Goal: Task Accomplishment & Management: Use online tool/utility

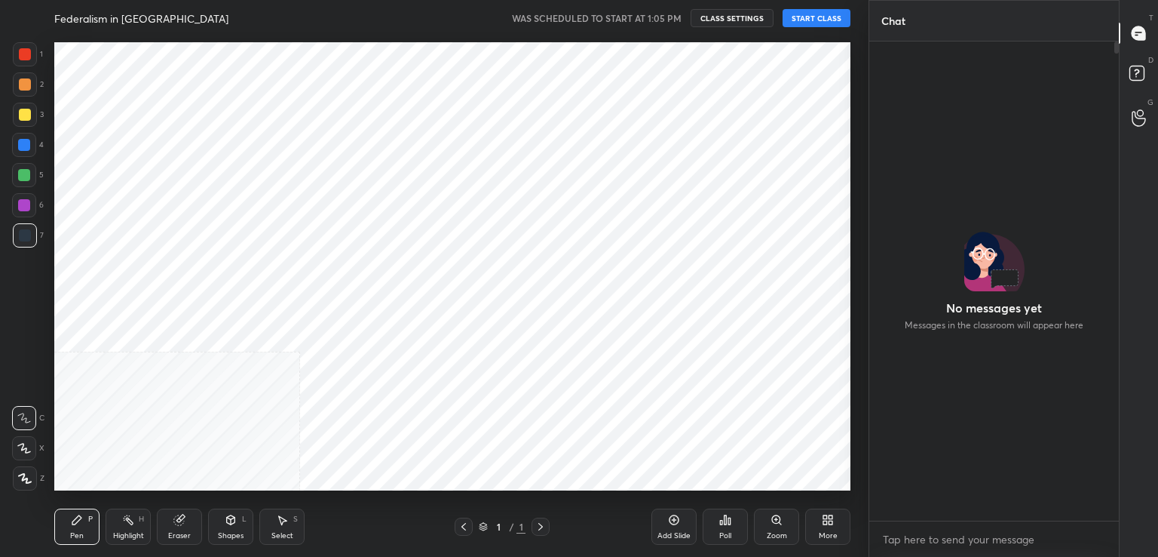
scroll to position [74951, 74604]
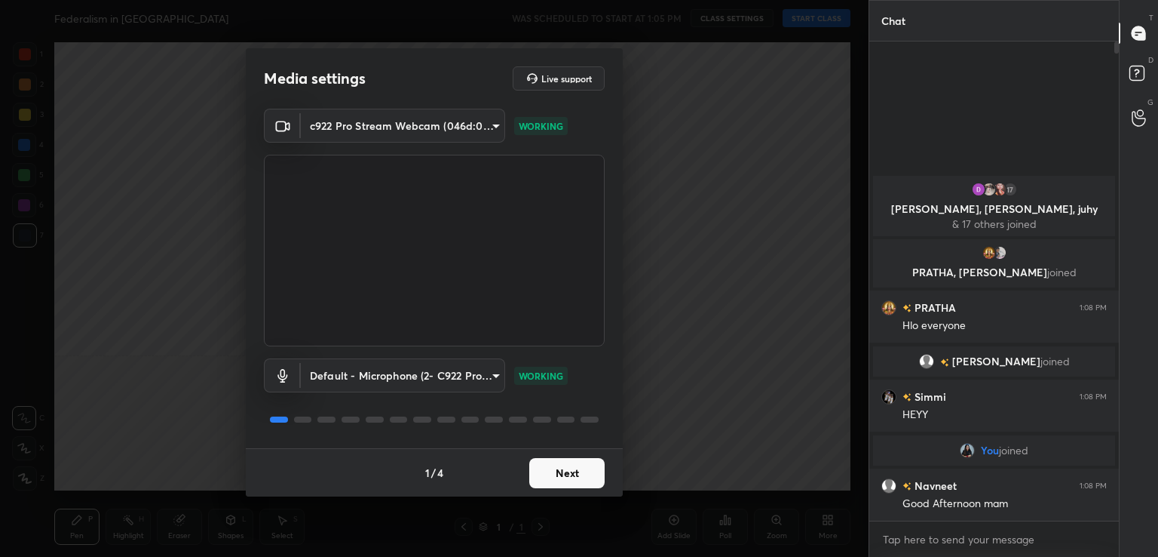
click at [580, 470] on button "Next" at bounding box center [566, 473] width 75 height 30
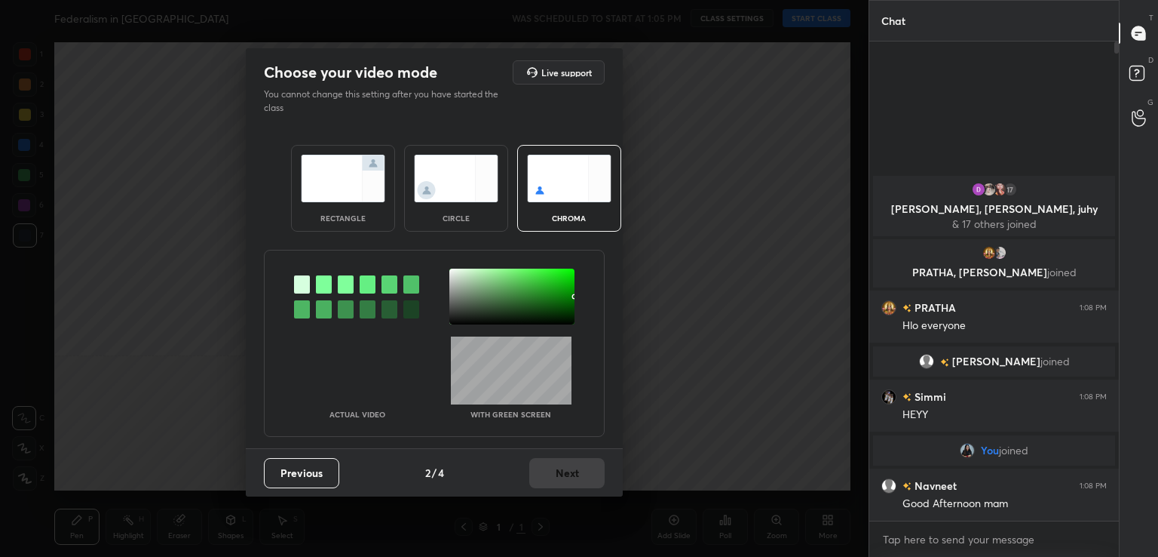
click at [323, 277] on div at bounding box center [324, 284] width 16 height 18
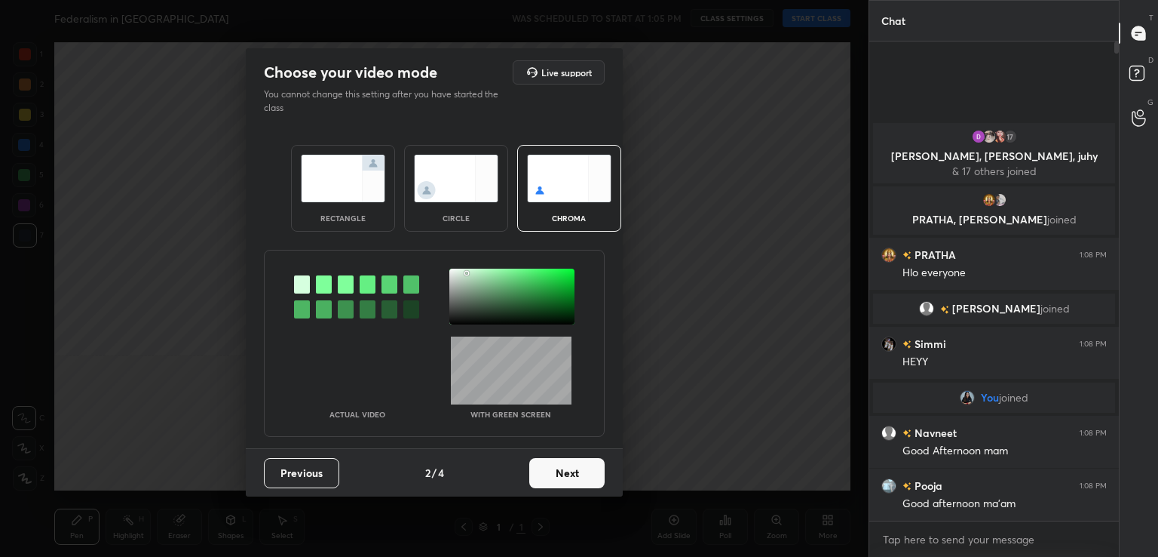
click at [467, 272] on div at bounding box center [511, 296] width 125 height 56
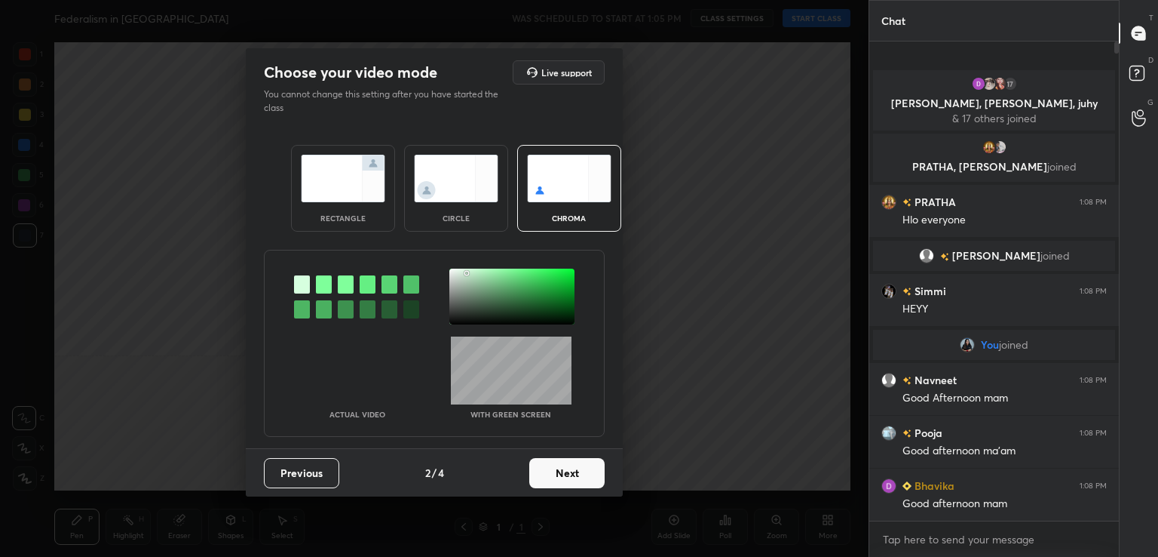
click at [588, 473] on button "Next" at bounding box center [566, 473] width 75 height 30
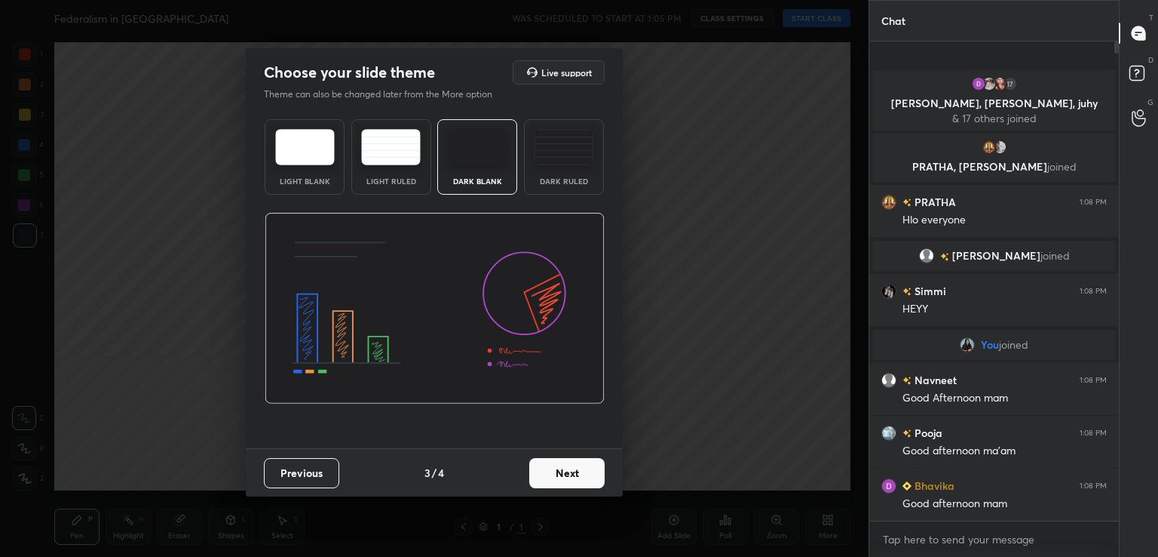
click at [588, 473] on button "Next" at bounding box center [566, 473] width 75 height 30
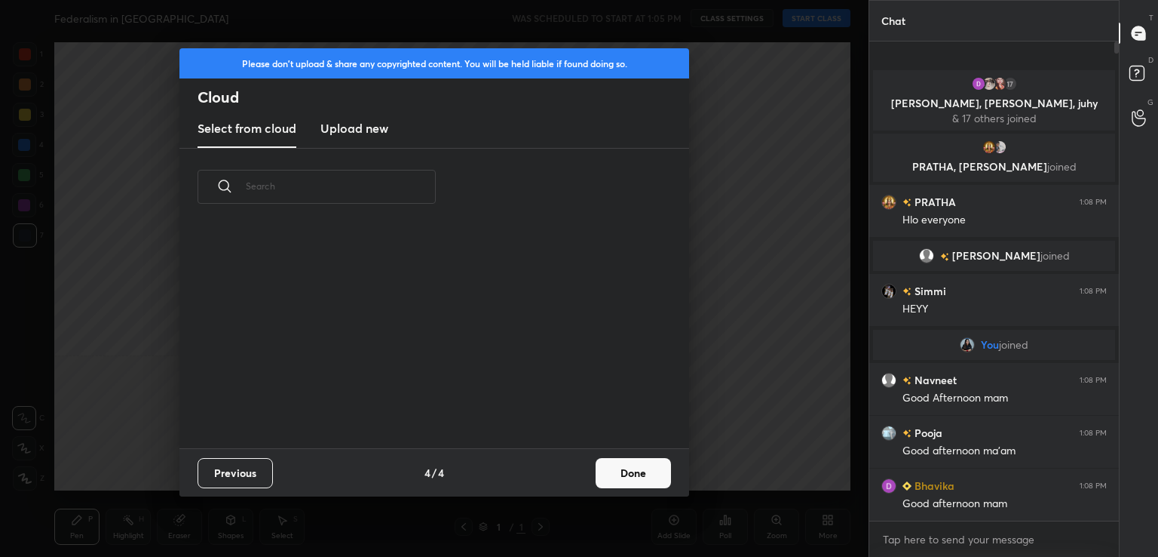
click at [627, 471] on button "Done" at bounding box center [633, 473] width 75 height 30
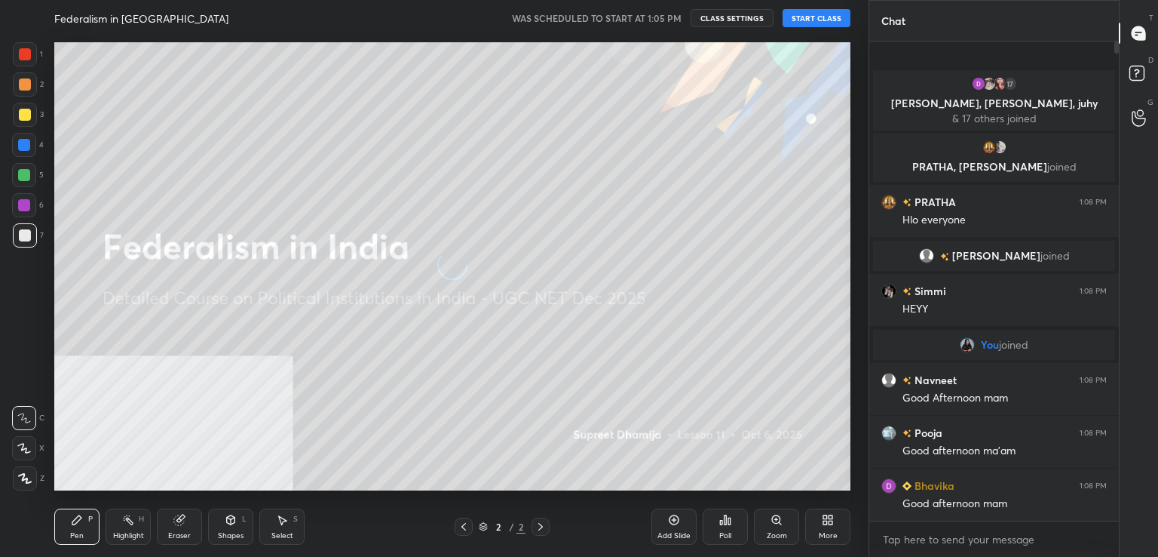
click at [795, 17] on button "START CLASS" at bounding box center [817, 18] width 68 height 18
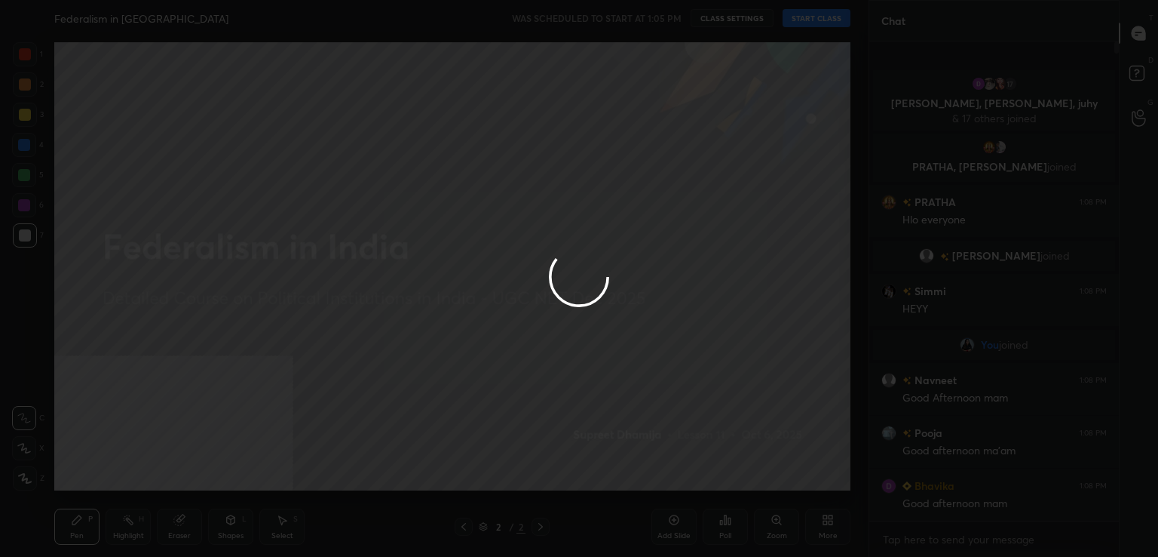
type textarea "x"
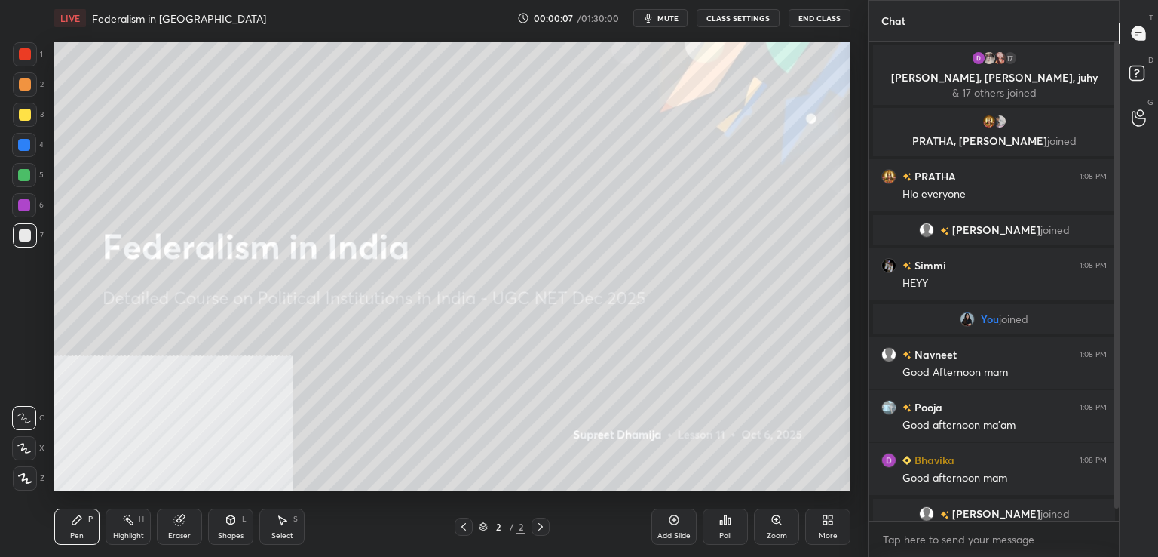
click at [836, 520] on div "More" at bounding box center [827, 526] width 45 height 36
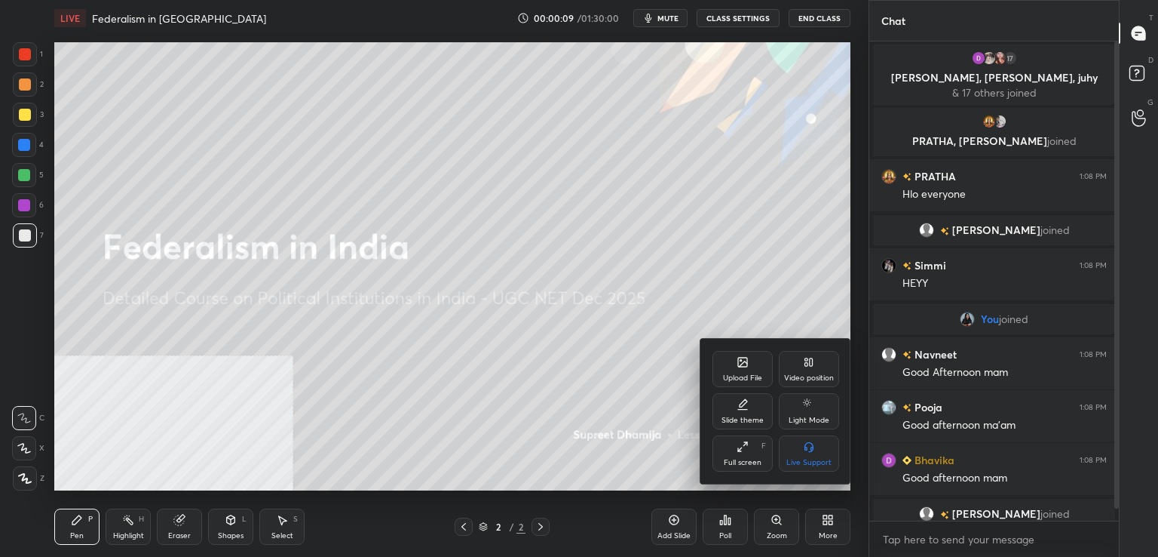
click at [833, 335] on div at bounding box center [579, 278] width 1158 height 557
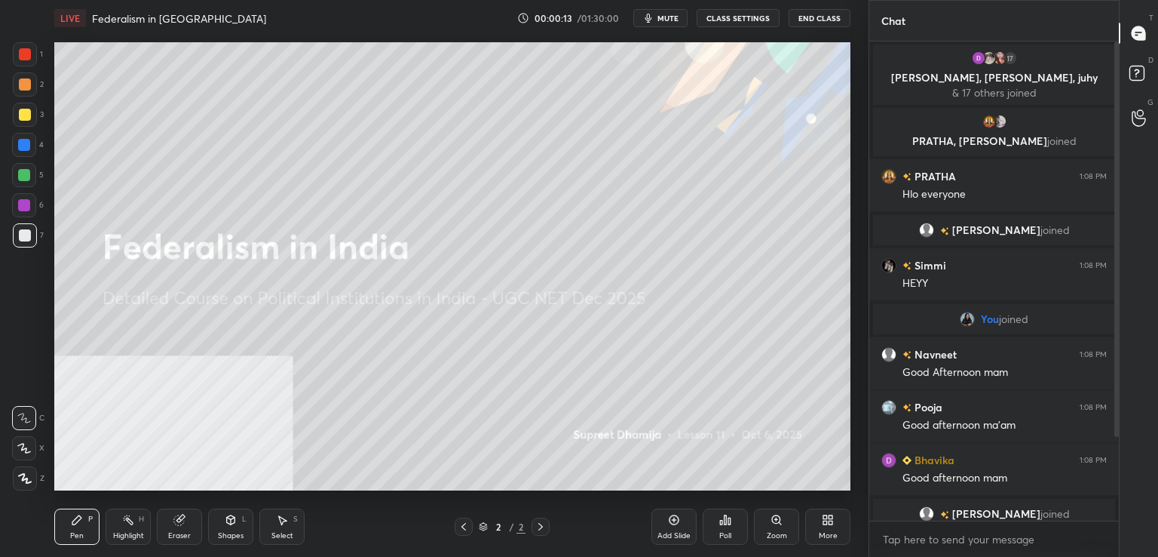
click at [814, 523] on div "More" at bounding box center [827, 526] width 45 height 36
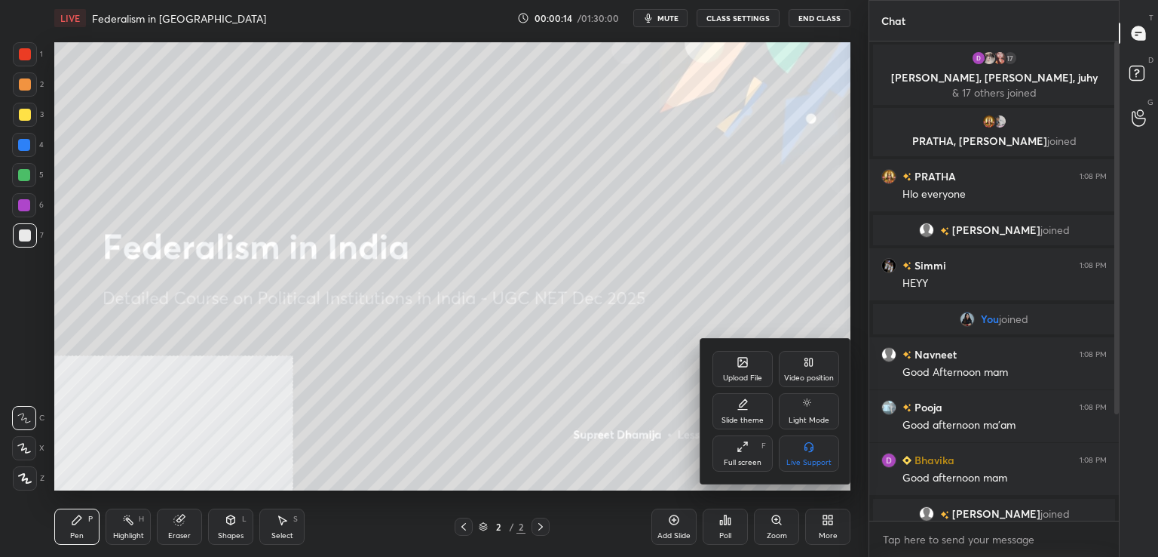
click at [801, 376] on div "Video position" at bounding box center [809, 378] width 50 height 8
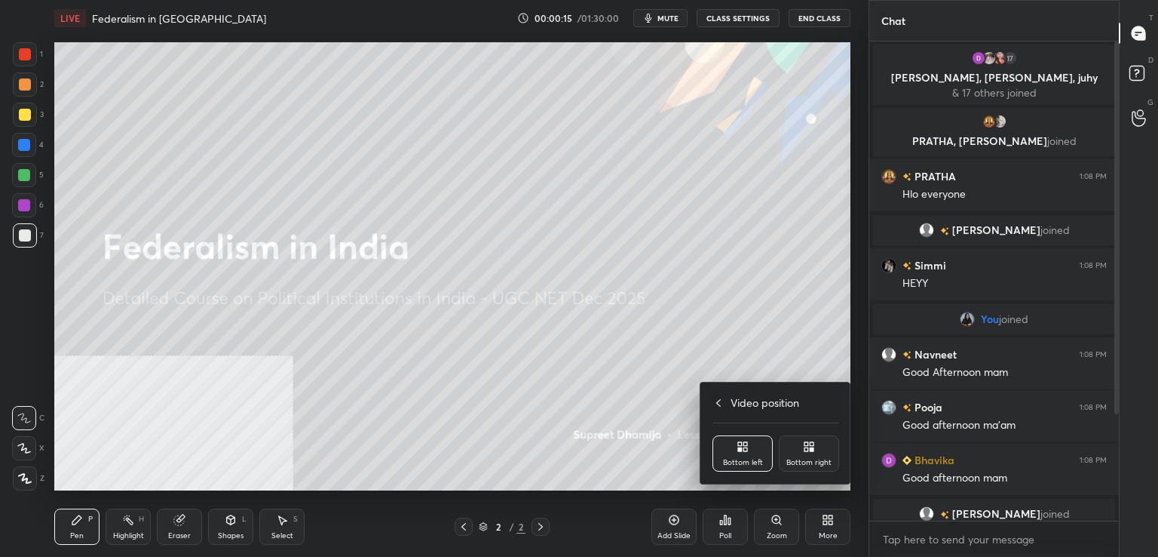
click at [820, 453] on div "Bottom right" at bounding box center [809, 453] width 60 height 36
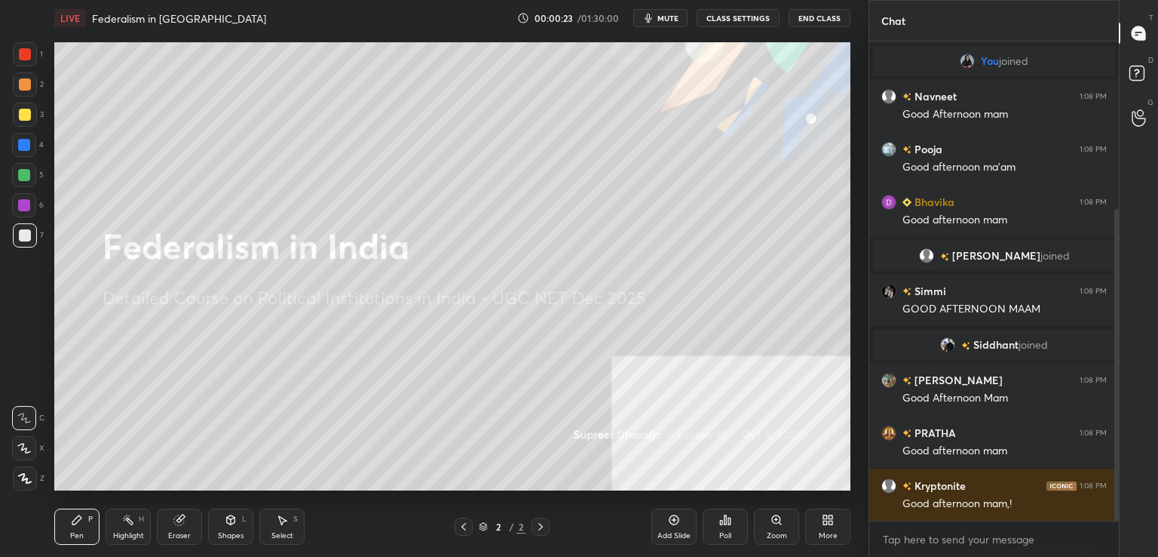
drag, startPoint x: 1114, startPoint y: 259, endPoint x: 1120, endPoint y: 406, distance: 147.2
click at [1120, 406] on div "Chat Nabanita joined Simmi 1:08 PM HEYY You joined Navneet 1:08 PM Good Afterno…" at bounding box center [1014, 278] width 290 height 557
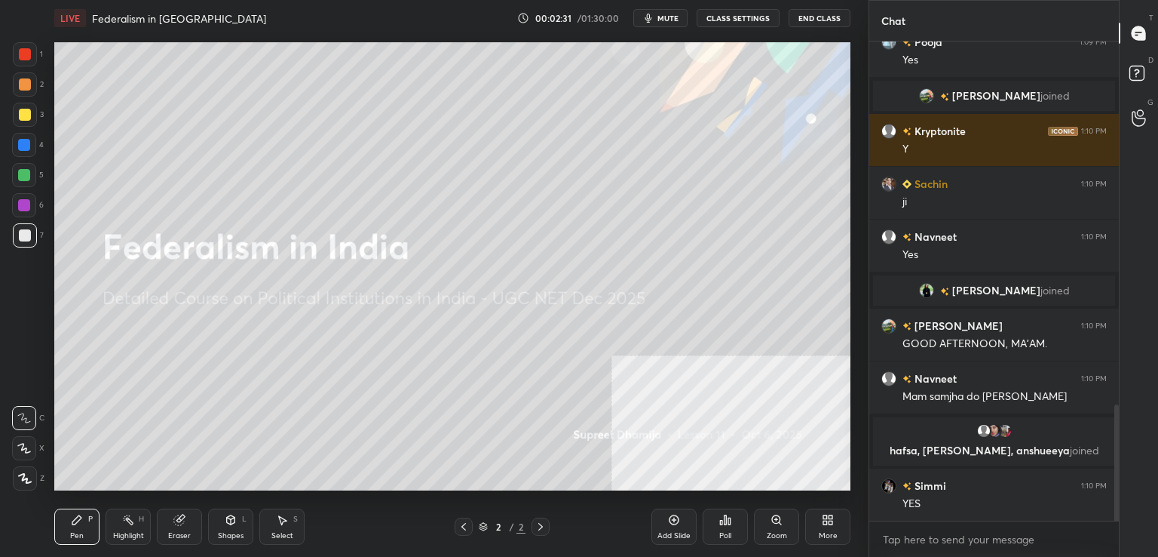
scroll to position [1555, 0]
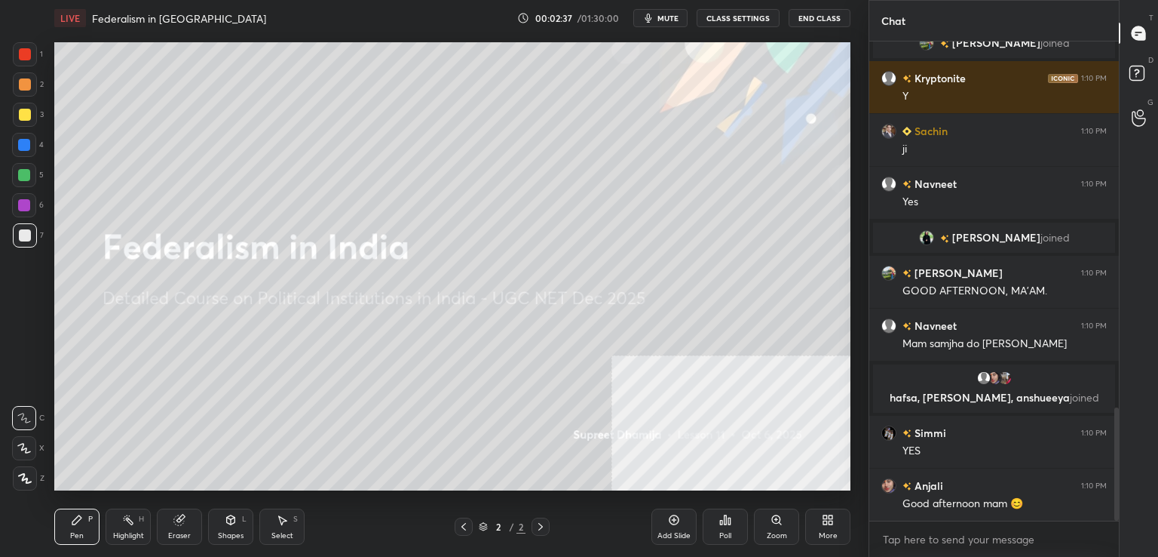
click at [31, 471] on div at bounding box center [25, 478] width 24 height 24
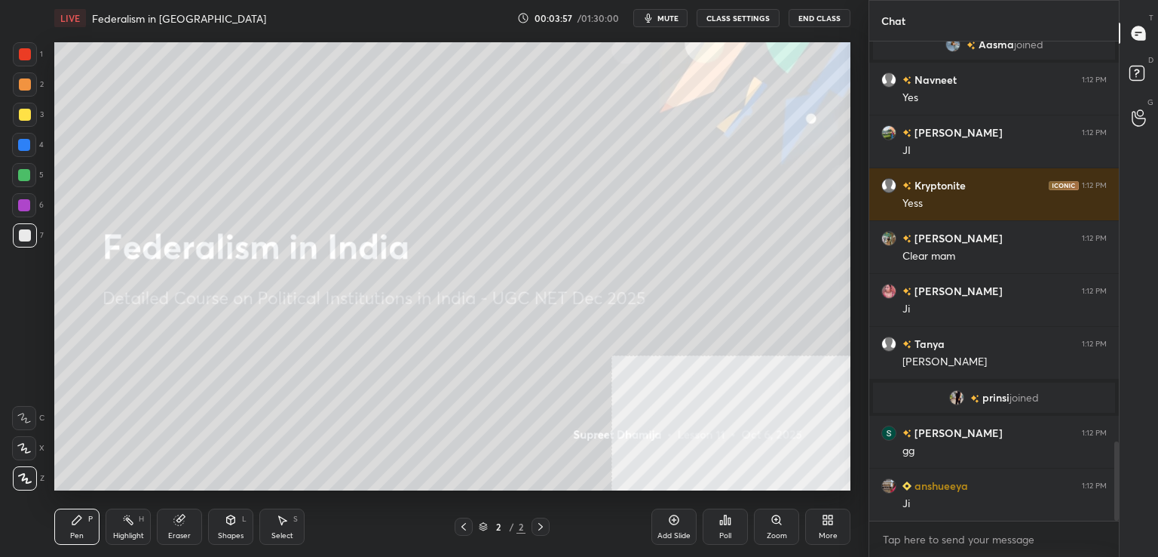
scroll to position [2412, 0]
click at [834, 535] on div "More" at bounding box center [828, 536] width 19 height 8
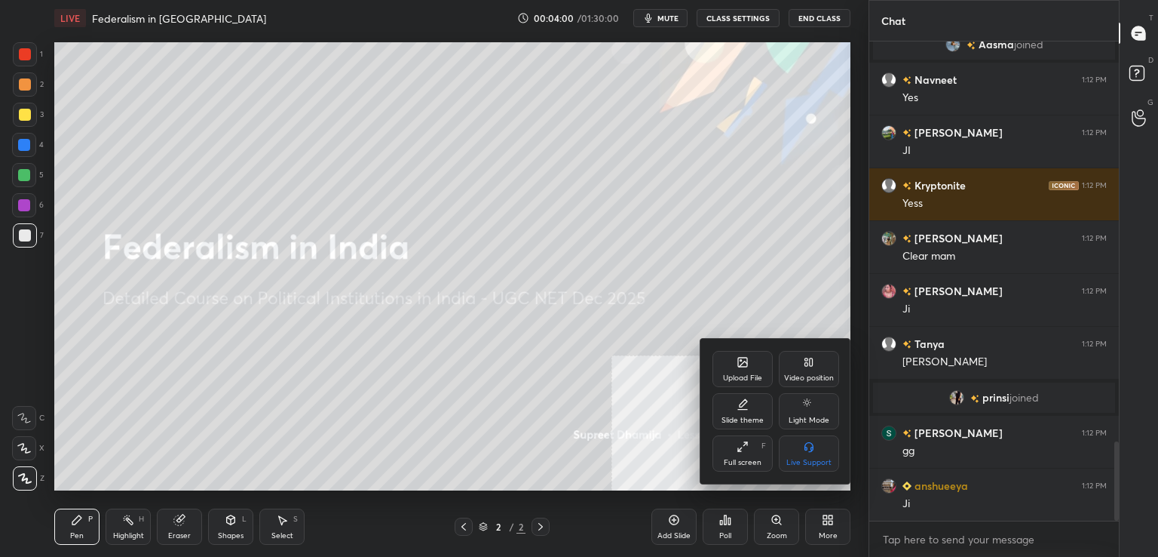
click at [742, 376] on div "Upload File" at bounding box center [742, 378] width 39 height 8
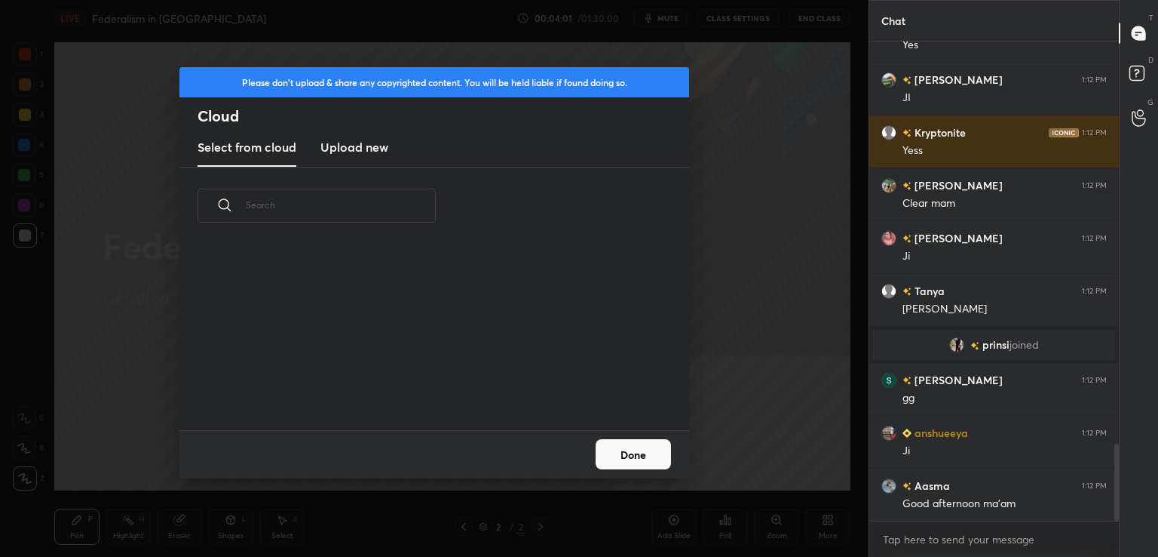
scroll to position [2517, 0]
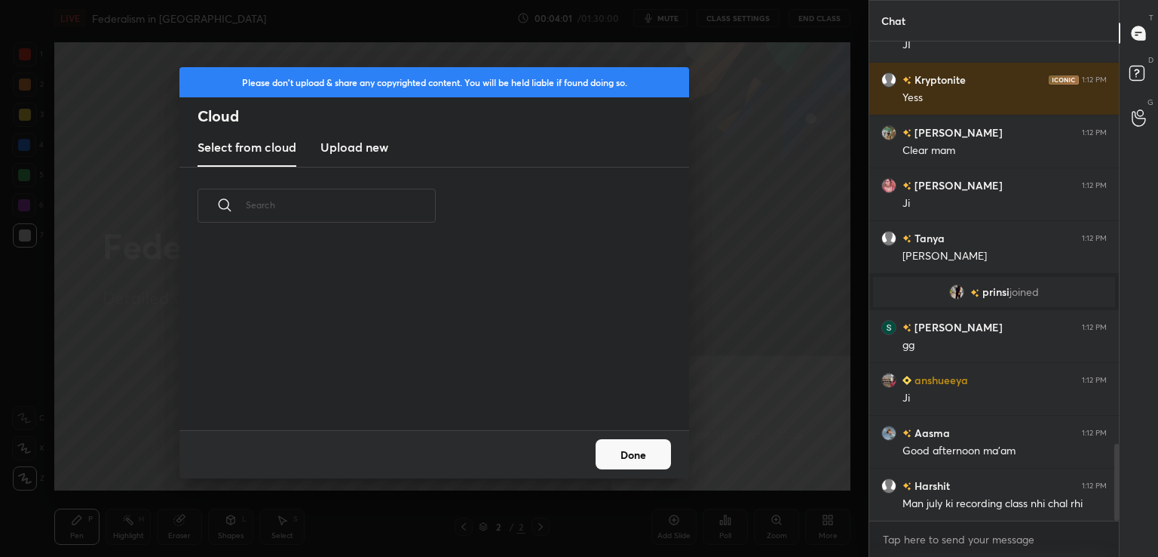
click at [382, 132] on new "Upload new" at bounding box center [355, 148] width 68 height 38
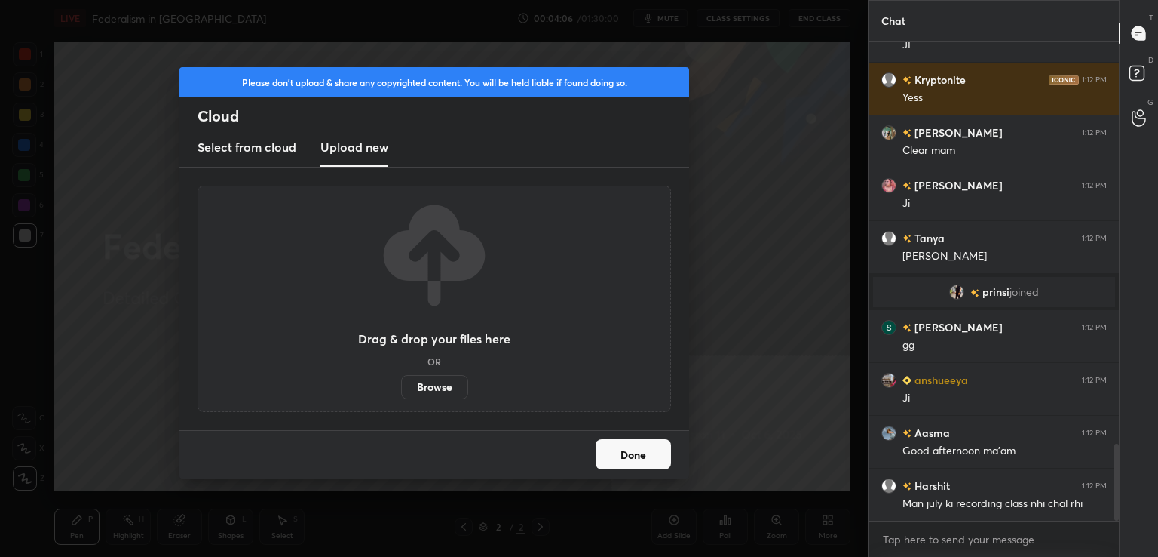
click at [431, 400] on div "Drag & drop your files here OR Browse" at bounding box center [435, 299] width 474 height 226
click at [428, 384] on label "Browse" at bounding box center [434, 387] width 67 height 24
click at [401, 384] on input "Browse" at bounding box center [401, 387] width 0 height 24
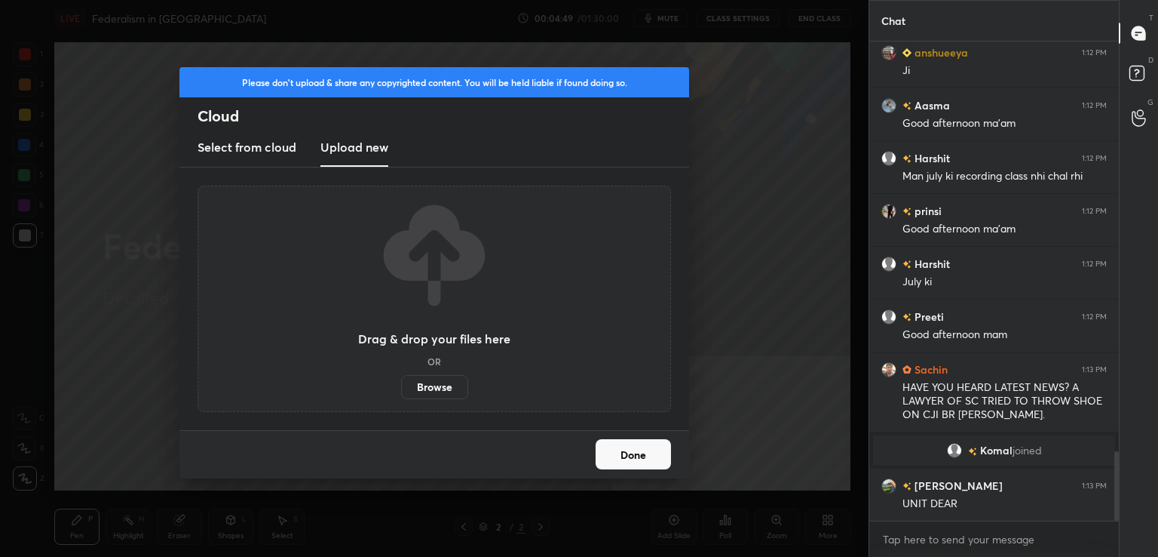
scroll to position [2823, 0]
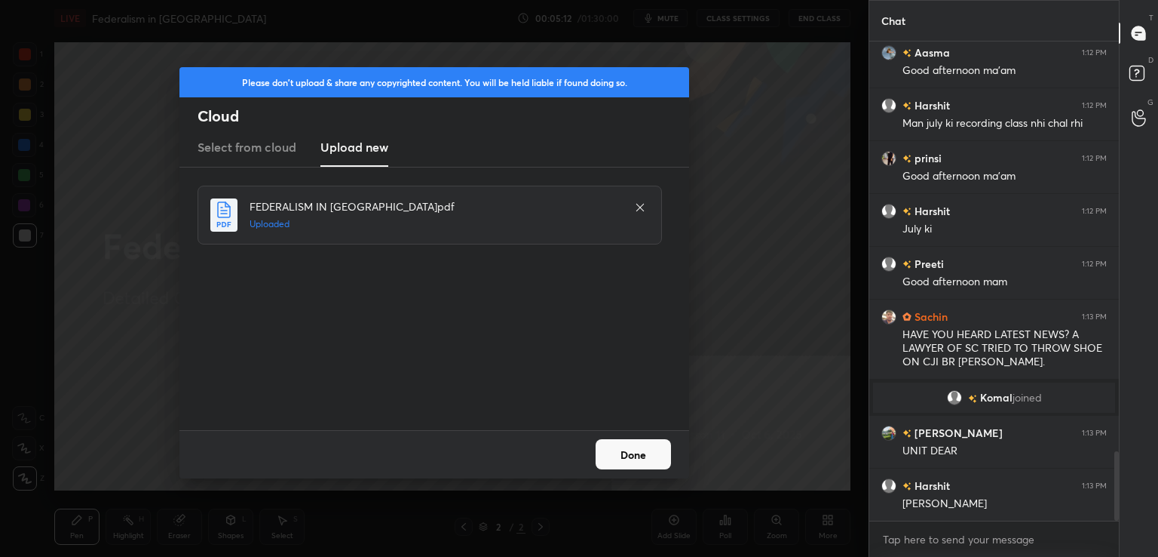
click at [643, 457] on button "Done" at bounding box center [633, 454] width 75 height 30
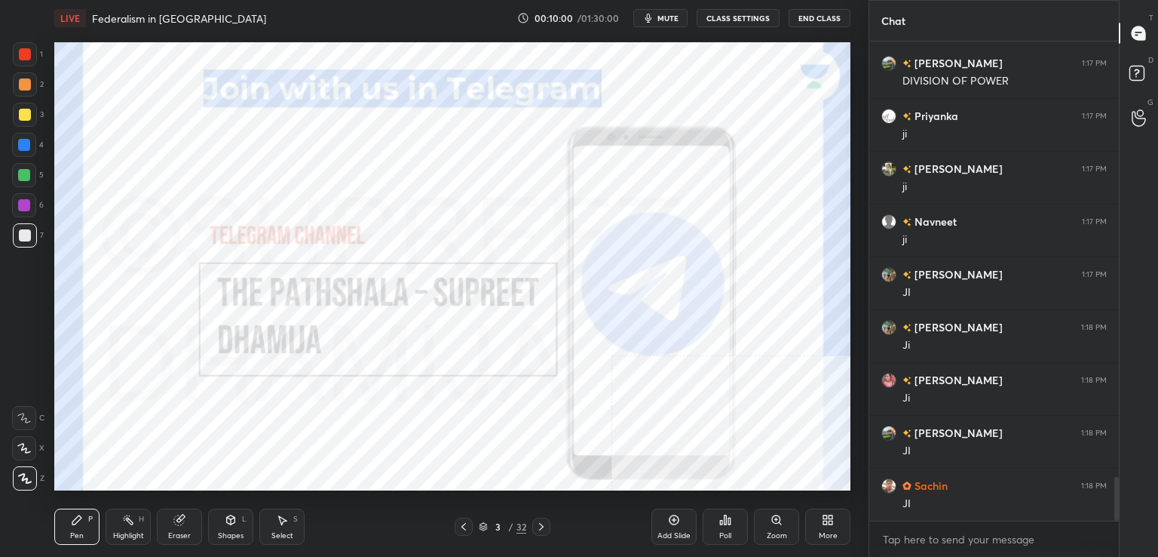
scroll to position [4846, 0]
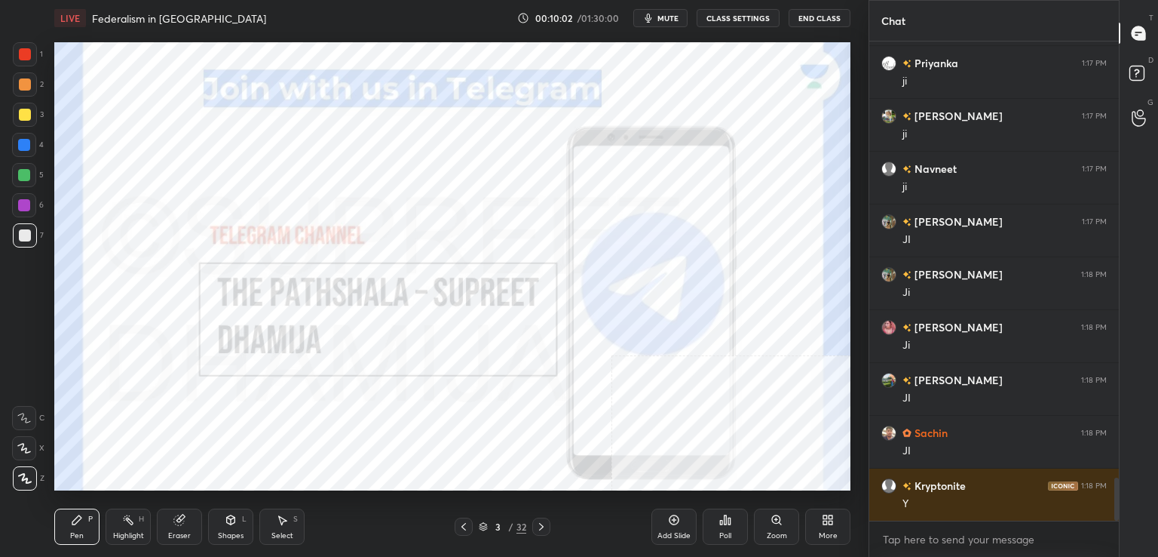
click at [29, 206] on div at bounding box center [24, 205] width 12 height 12
click at [17, 57] on div at bounding box center [25, 54] width 24 height 24
click at [677, 530] on div "Add Slide" at bounding box center [674, 526] width 45 height 36
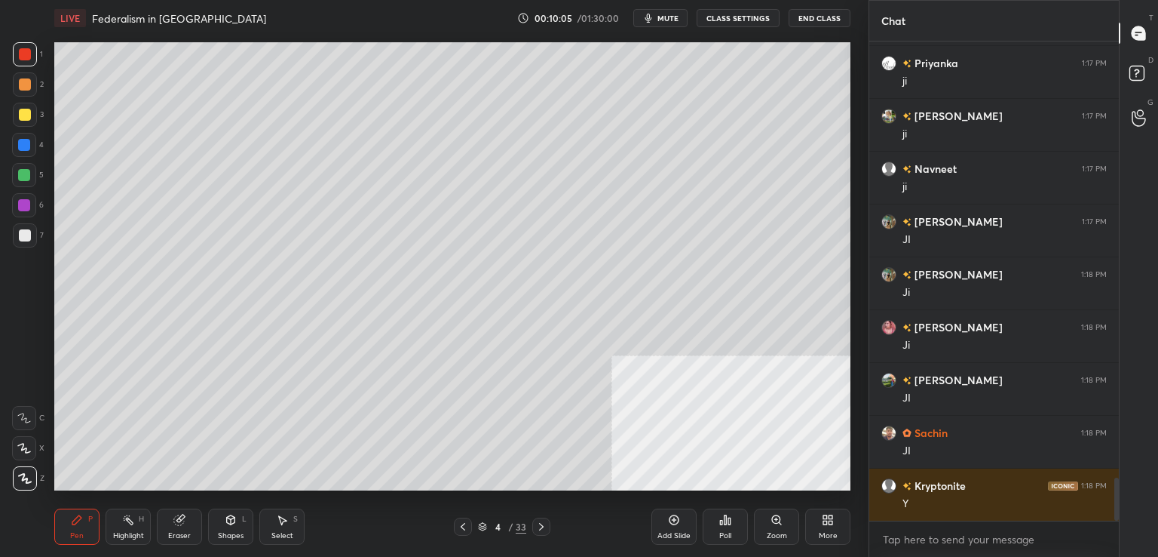
click at [24, 116] on div at bounding box center [25, 115] width 12 height 12
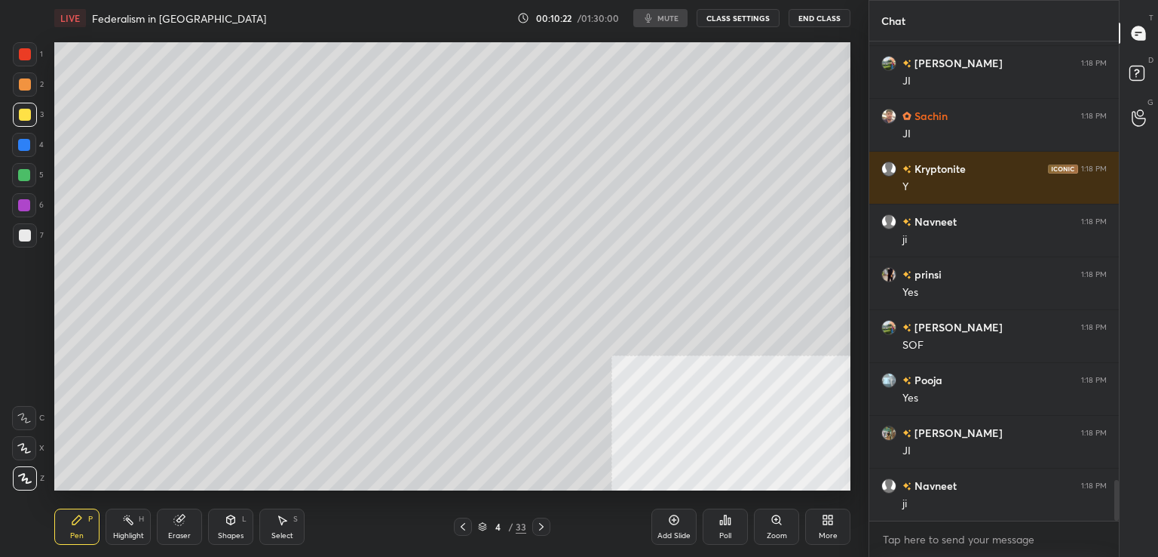
scroll to position [5178, 0]
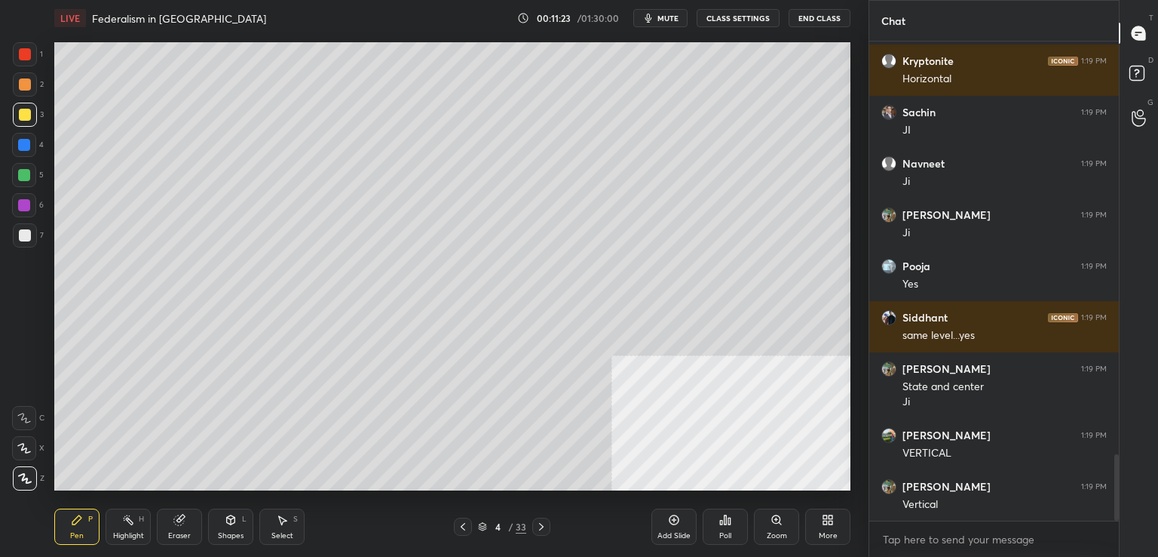
click at [179, 537] on div "Eraser" at bounding box center [179, 536] width 23 height 8
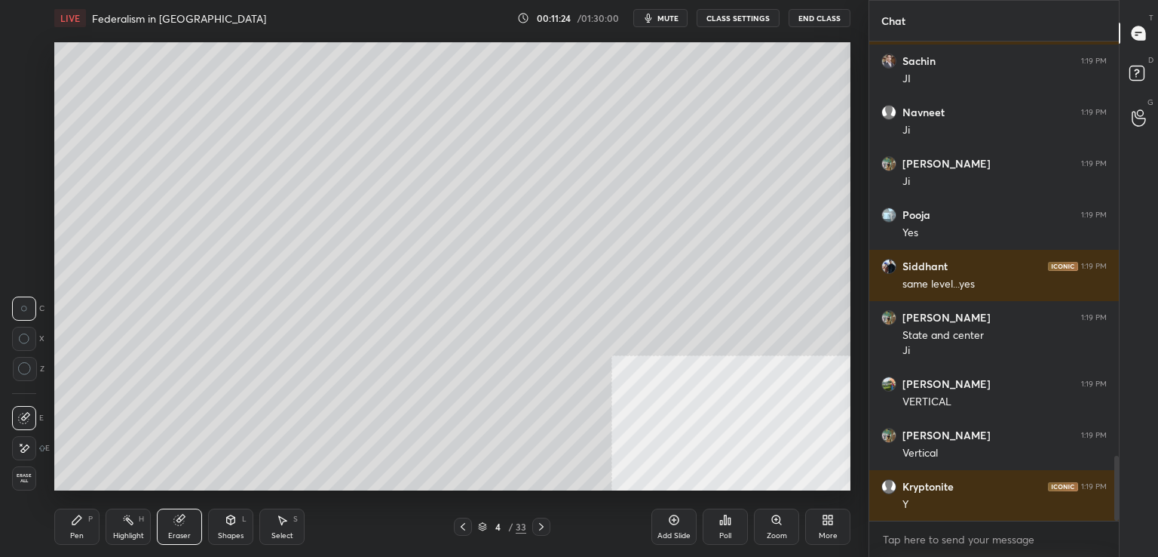
click at [23, 477] on span "Erase all" at bounding box center [24, 478] width 23 height 11
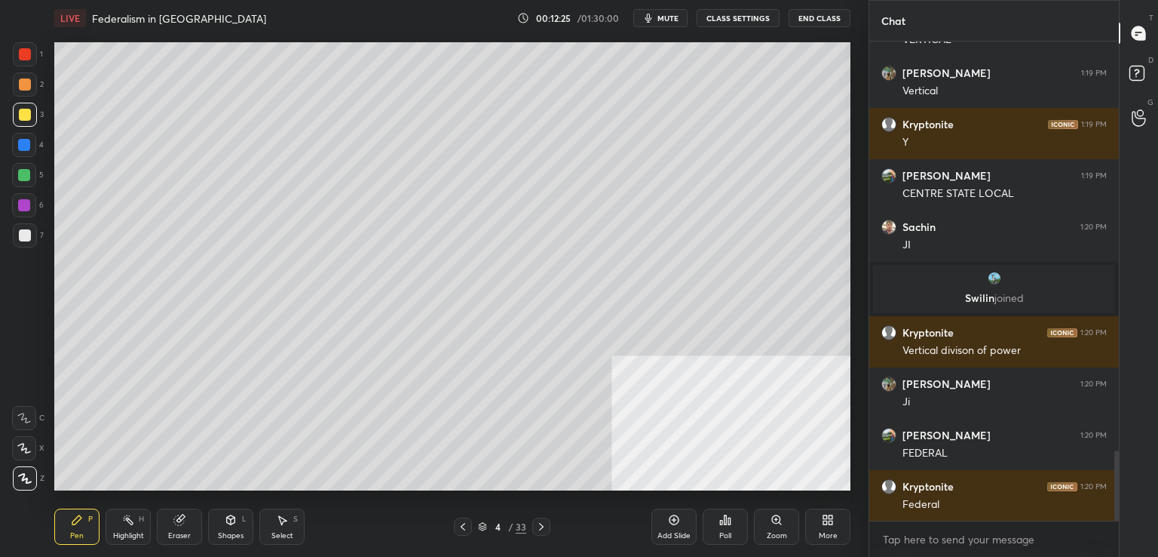
scroll to position [2795, 0]
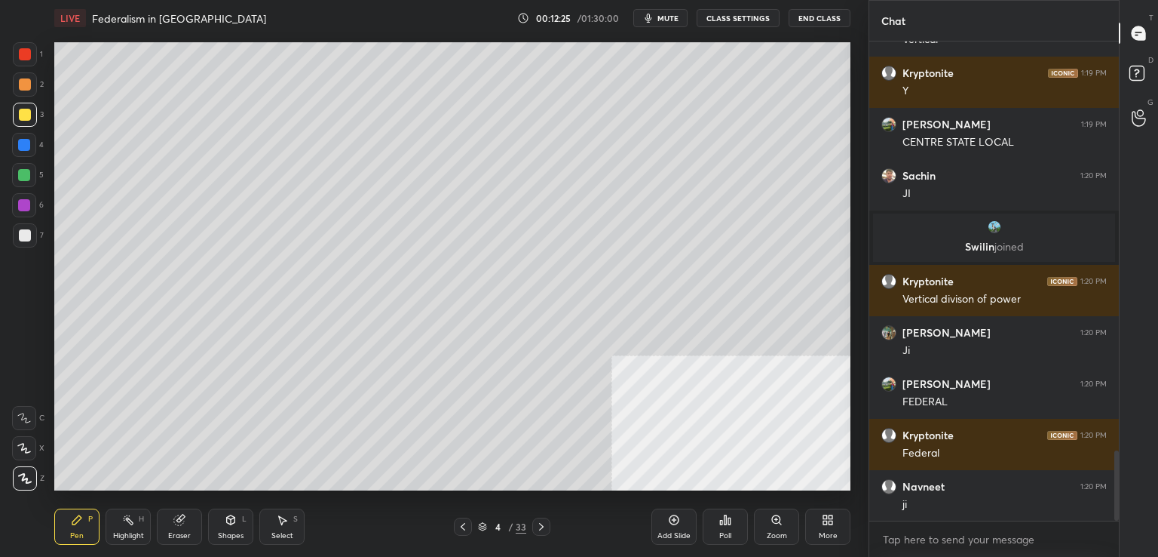
click at [164, 529] on div "Eraser" at bounding box center [179, 526] width 45 height 36
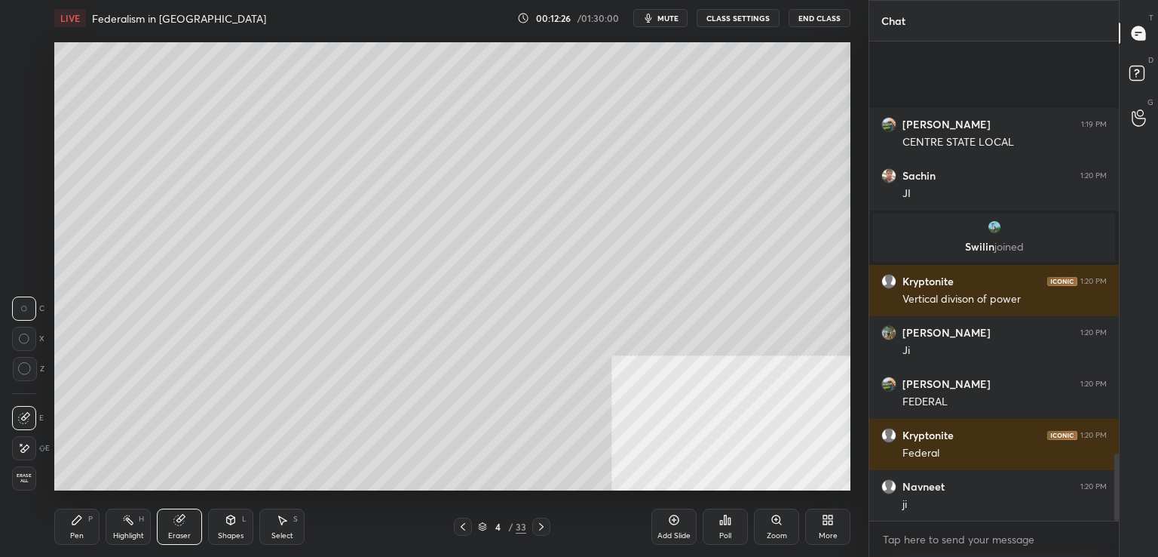
scroll to position [2949, 0]
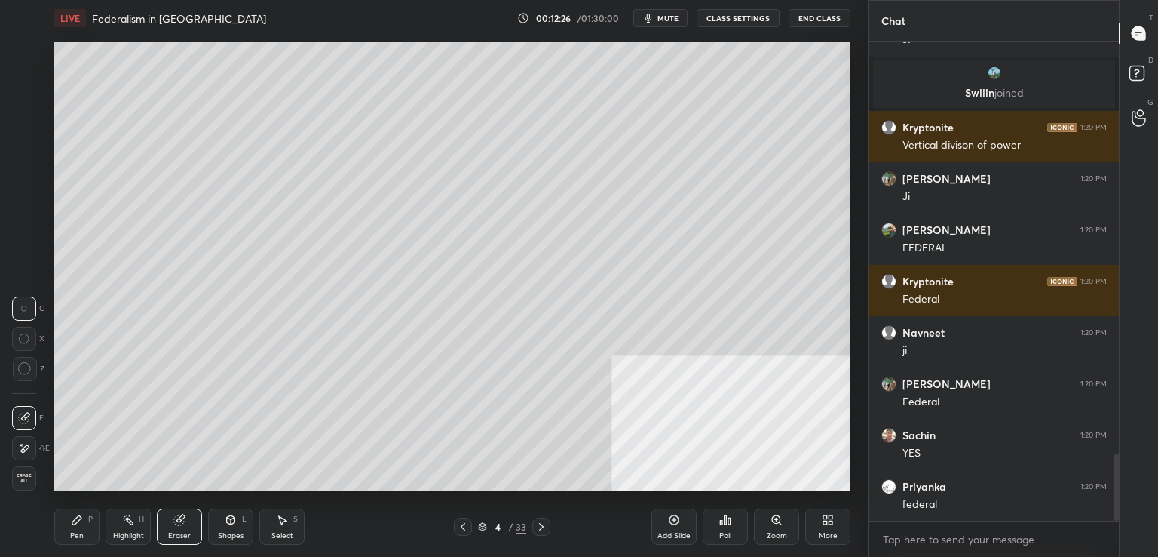
click at [26, 492] on div "1 2 3 4 5 6 7 C X Z C X Z E E Erase all H H LIVE Federalism in [GEOGRAPHIC_DATA…" at bounding box center [428, 278] width 857 height 557
click at [23, 474] on span "Erase all" at bounding box center [24, 478] width 23 height 11
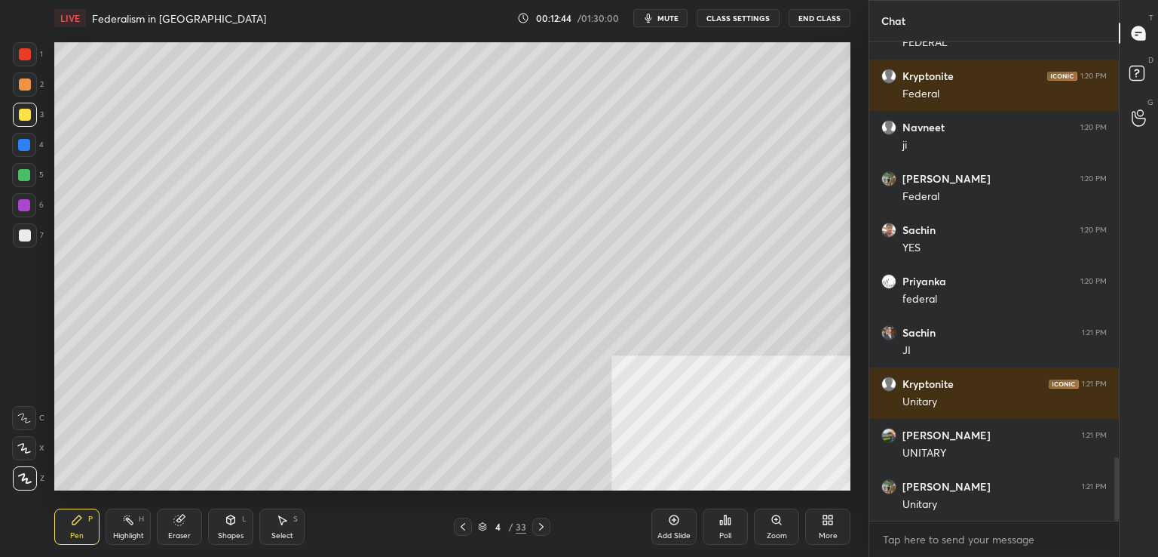
scroll to position [3205, 0]
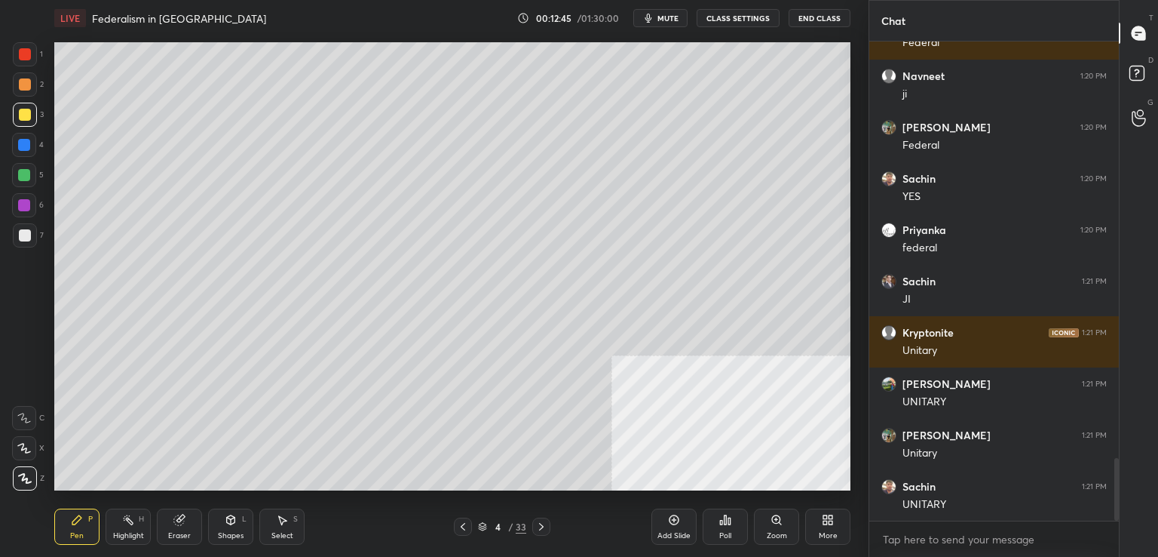
click at [182, 518] on icon at bounding box center [180, 518] width 8 height 8
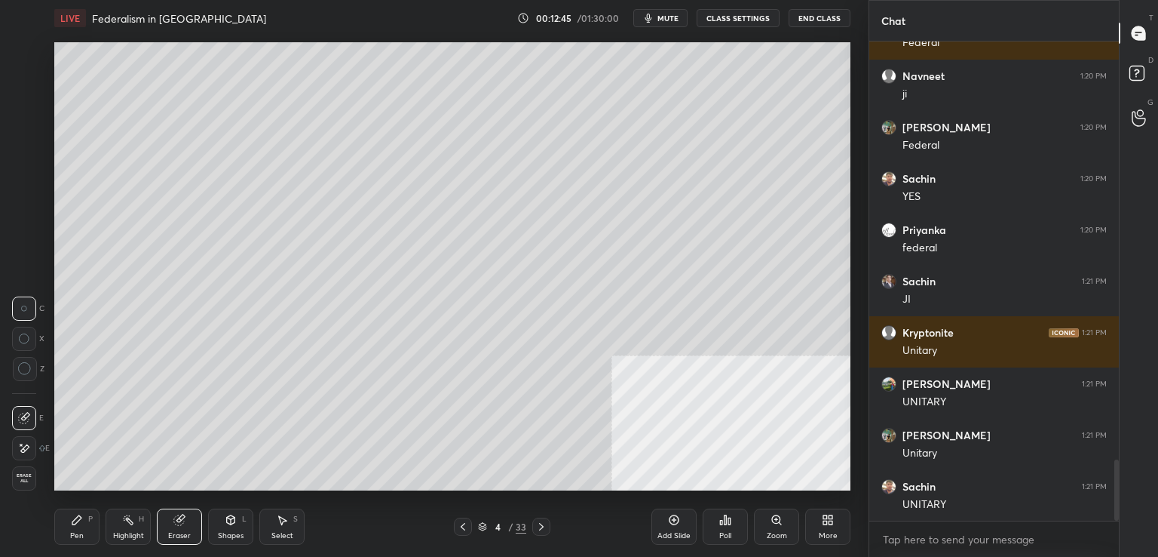
scroll to position [3256, 0]
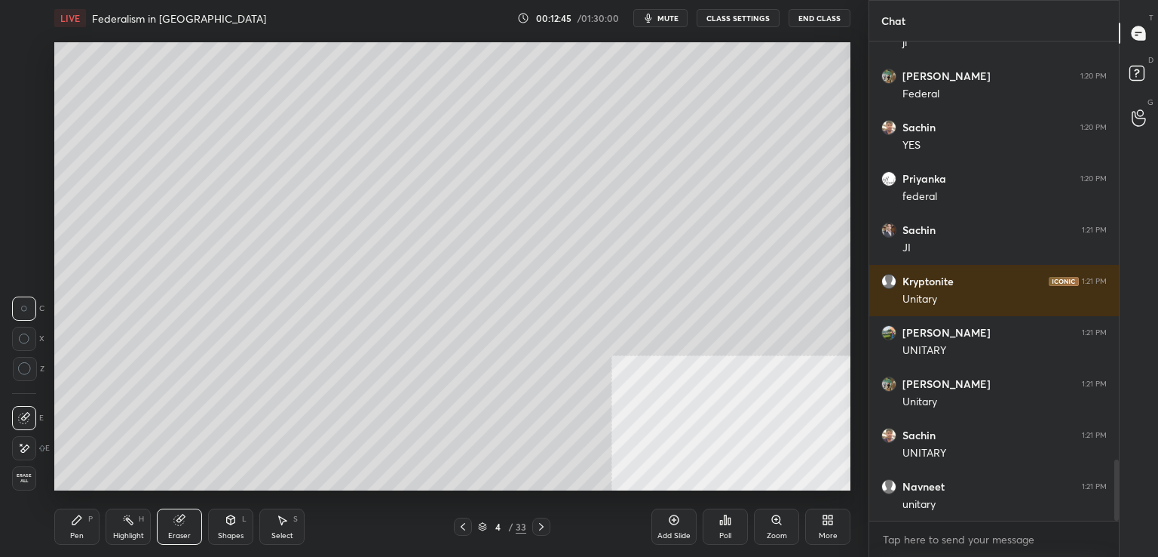
click at [29, 480] on span "Erase all" at bounding box center [24, 478] width 23 height 11
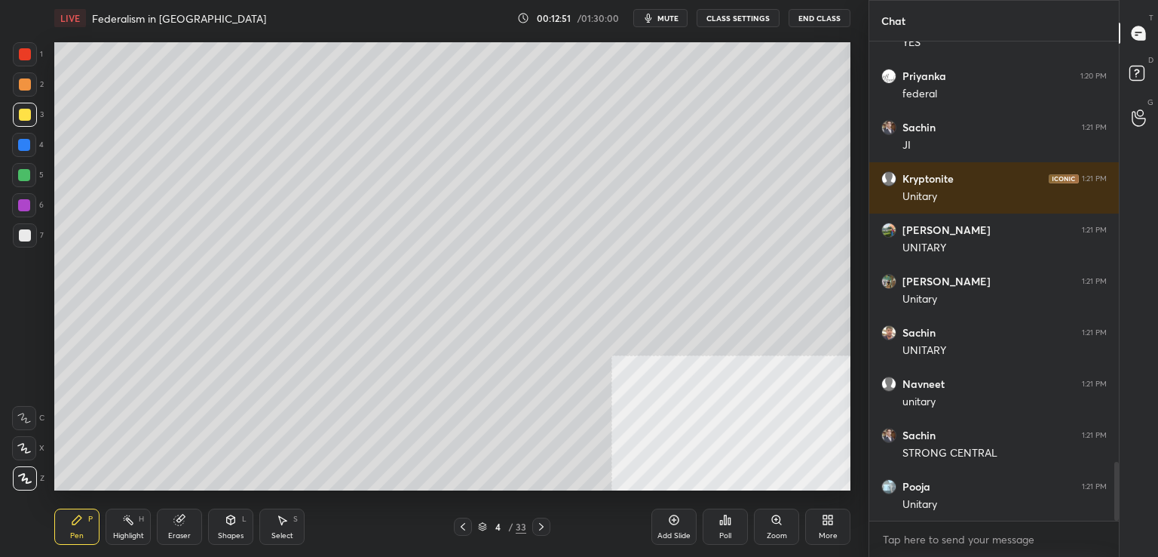
scroll to position [3410, 0]
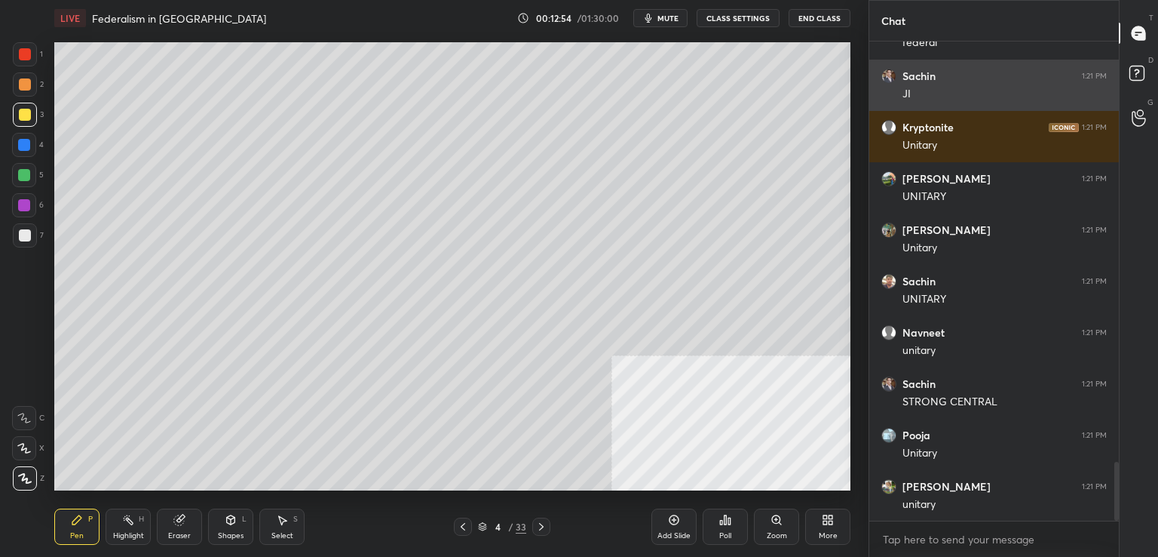
click at [941, 102] on div "Sachin 1:21 PM JI" at bounding box center [995, 85] width 250 height 51
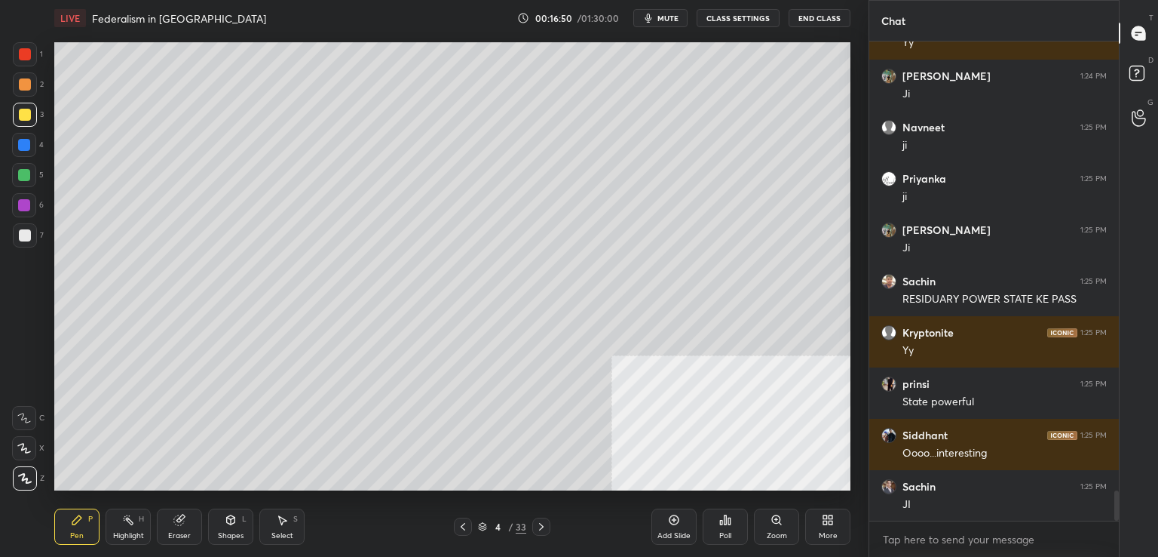
scroll to position [7202, 0]
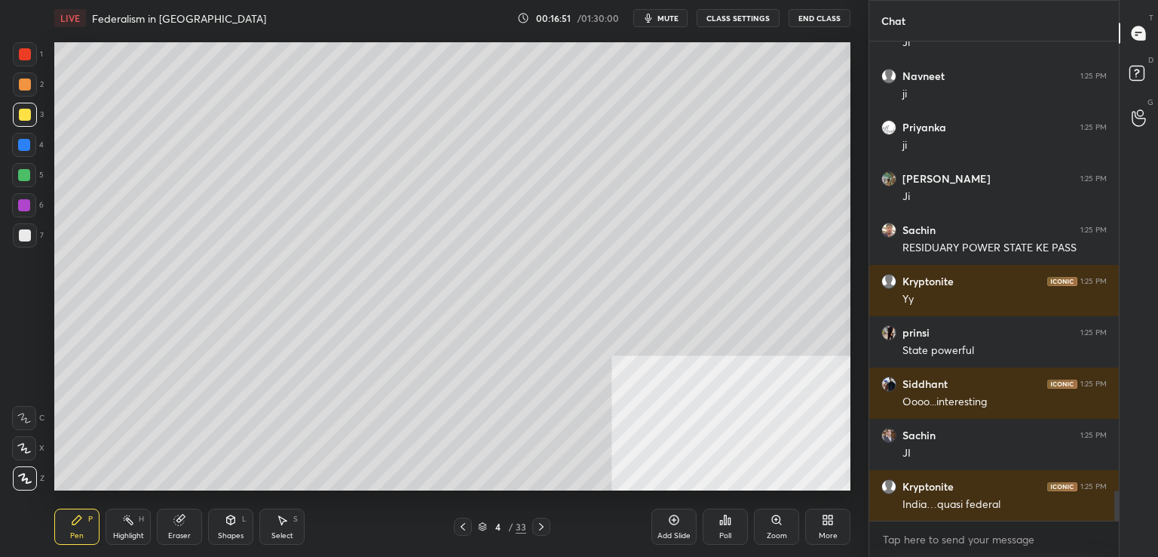
click at [171, 539] on div "Eraser" at bounding box center [179, 536] width 23 height 8
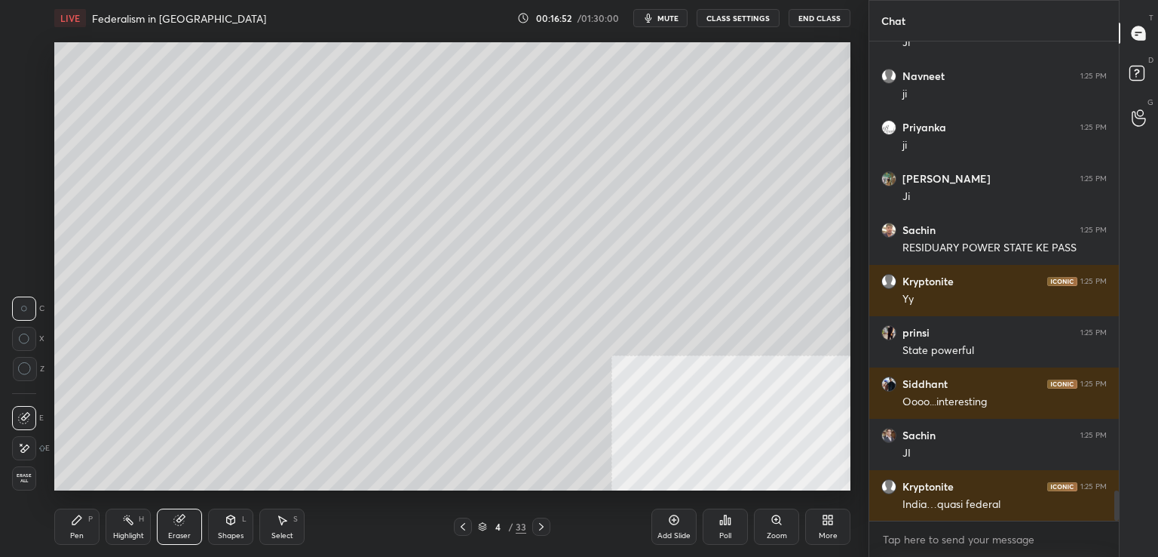
click at [78, 519] on icon at bounding box center [76, 519] width 9 height 9
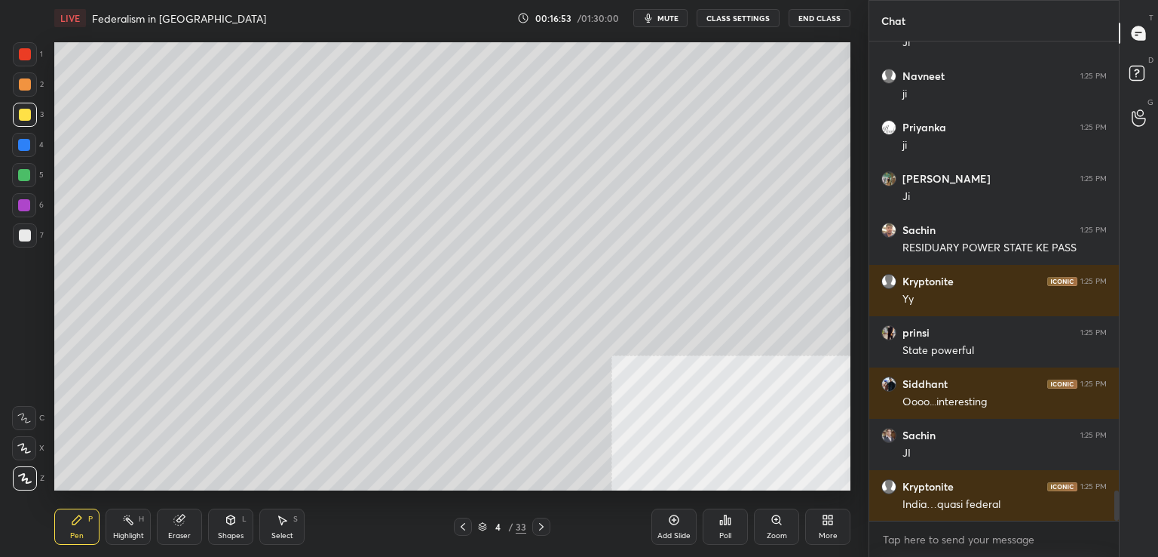
click at [178, 520] on icon at bounding box center [179, 520] width 10 height 10
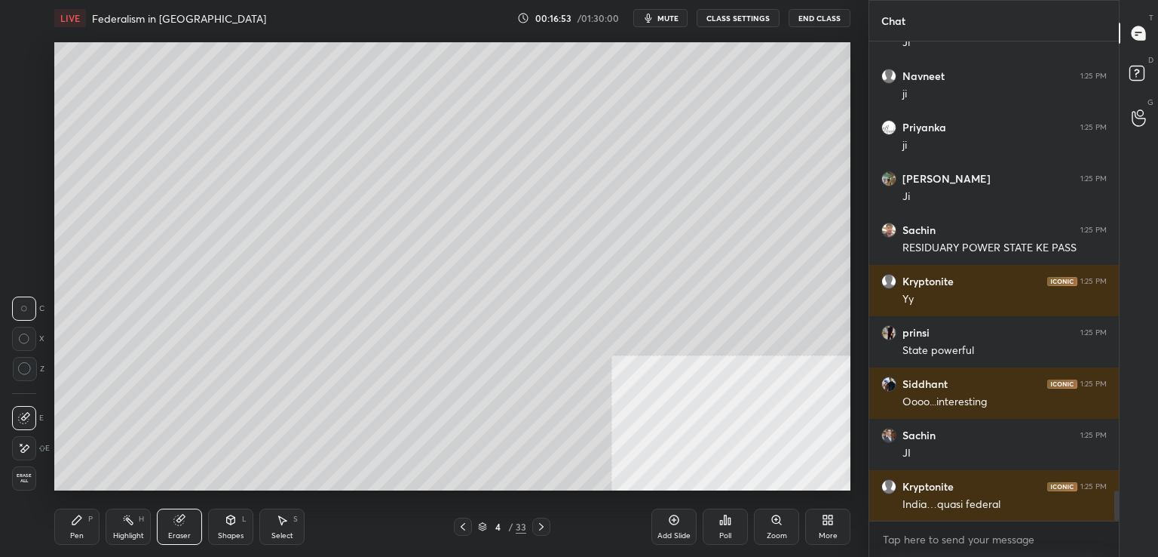
click at [25, 483] on span "Erase all" at bounding box center [24, 478] width 23 height 11
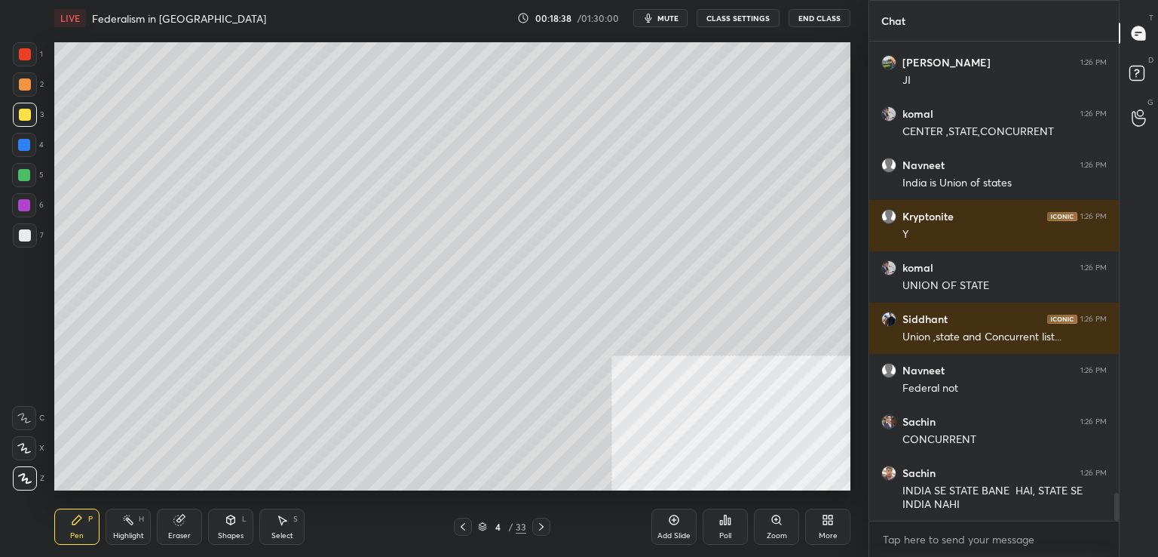
scroll to position [7862, 0]
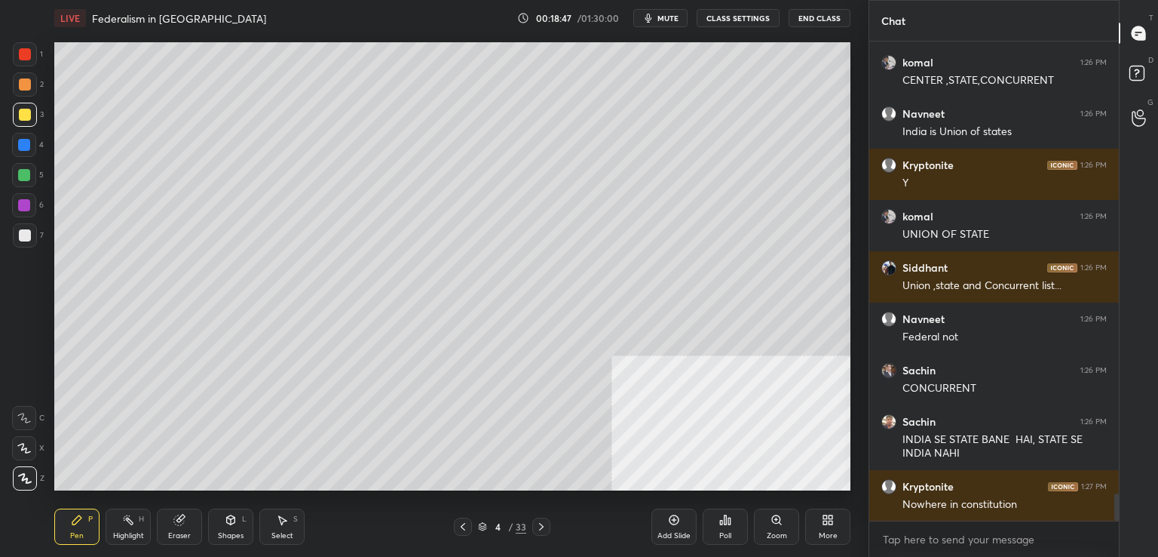
click at [685, 513] on div "Add Slide" at bounding box center [674, 526] width 45 height 36
click at [235, 526] on div "Shapes L" at bounding box center [230, 526] width 45 height 36
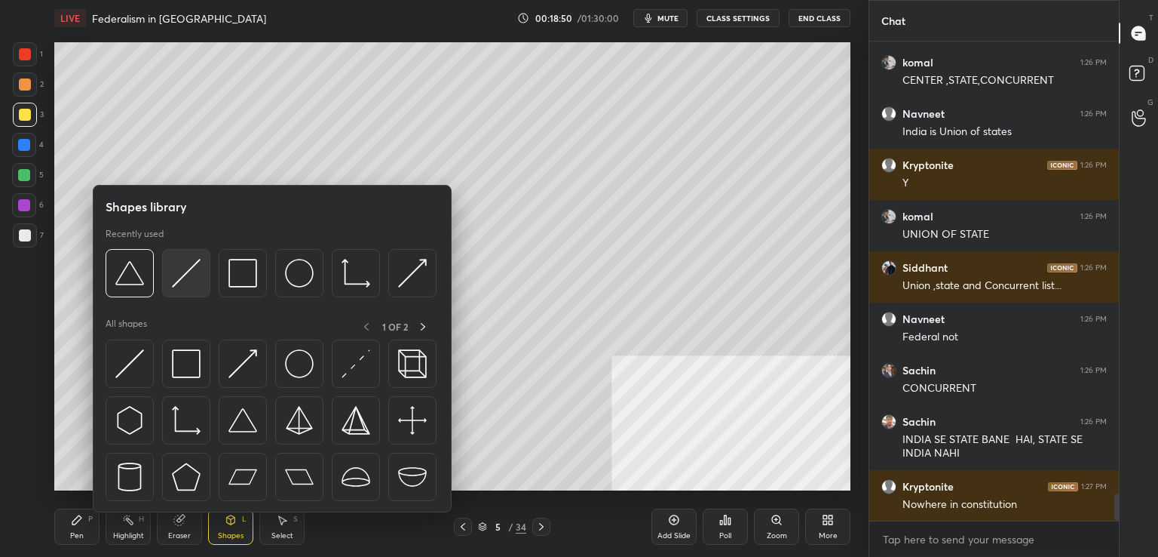
click at [175, 278] on img at bounding box center [186, 273] width 29 height 29
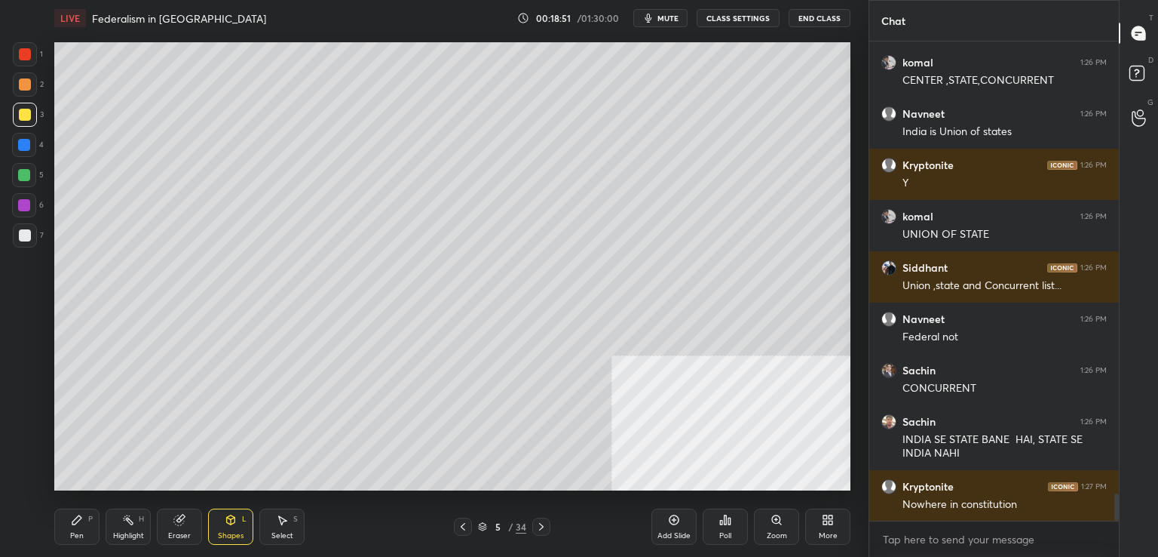
scroll to position [7914, 0]
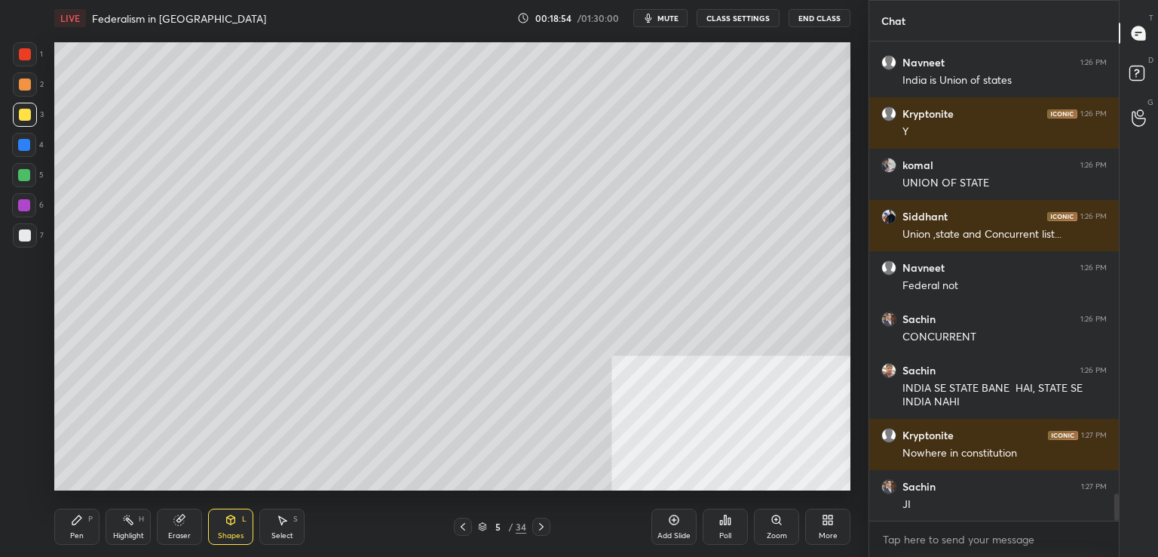
click at [81, 525] on icon at bounding box center [77, 520] width 12 height 12
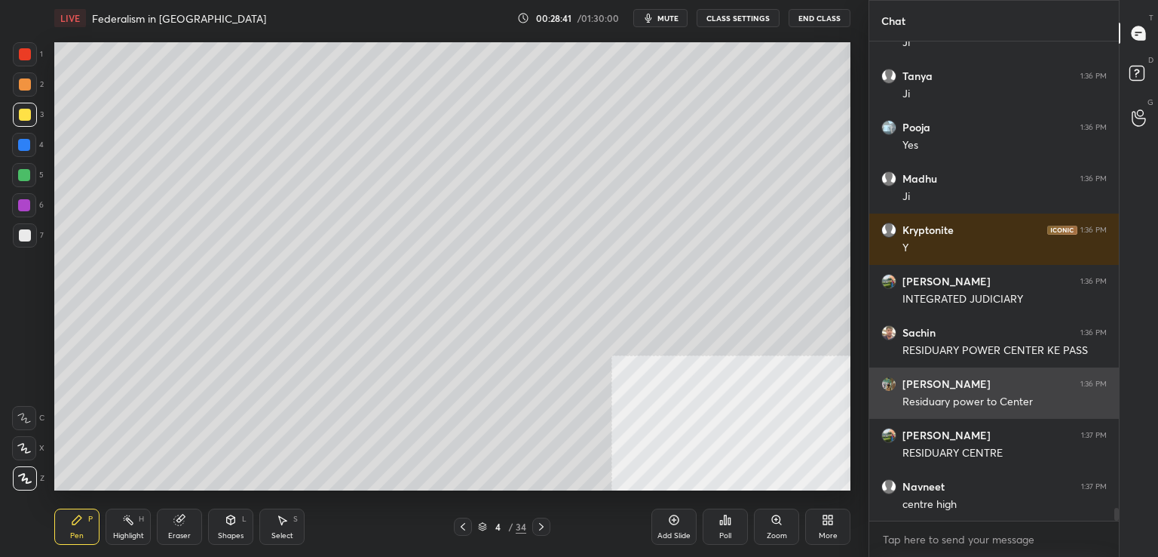
scroll to position [17336, 0]
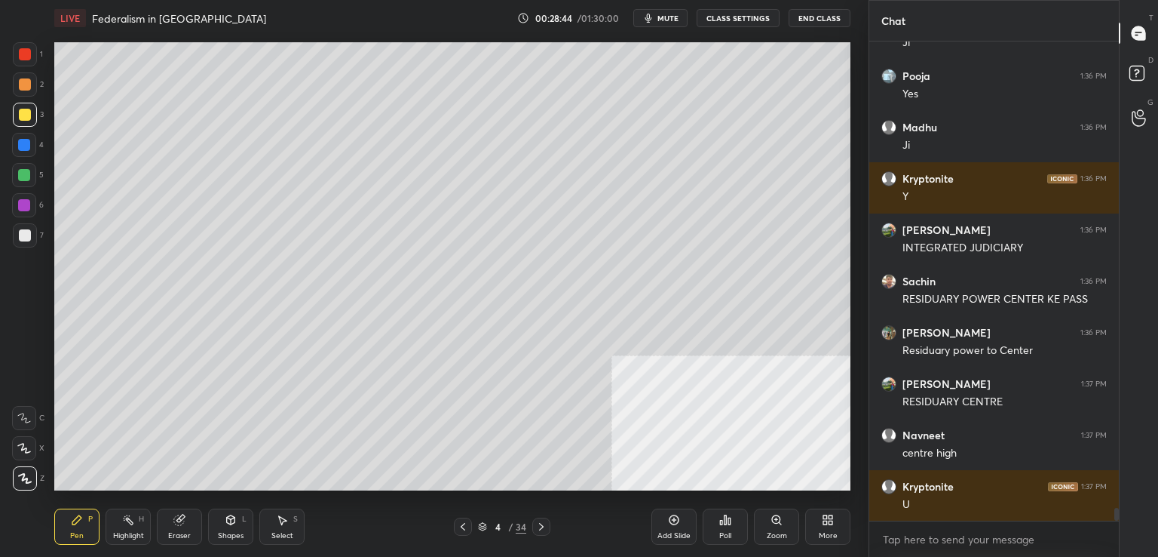
click at [187, 532] on div "Eraser" at bounding box center [179, 536] width 23 height 8
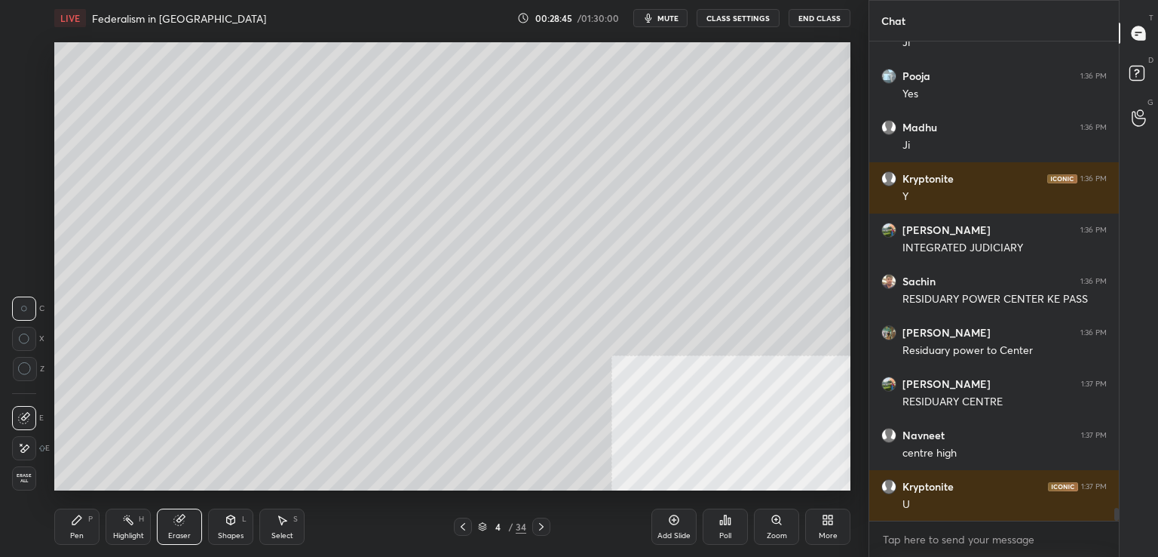
click at [30, 480] on span "Erase all" at bounding box center [24, 478] width 23 height 11
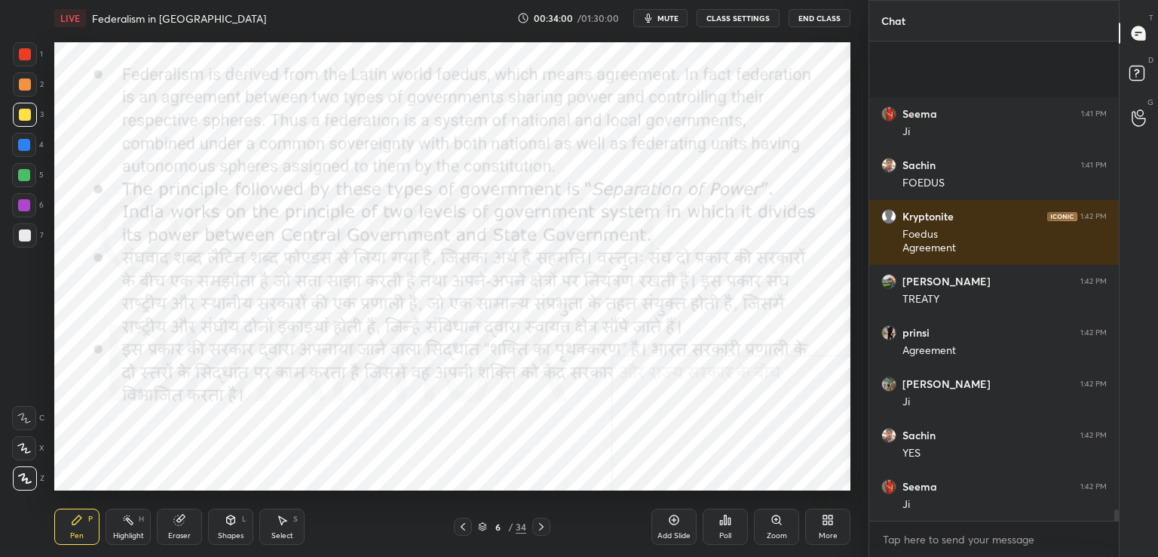
scroll to position [20512, 0]
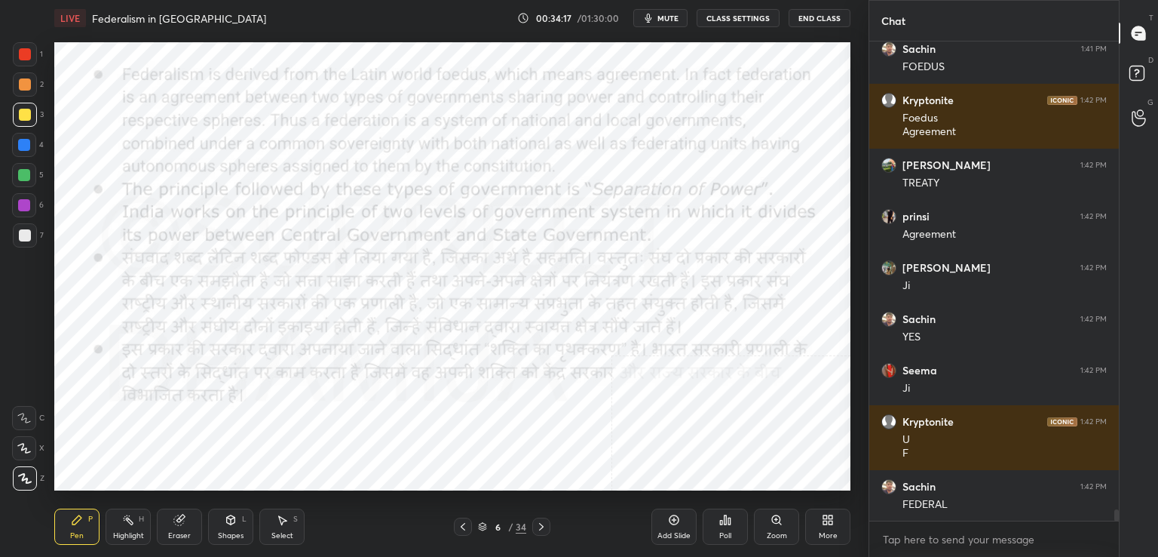
click at [24, 176] on div at bounding box center [24, 175] width 12 height 12
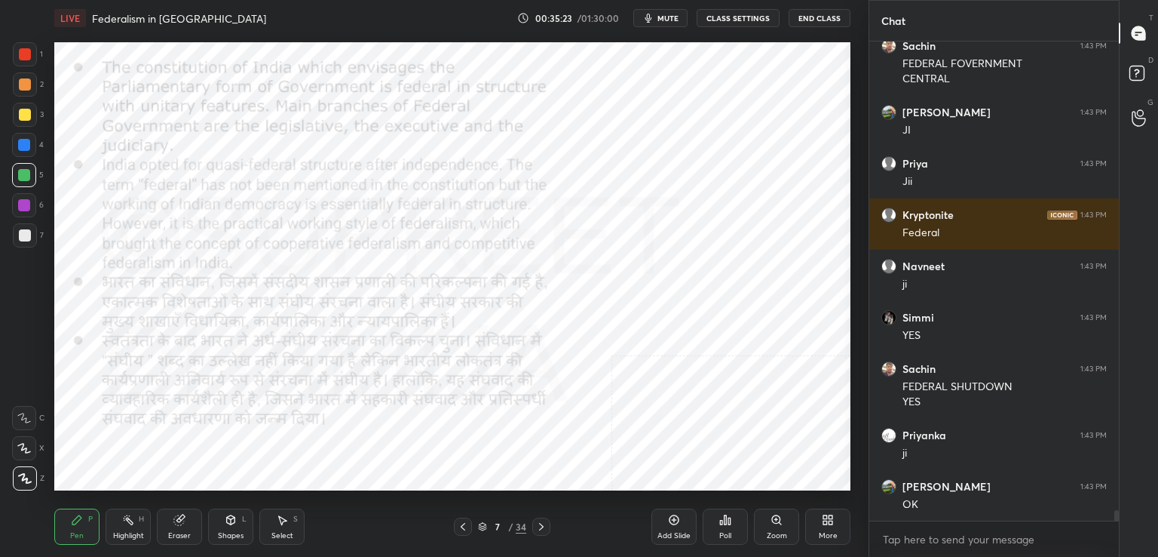
scroll to position [21532, 0]
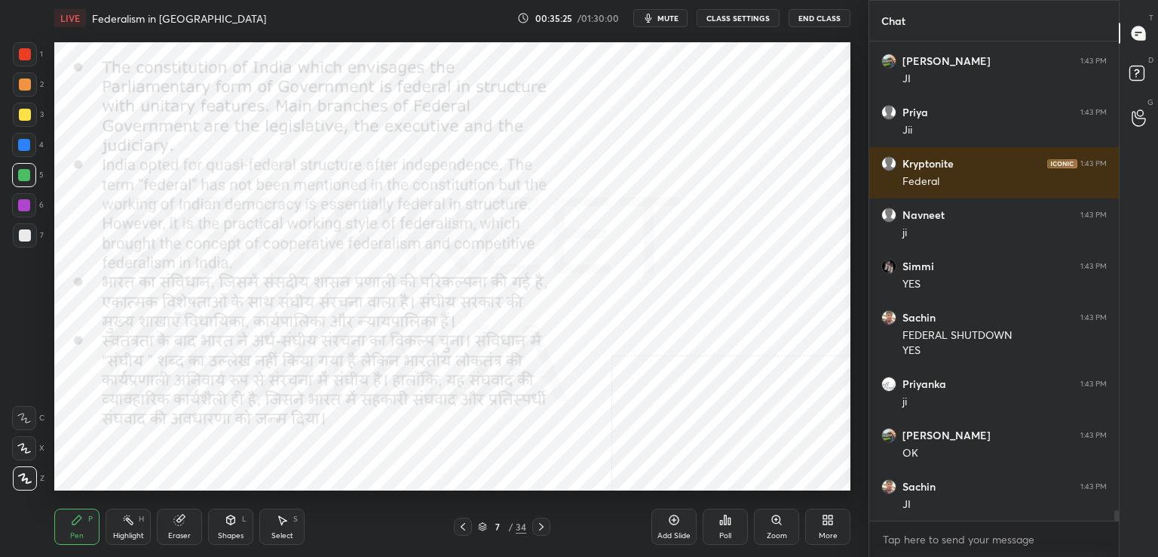
click at [25, 64] on div at bounding box center [25, 54] width 24 height 24
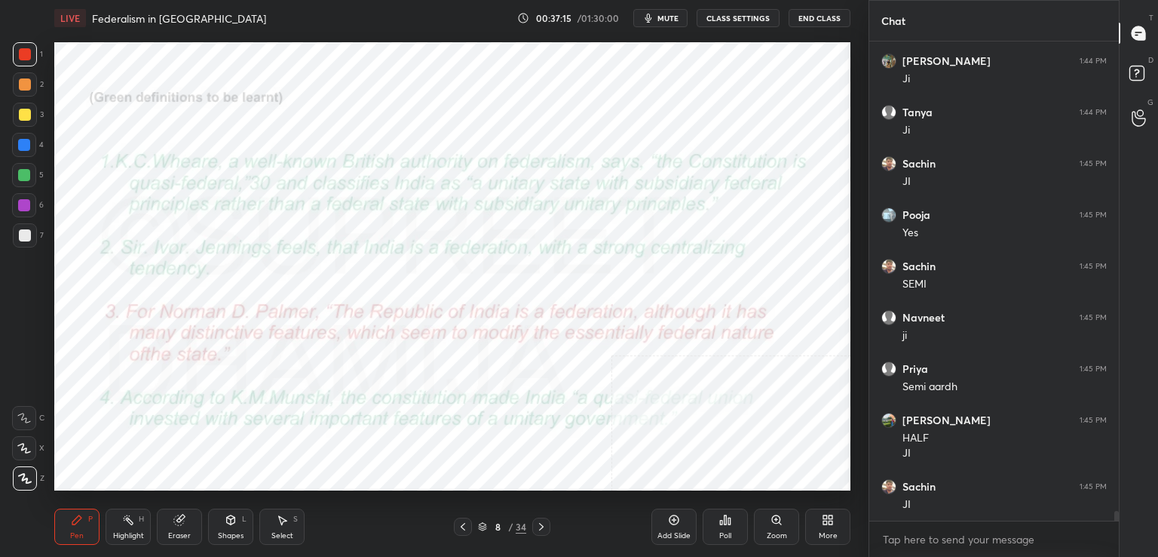
scroll to position [22931, 0]
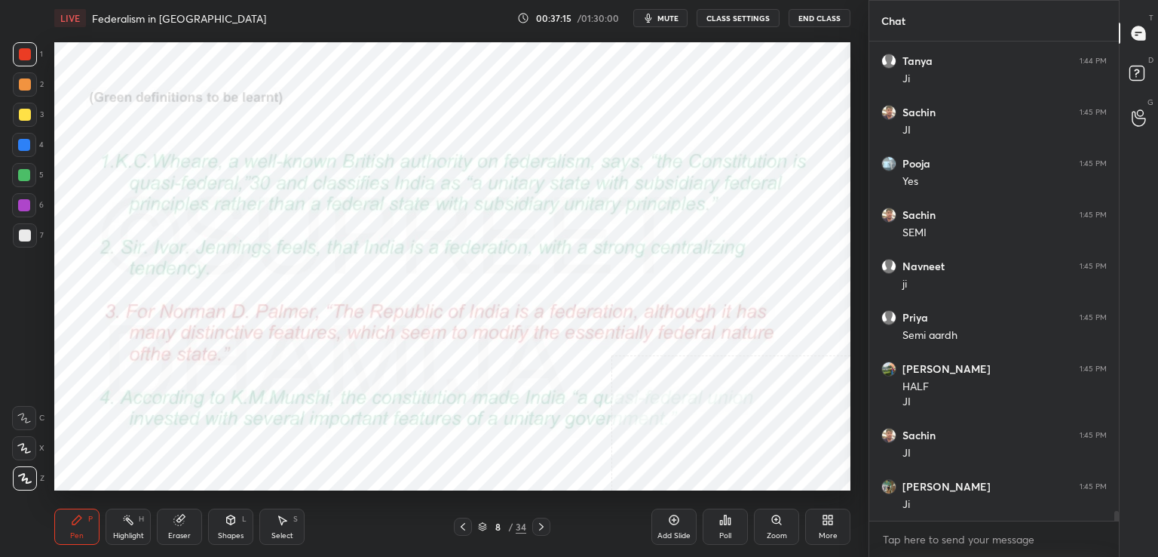
click at [542, 529] on icon at bounding box center [541, 526] width 12 height 12
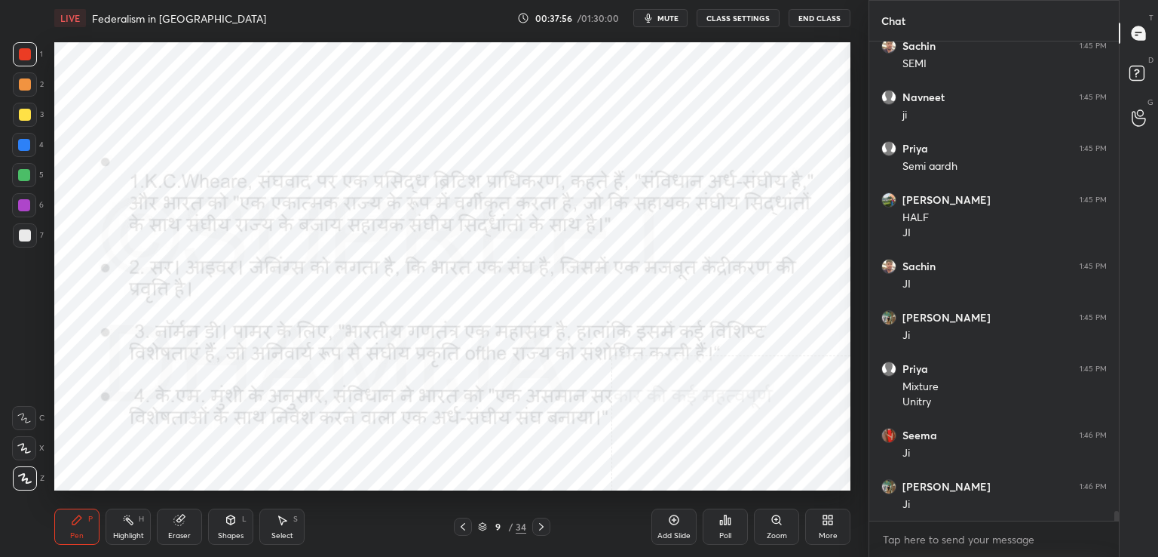
scroll to position [23152, 0]
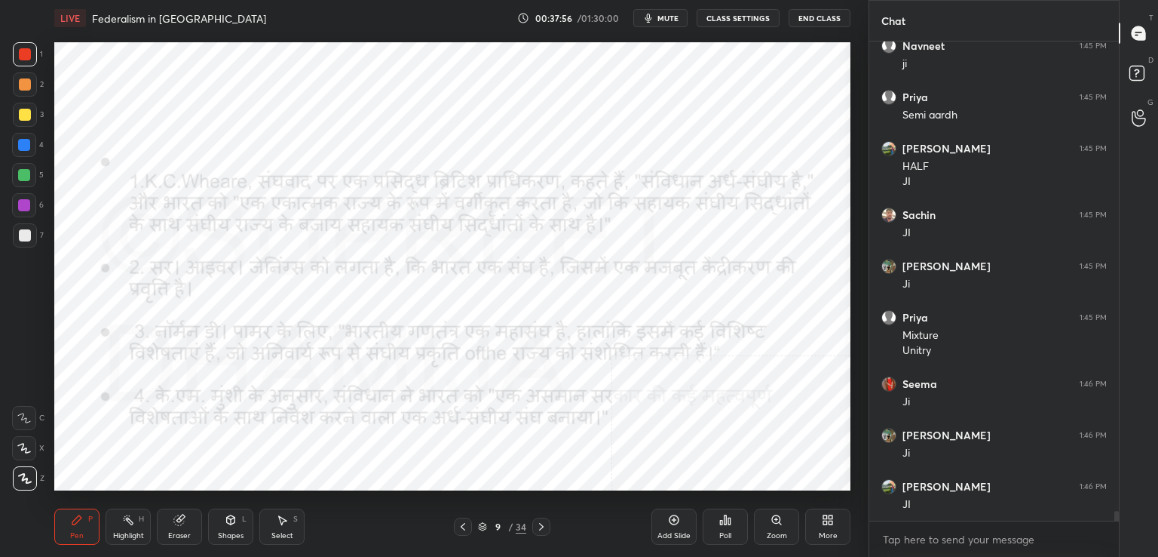
click at [464, 529] on icon at bounding box center [463, 527] width 5 height 8
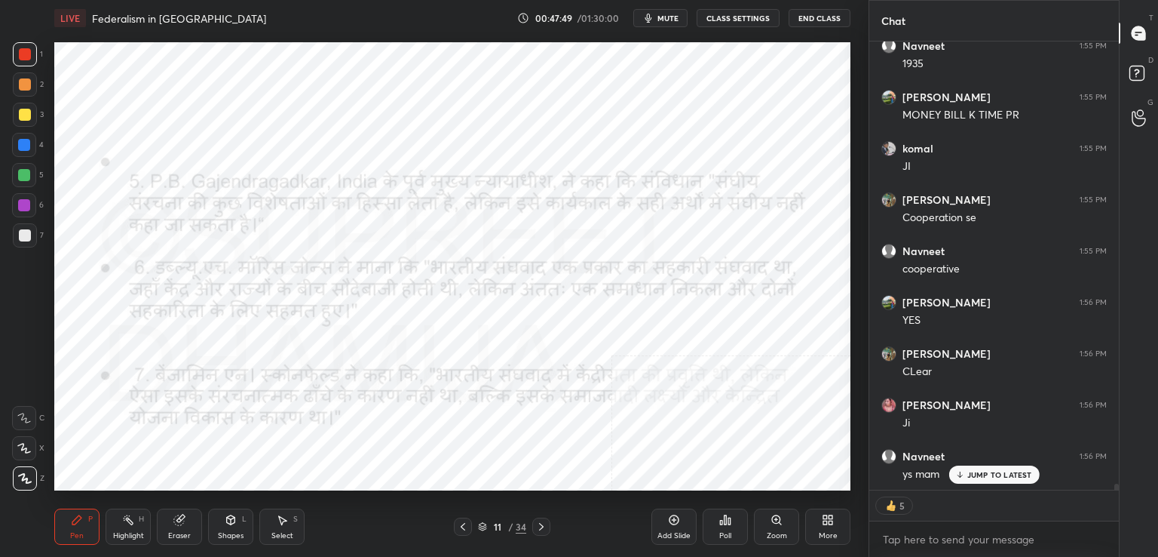
scroll to position [32491, 0]
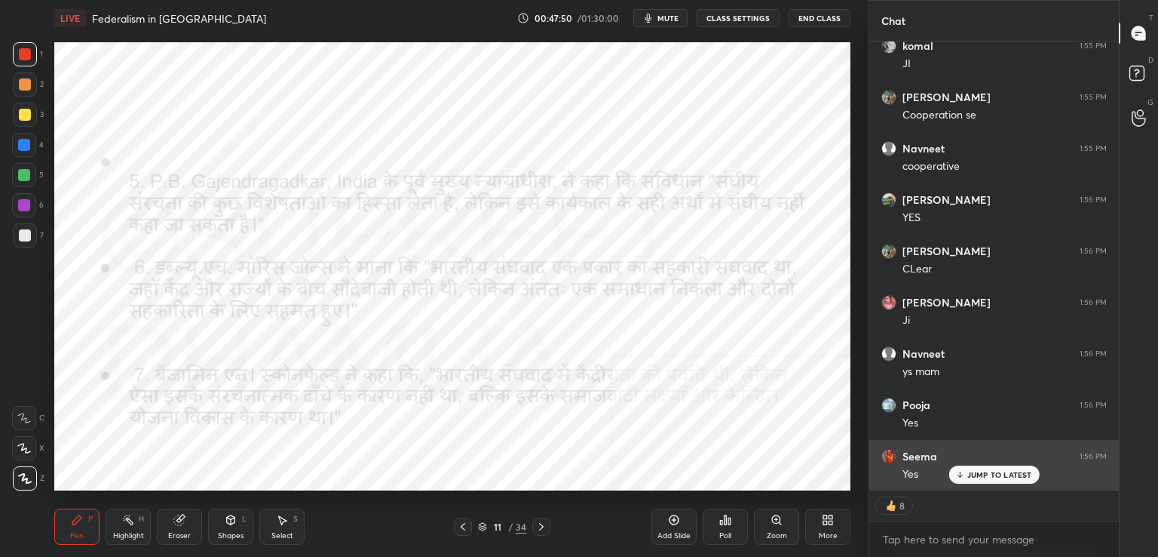
click at [965, 477] on icon at bounding box center [960, 474] width 10 height 9
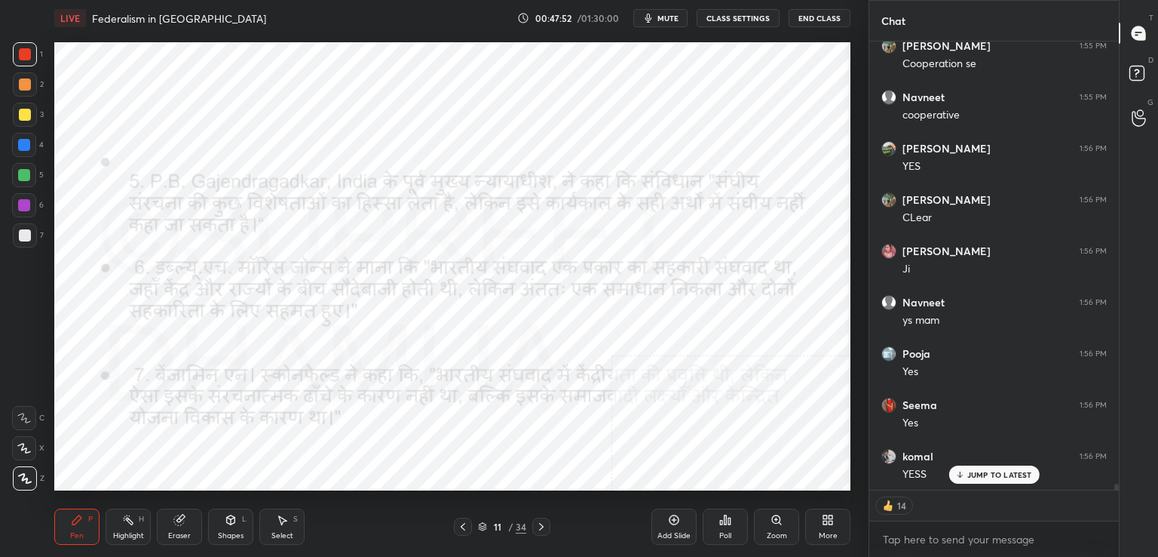
scroll to position [32593, 0]
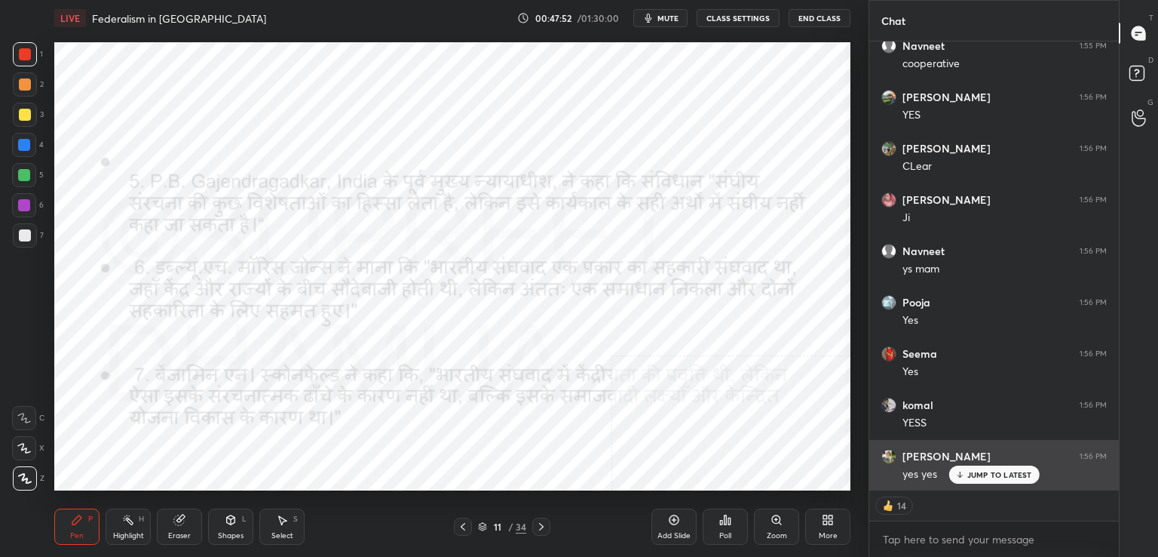
click at [958, 477] on icon at bounding box center [960, 474] width 10 height 9
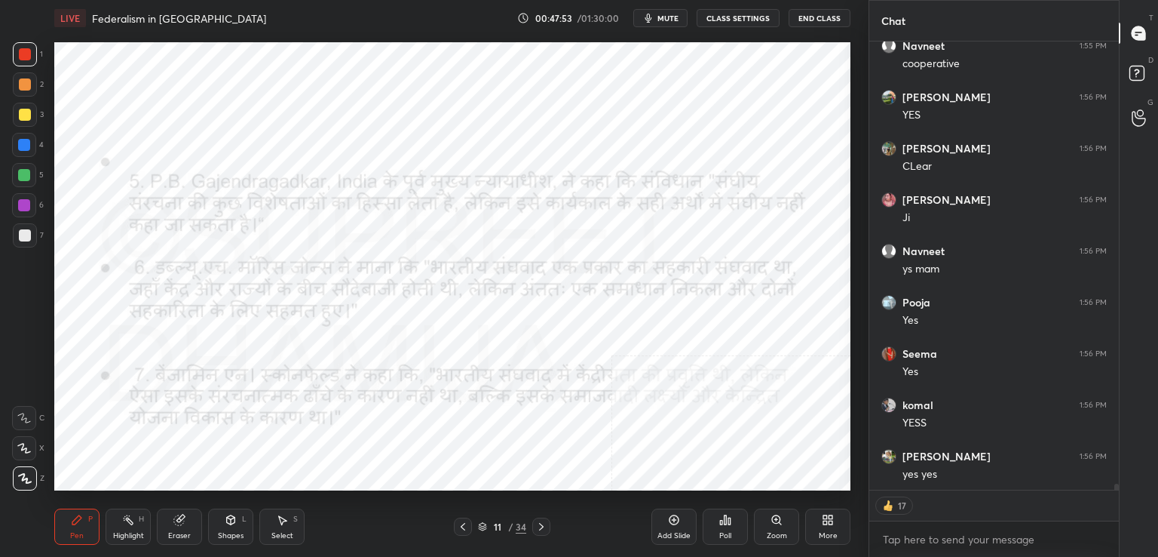
click at [461, 492] on div "Setting up your live class Poll for secs No correct answer Start poll" at bounding box center [452, 266] width 808 height 460
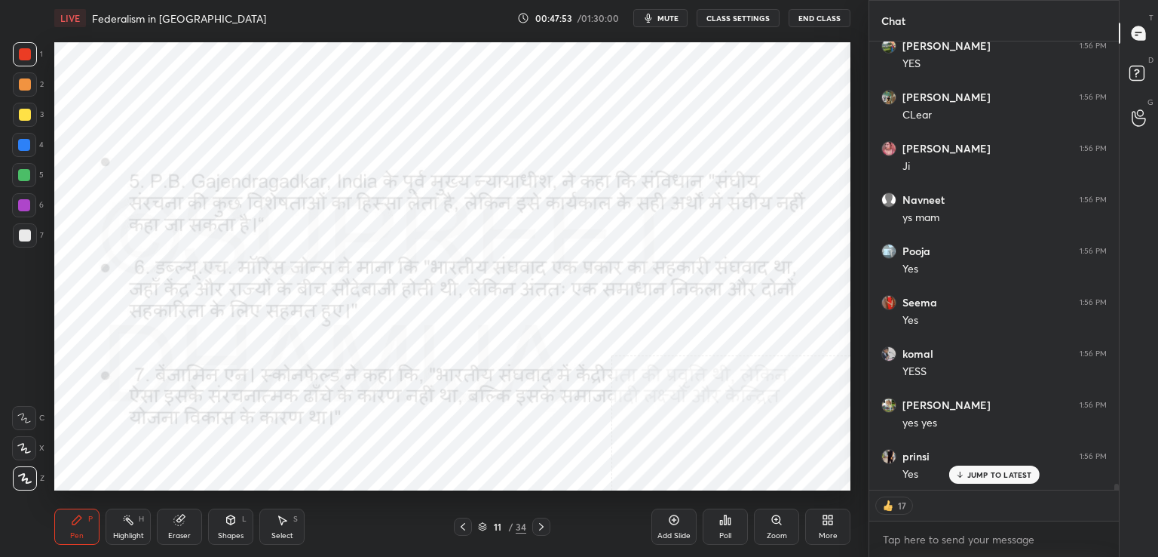
click at [465, 529] on icon at bounding box center [463, 526] width 12 height 12
click at [535, 529] on icon at bounding box center [541, 526] width 12 height 12
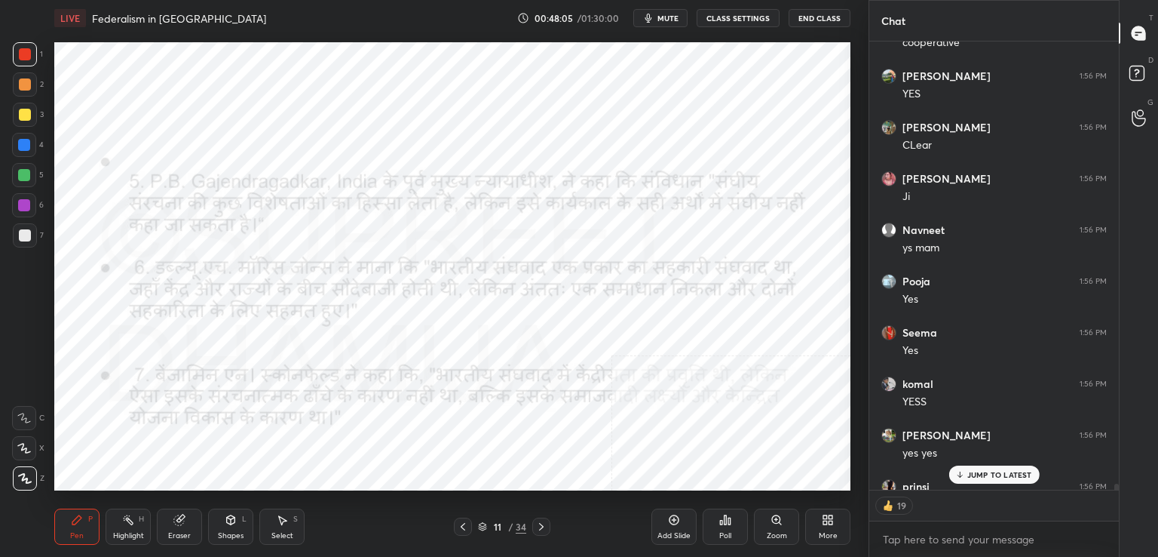
scroll to position [474, 245]
click at [538, 524] on icon at bounding box center [541, 526] width 12 height 12
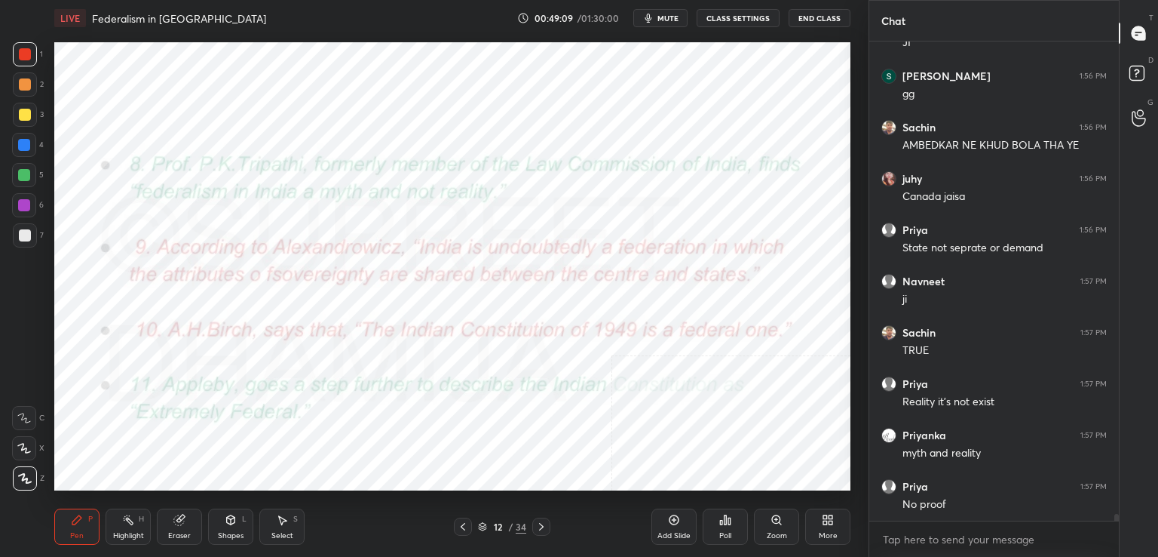
scroll to position [33332, 0]
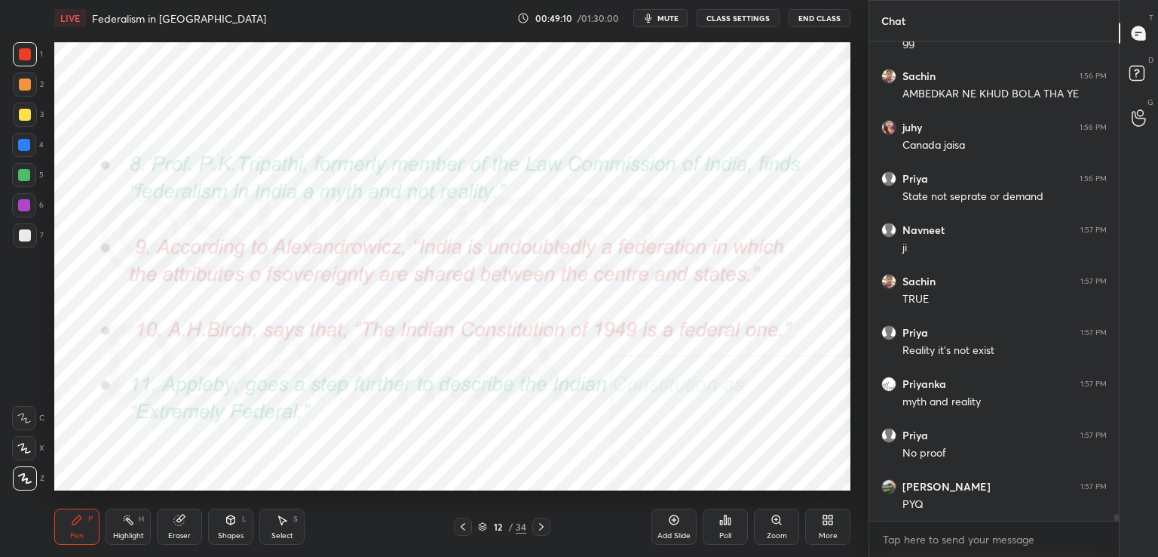
click at [30, 208] on div at bounding box center [24, 205] width 24 height 24
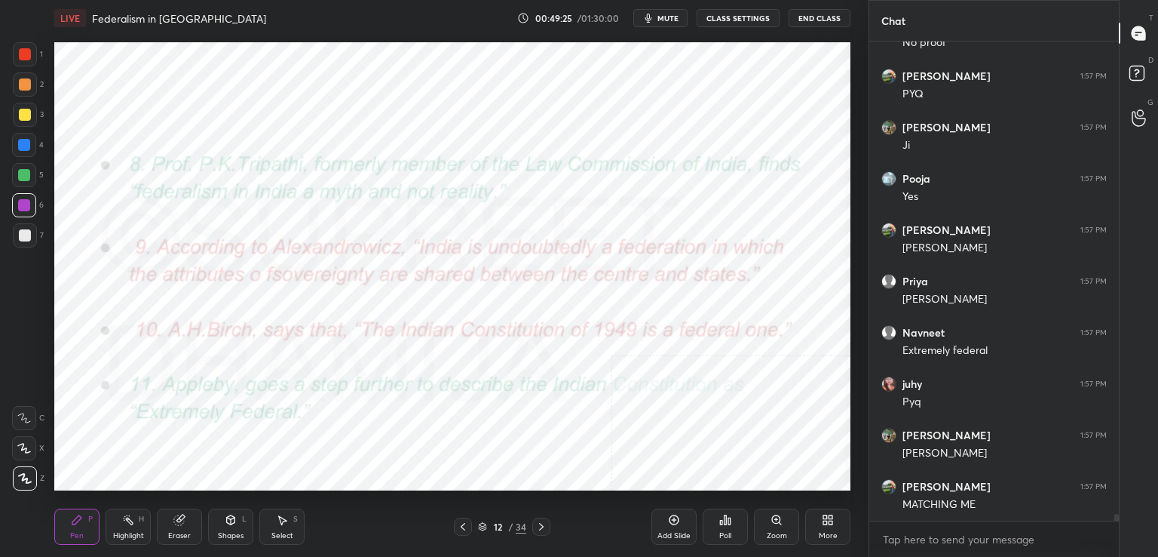
scroll to position [33794, 0]
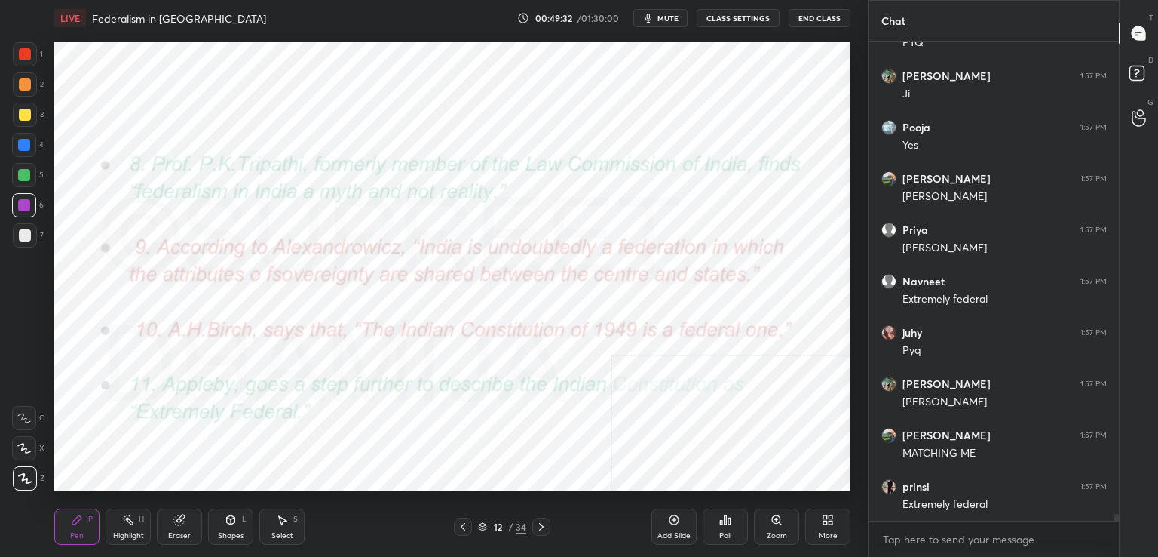
click at [539, 529] on icon at bounding box center [541, 527] width 5 height 8
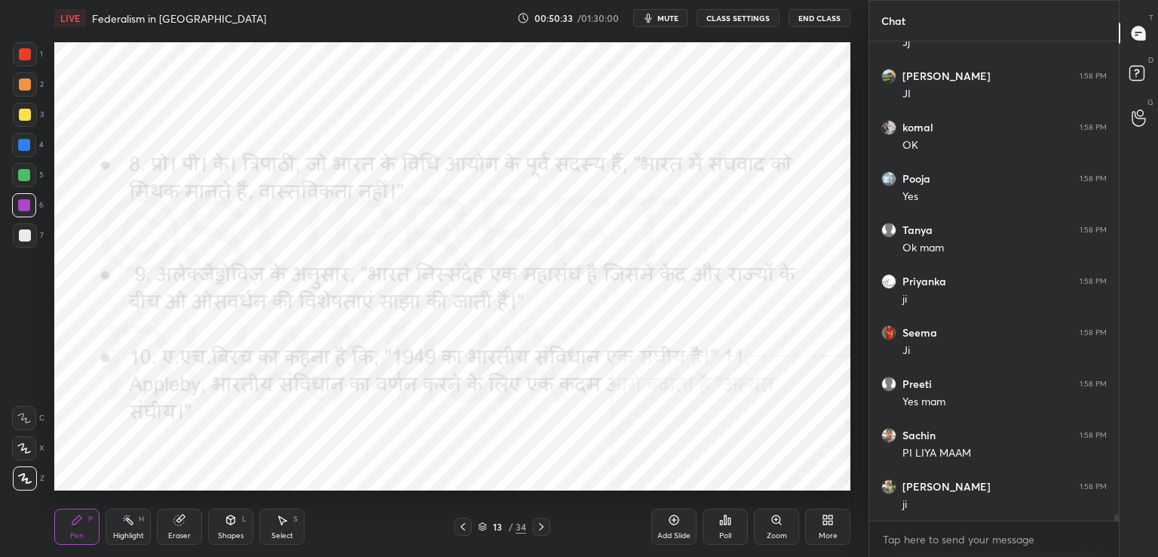
scroll to position [35040, 0]
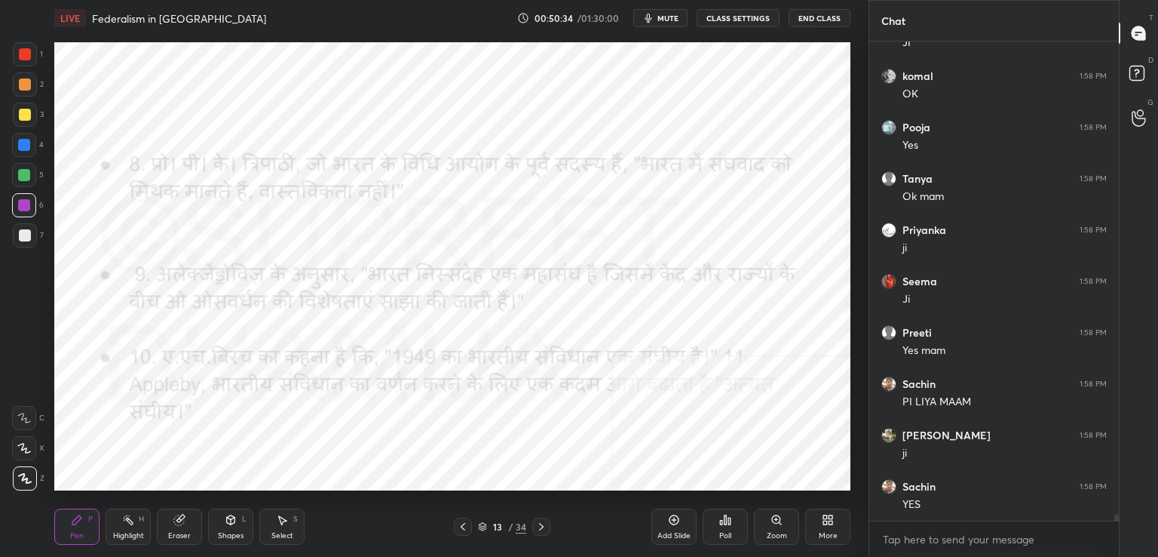
click at [537, 529] on icon at bounding box center [541, 526] width 12 height 12
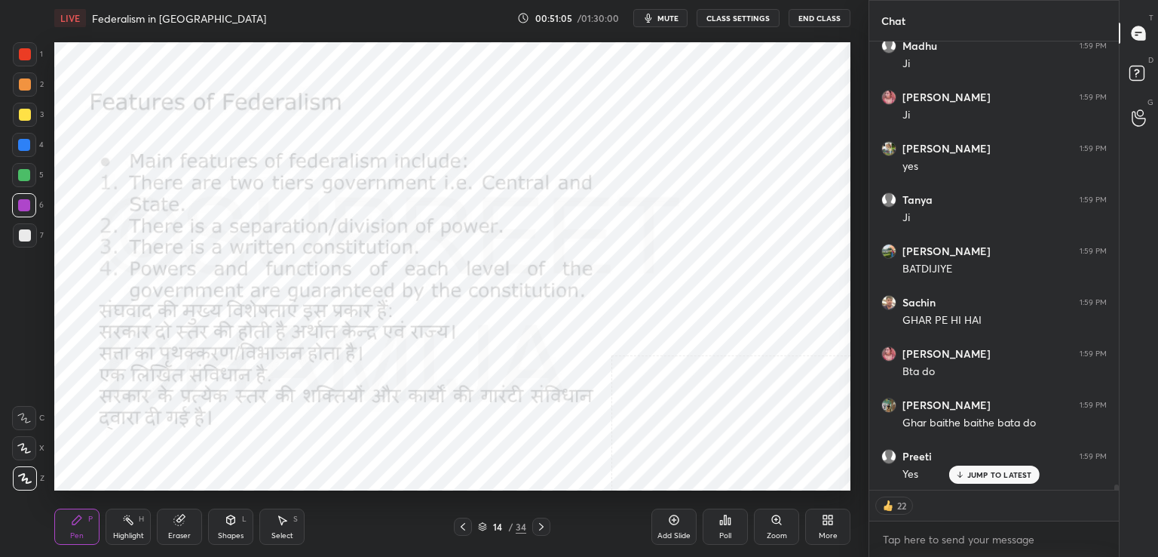
scroll to position [36044, 0]
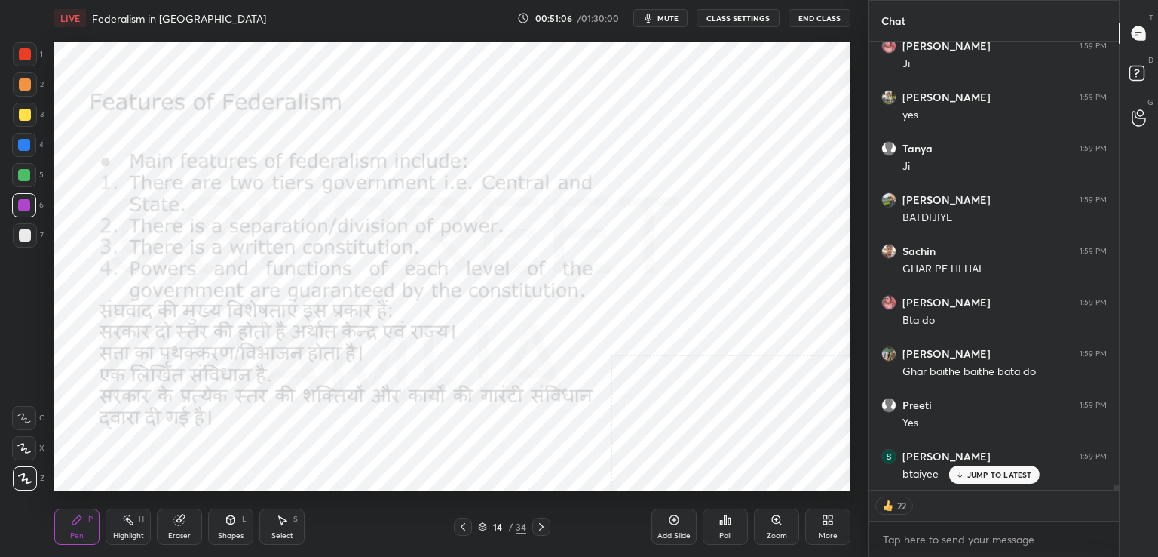
type textarea "x"
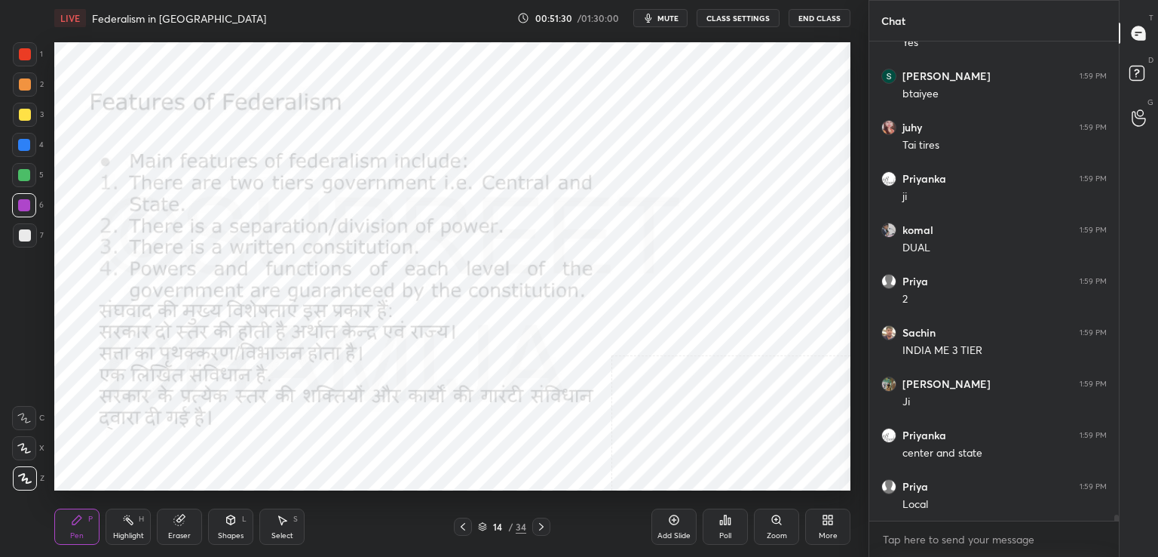
scroll to position [36475, 0]
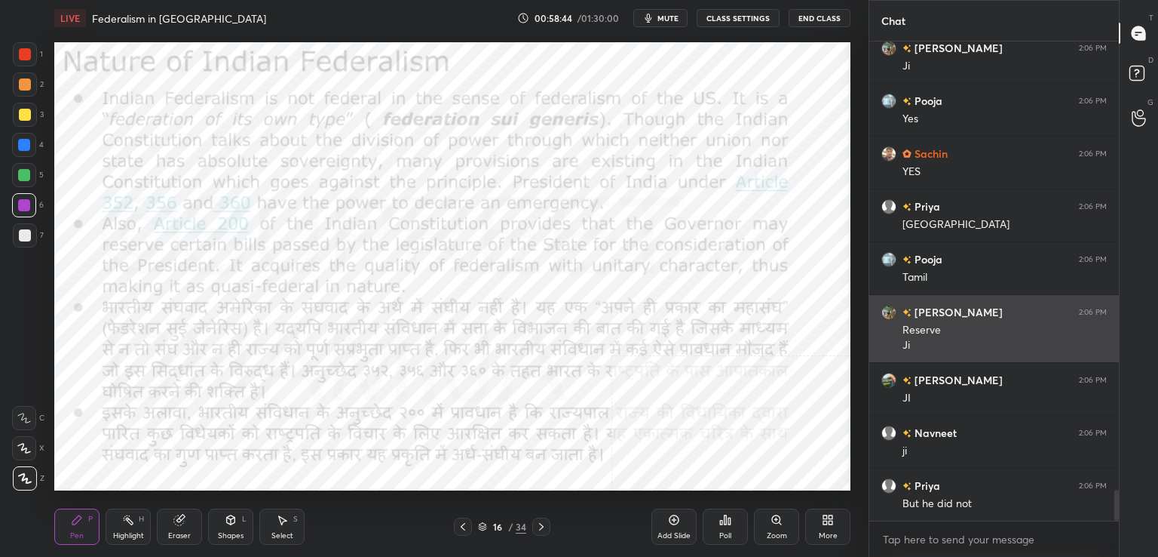
scroll to position [6930, 0]
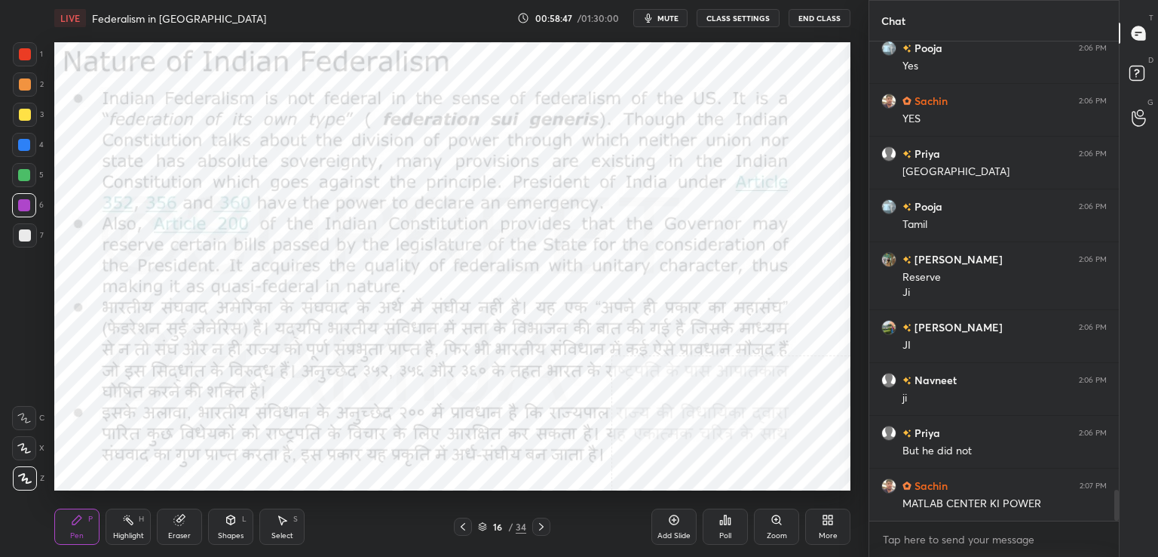
click at [670, 526] on div "Add Slide" at bounding box center [674, 526] width 45 height 36
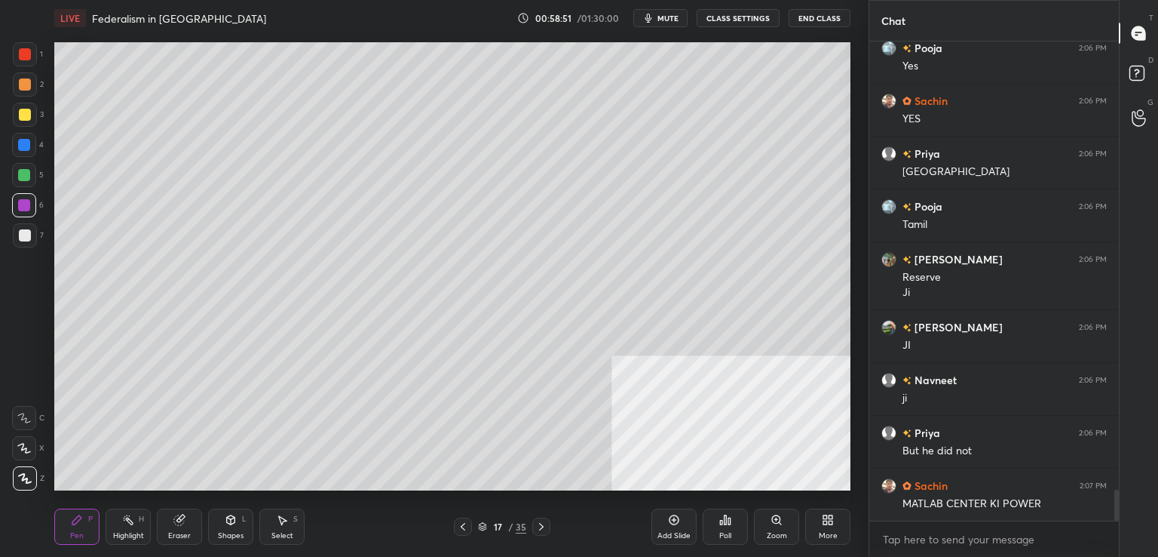
click at [32, 111] on div at bounding box center [25, 115] width 24 height 24
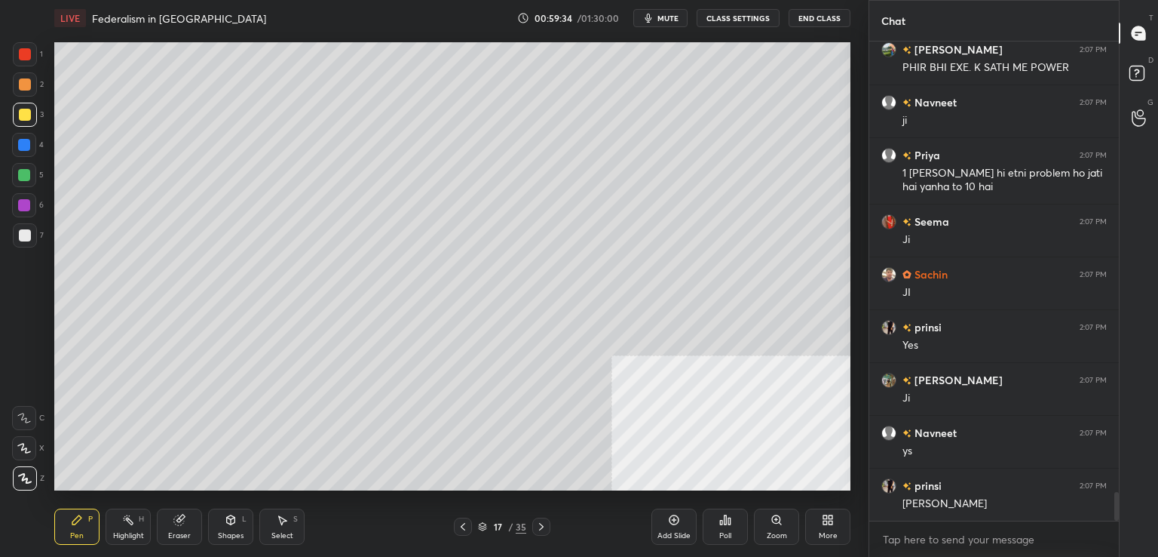
scroll to position [7630, 0]
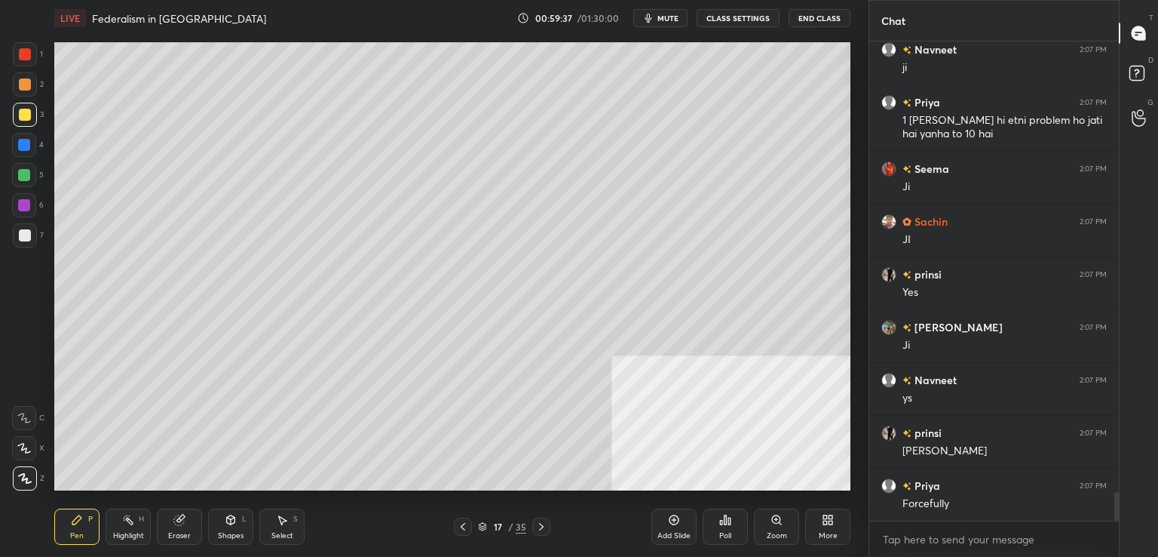
click at [189, 510] on div "Eraser" at bounding box center [179, 526] width 45 height 36
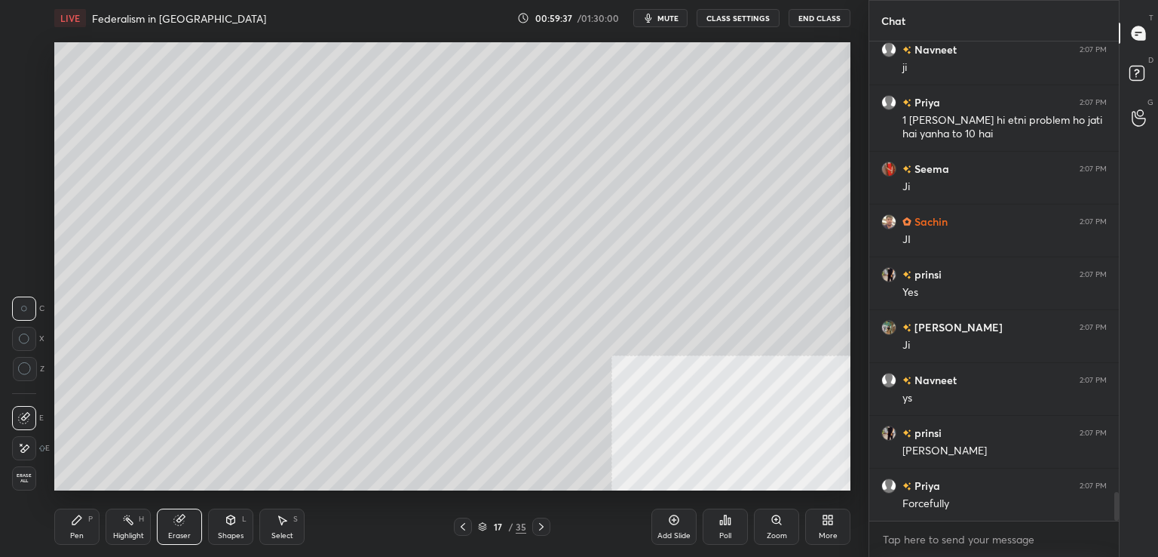
click at [33, 474] on span "Erase all" at bounding box center [24, 478] width 23 height 11
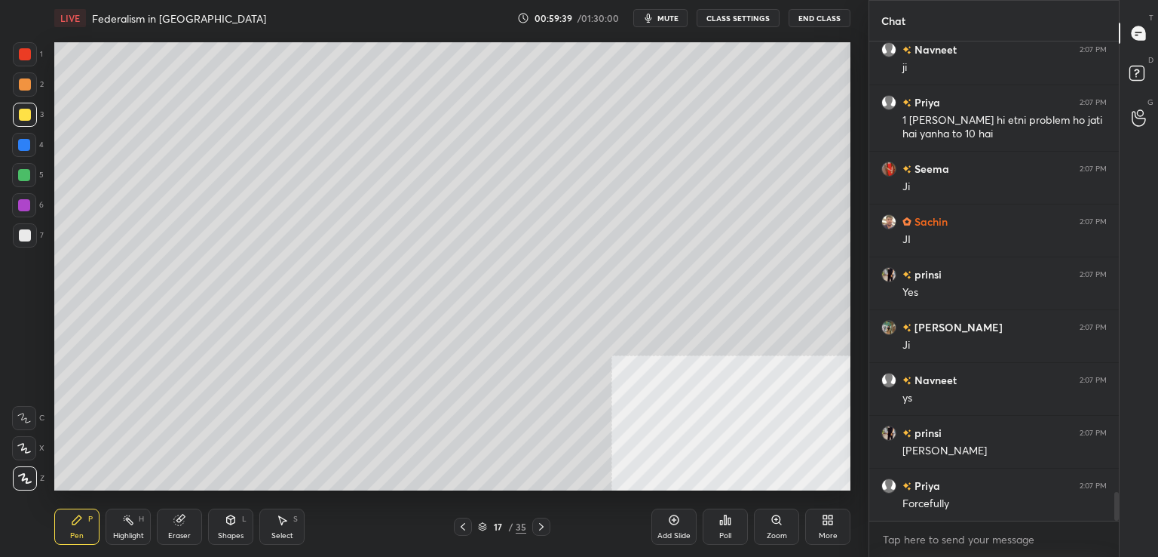
click at [465, 523] on icon at bounding box center [463, 526] width 12 height 12
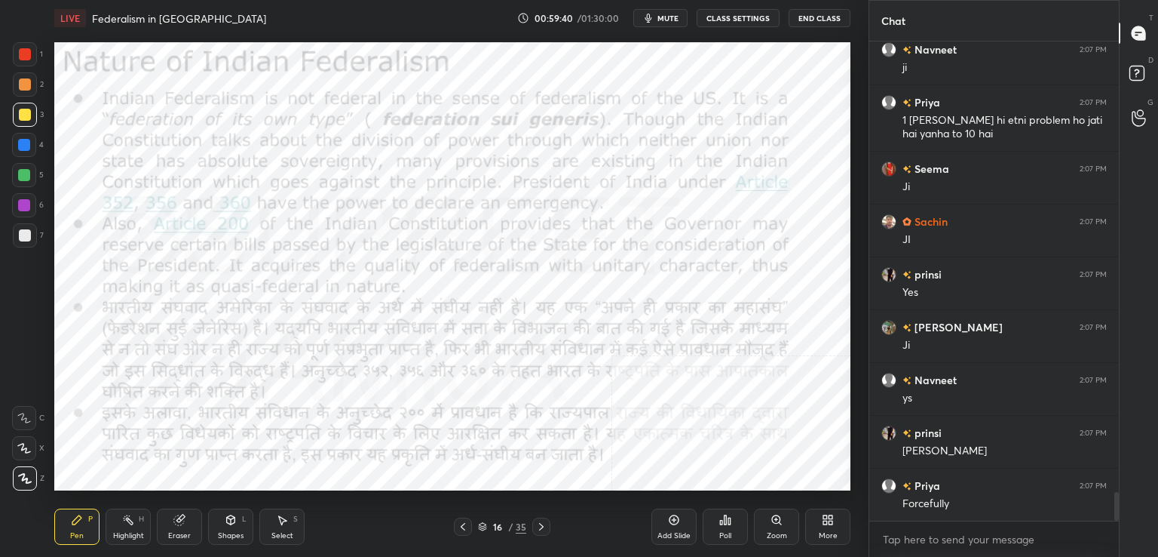
click at [544, 526] on icon at bounding box center [541, 526] width 12 height 12
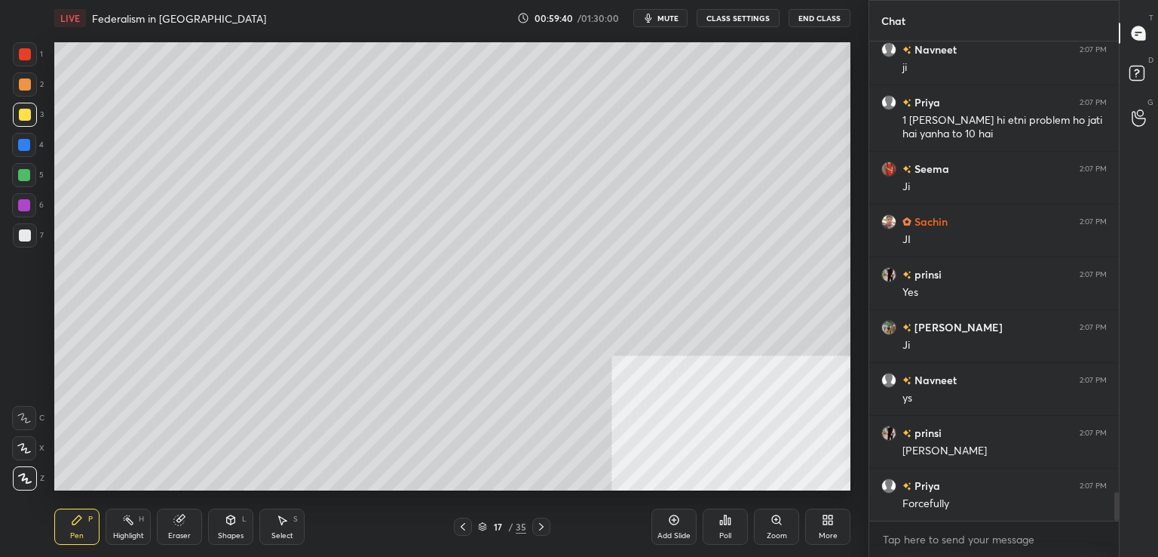
click at [540, 526] on icon at bounding box center [541, 526] width 12 height 12
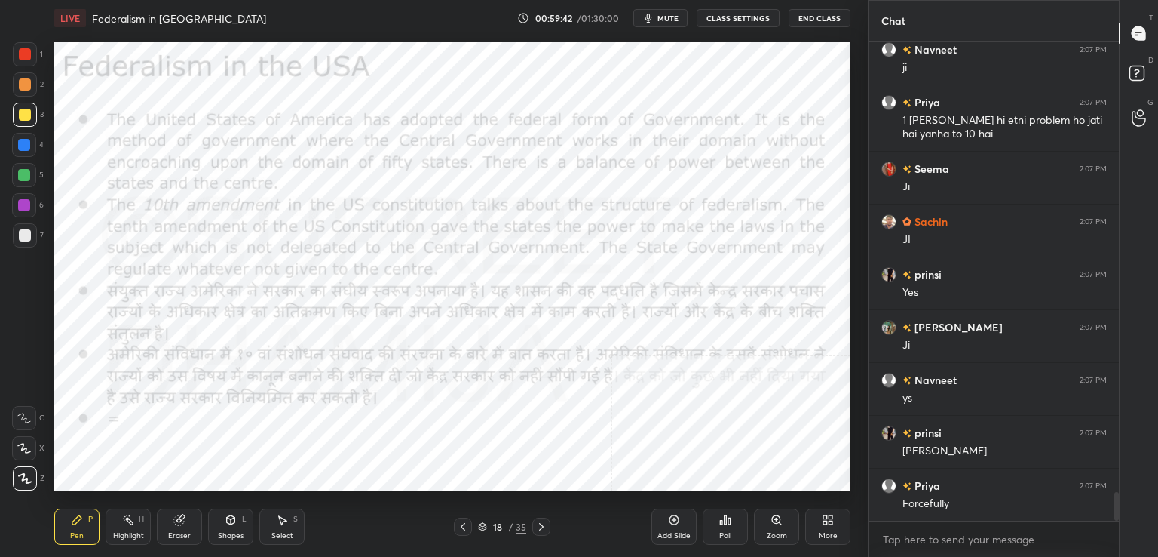
click at [540, 523] on icon at bounding box center [541, 527] width 5 height 8
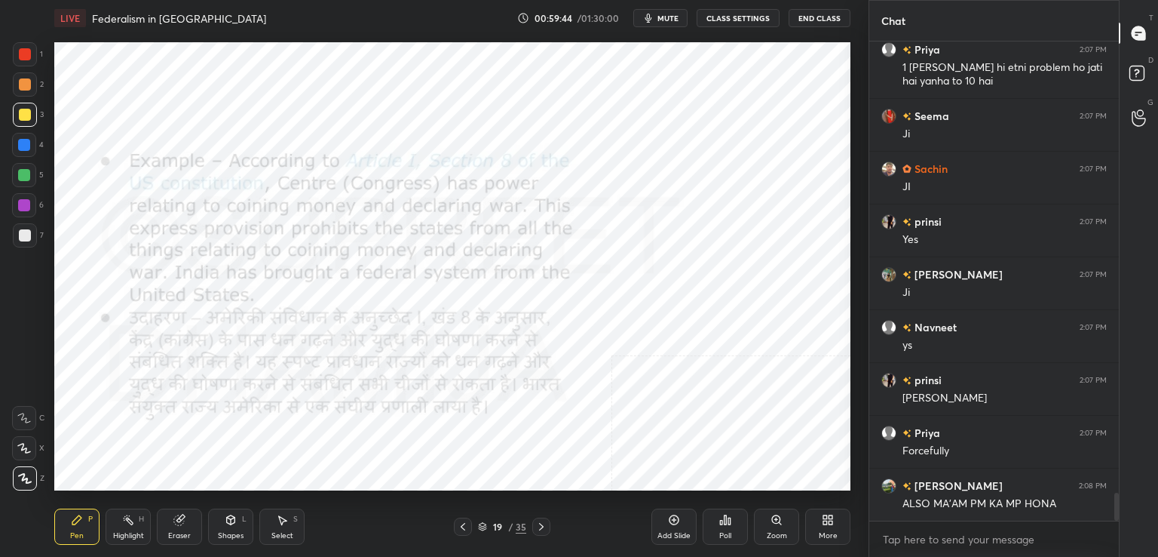
click at [532, 528] on div at bounding box center [541, 526] width 18 height 18
click at [528, 527] on div "20 / 35" at bounding box center [502, 526] width 97 height 18
click at [538, 526] on icon at bounding box center [541, 526] width 12 height 12
click at [539, 529] on icon at bounding box center [541, 526] width 12 height 12
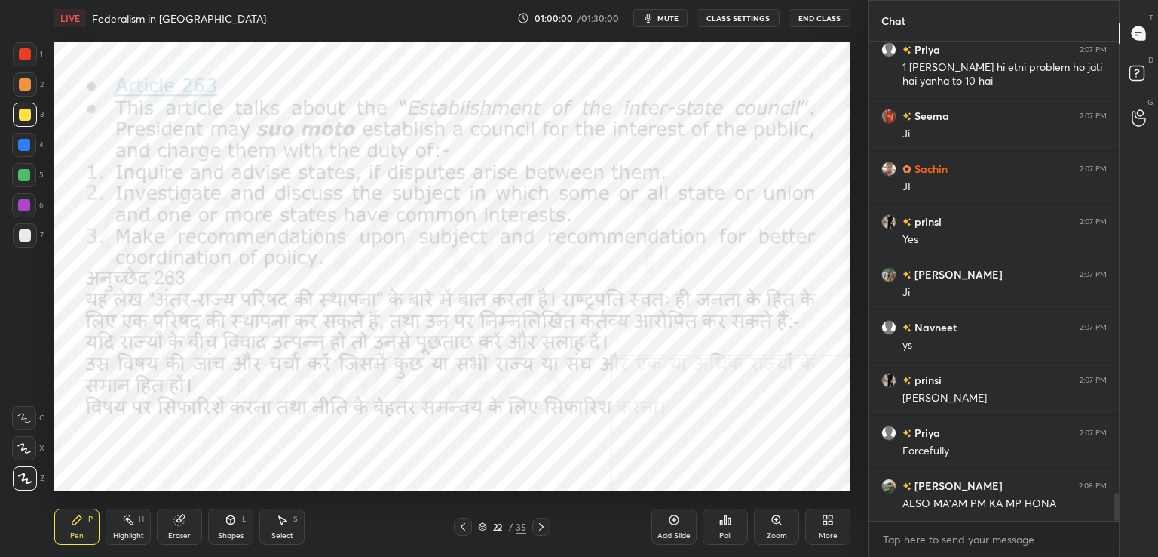
click at [538, 529] on icon at bounding box center [541, 526] width 12 height 12
click at [465, 526] on icon at bounding box center [463, 526] width 12 height 12
click at [462, 526] on icon at bounding box center [463, 527] width 5 height 8
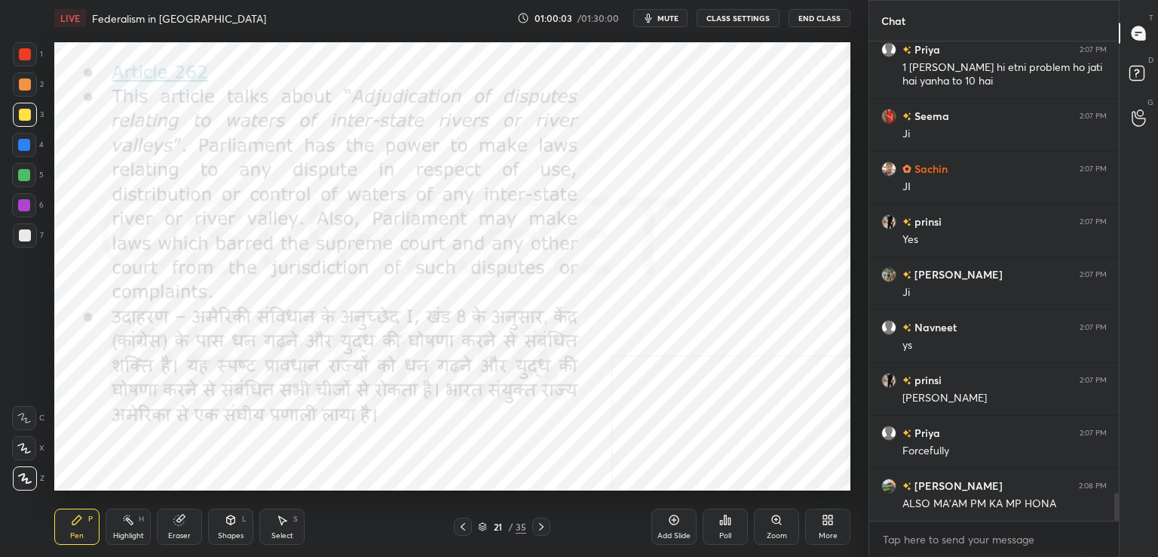
click at [463, 528] on icon at bounding box center [463, 527] width 5 height 8
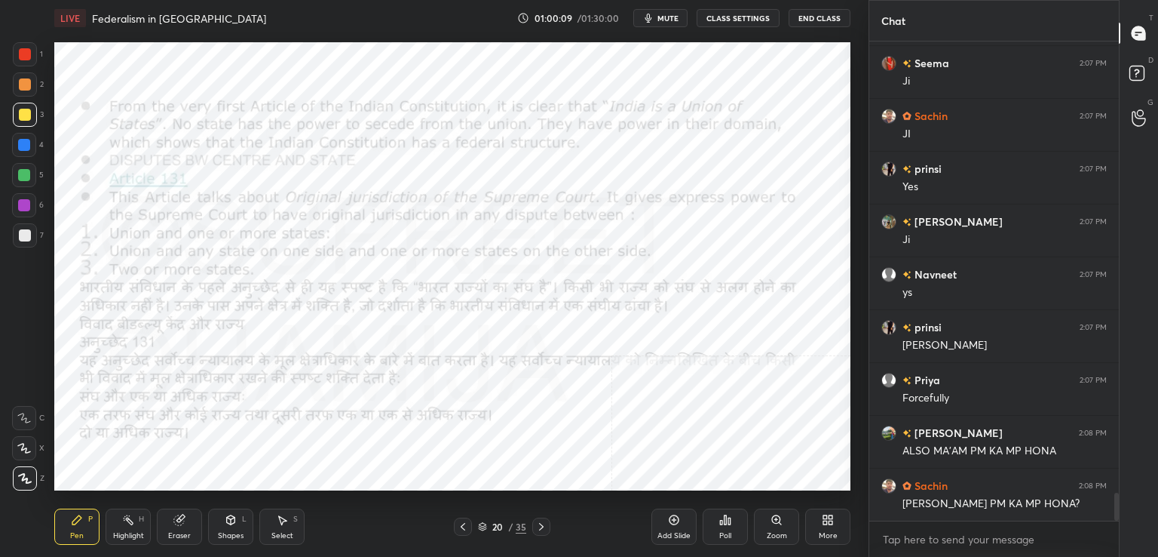
click at [39, 58] on div "1" at bounding box center [28, 54] width 30 height 24
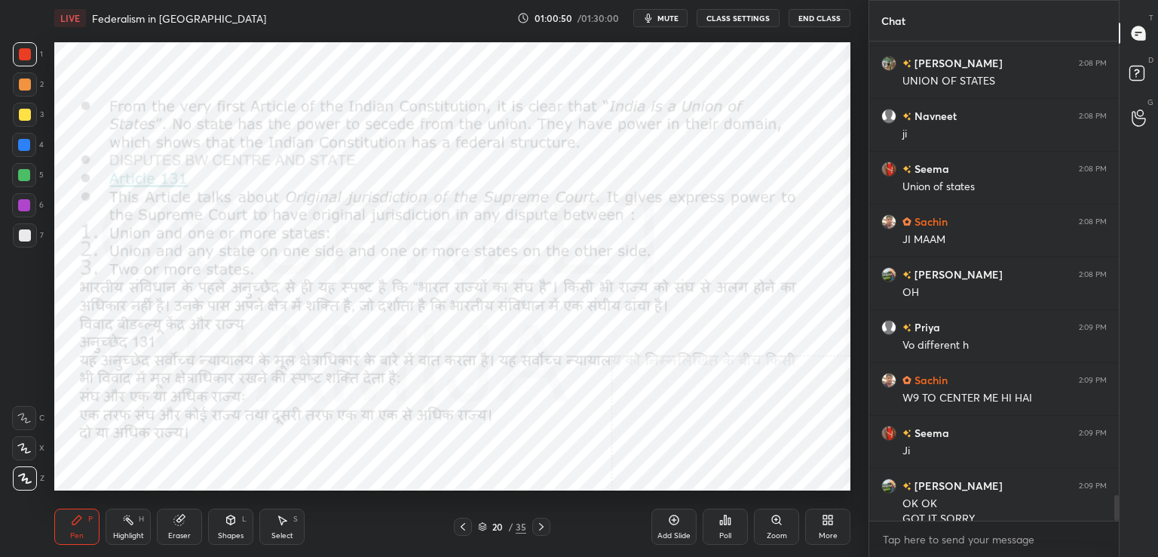
scroll to position [8490, 0]
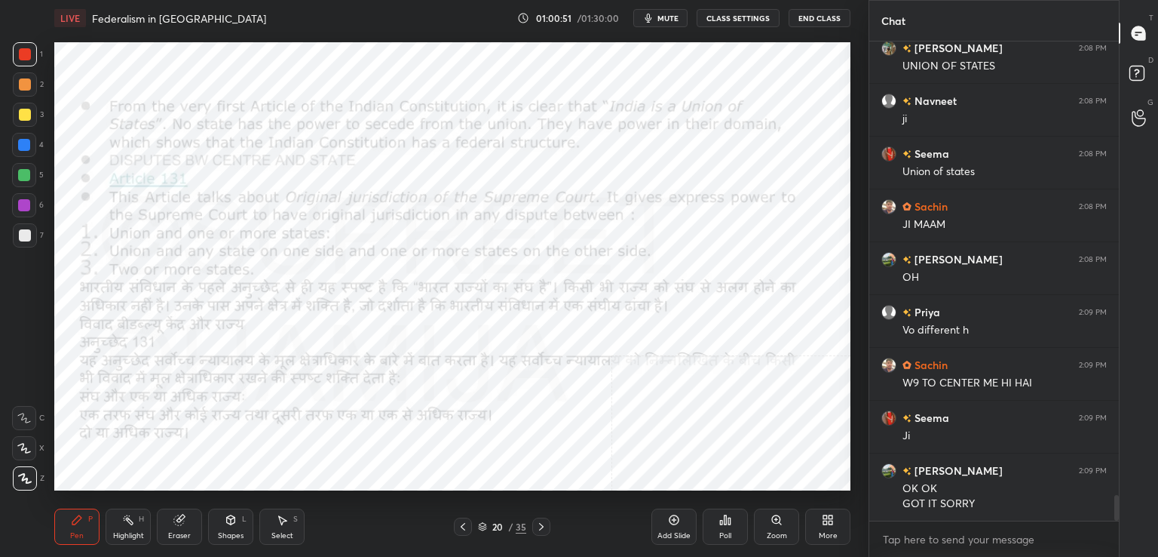
click at [197, 520] on div "Eraser" at bounding box center [179, 526] width 45 height 36
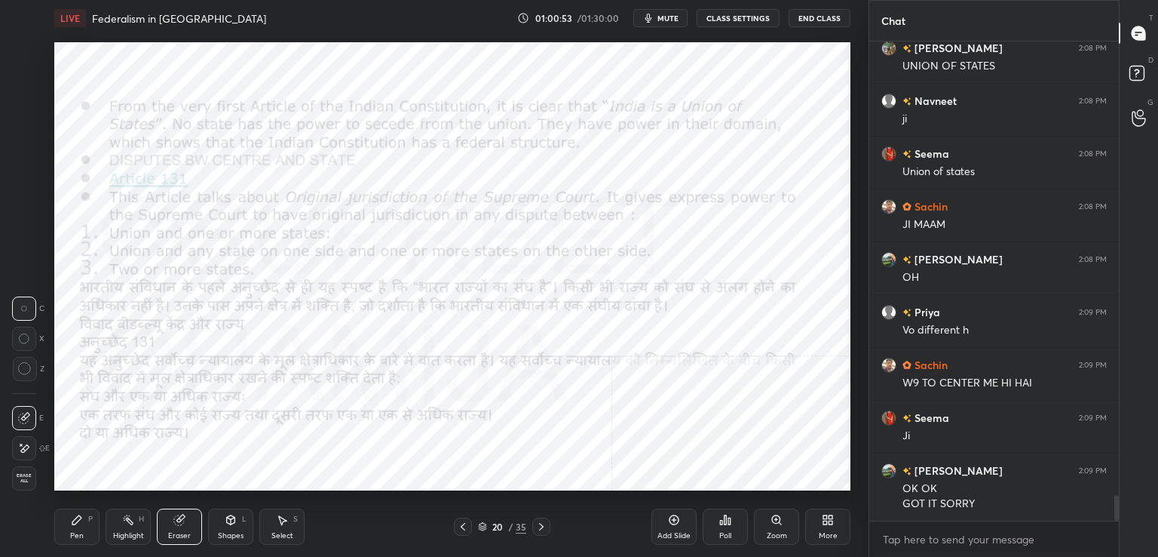
click at [21, 381] on div at bounding box center [25, 369] width 24 height 24
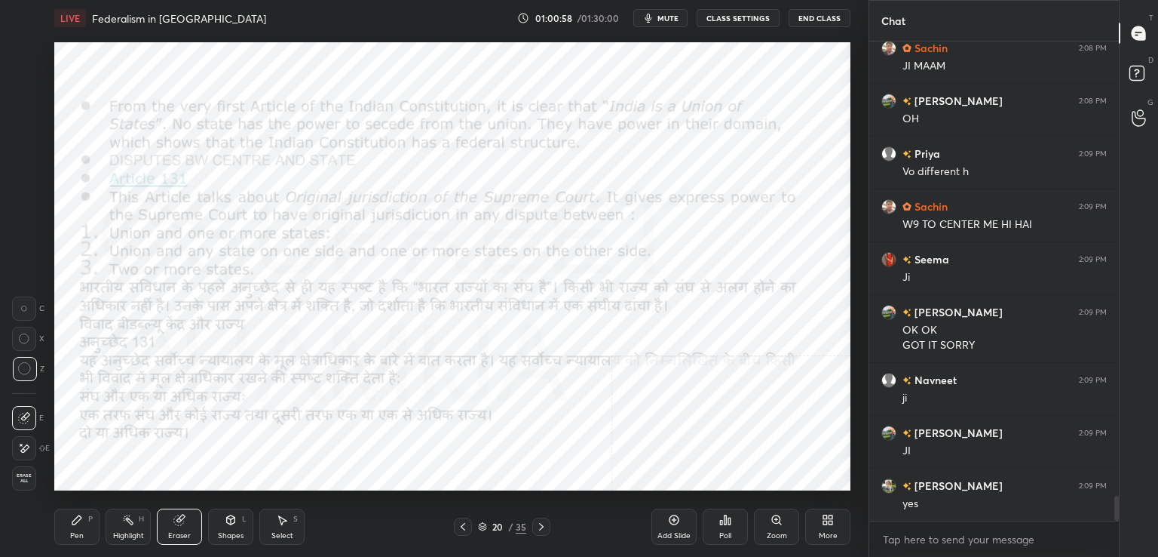
scroll to position [8701, 0]
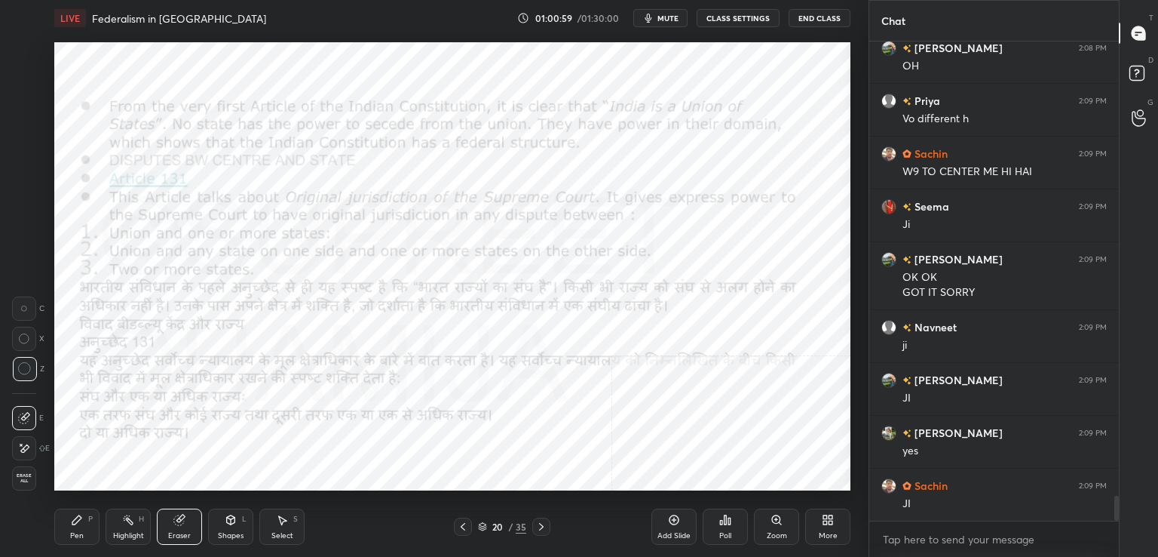
click at [75, 525] on icon at bounding box center [77, 520] width 12 height 12
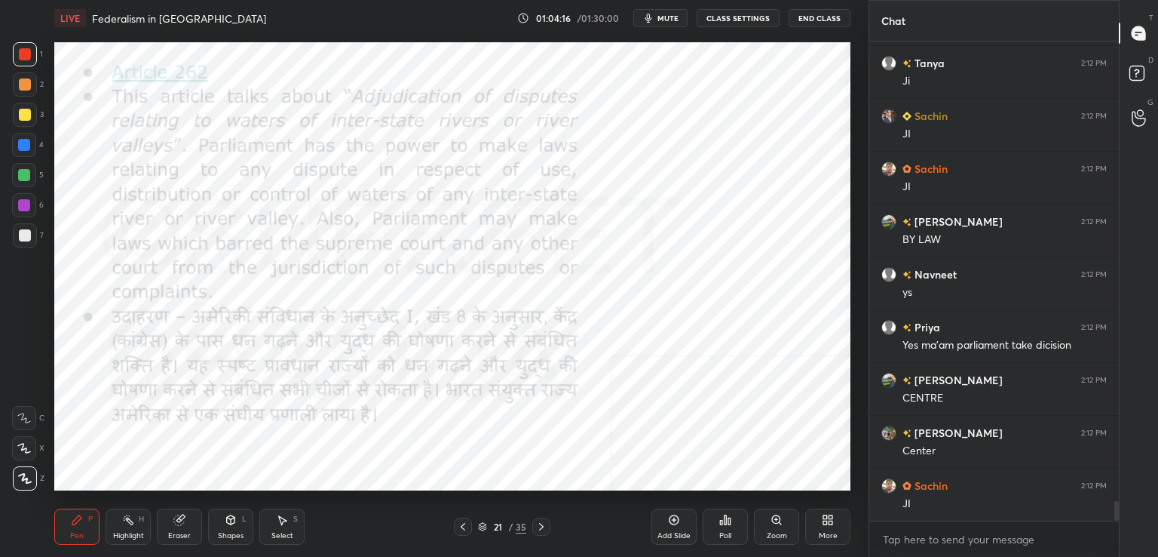
scroll to position [11295, 0]
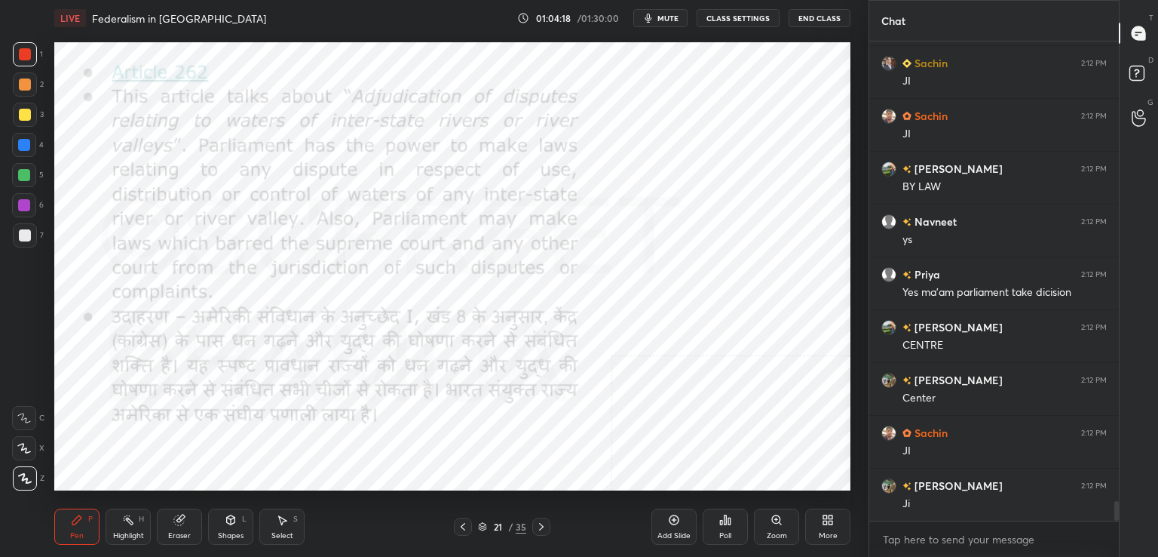
click at [546, 526] on icon at bounding box center [541, 526] width 12 height 12
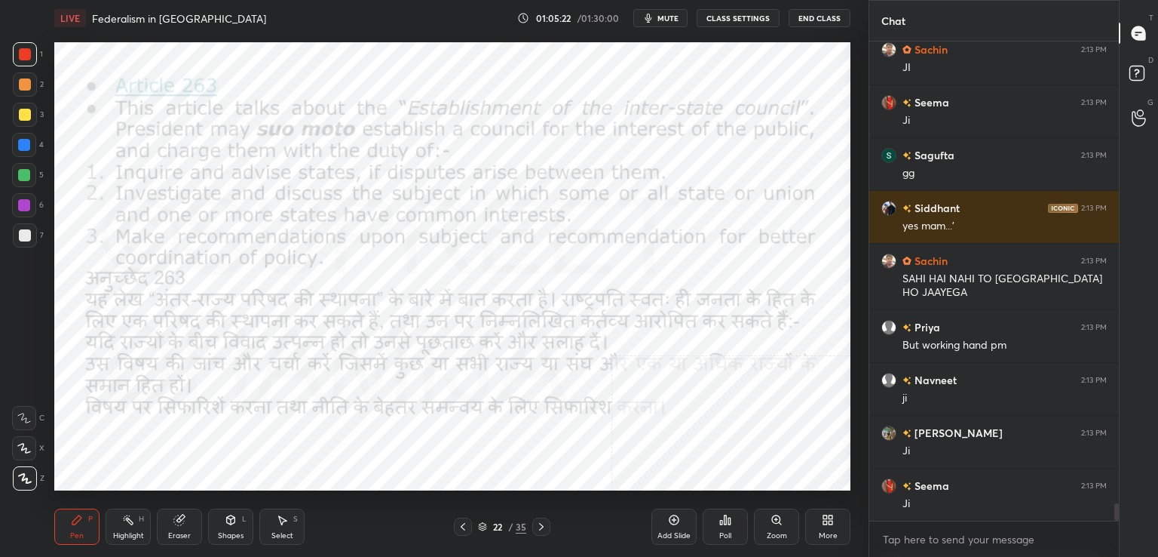
scroll to position [12485, 0]
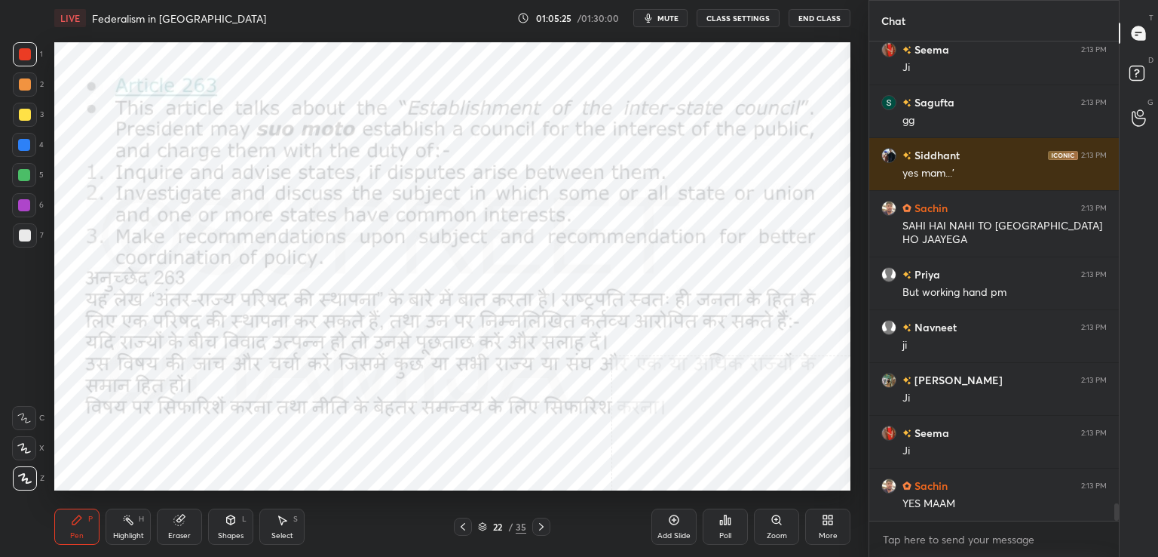
click at [542, 523] on icon at bounding box center [541, 526] width 12 height 12
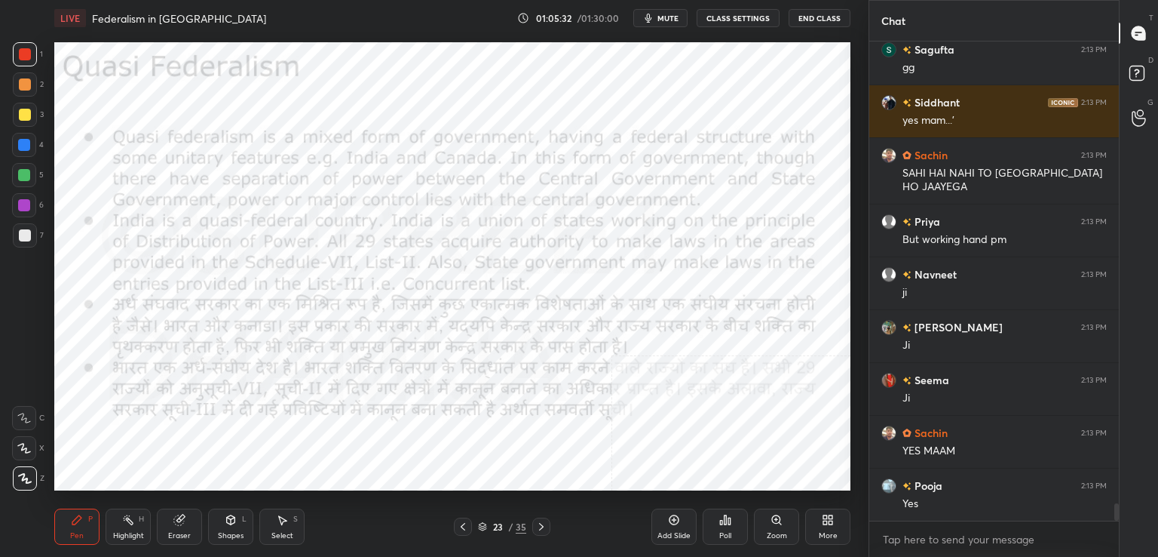
scroll to position [12591, 0]
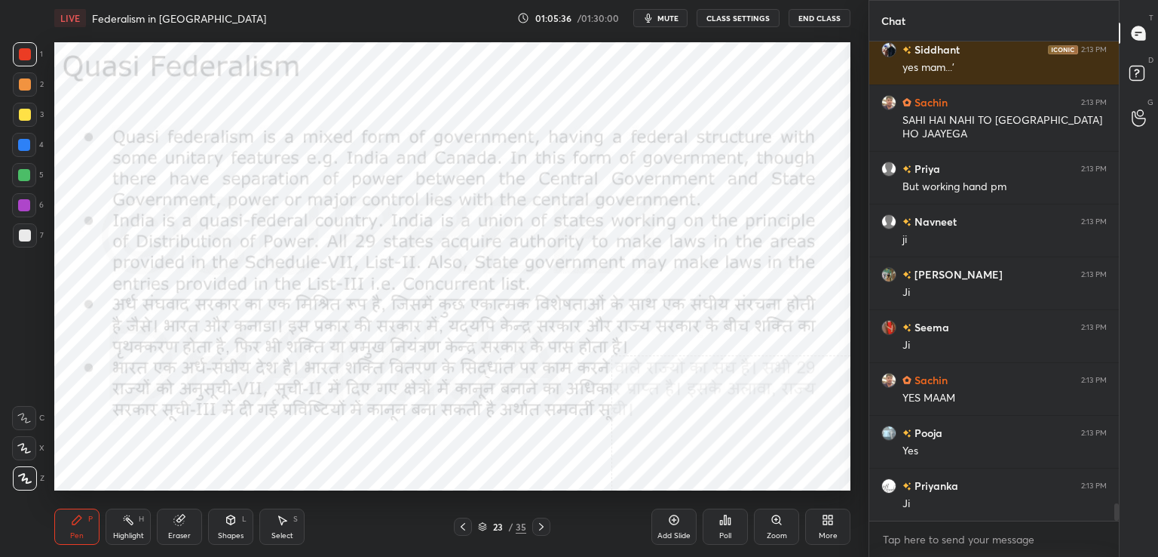
click at [543, 529] on icon at bounding box center [541, 526] width 12 height 12
click at [541, 529] on icon at bounding box center [541, 526] width 12 height 12
click at [542, 530] on icon at bounding box center [541, 526] width 12 height 12
click at [542, 529] on icon at bounding box center [541, 526] width 12 height 12
click at [543, 529] on icon at bounding box center [541, 526] width 12 height 12
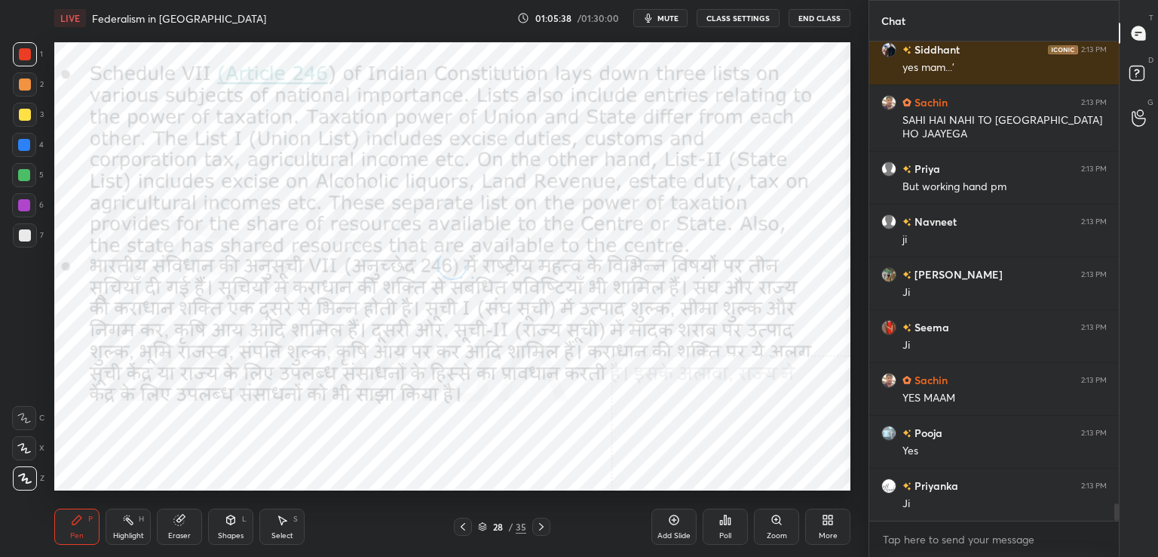
scroll to position [12644, 0]
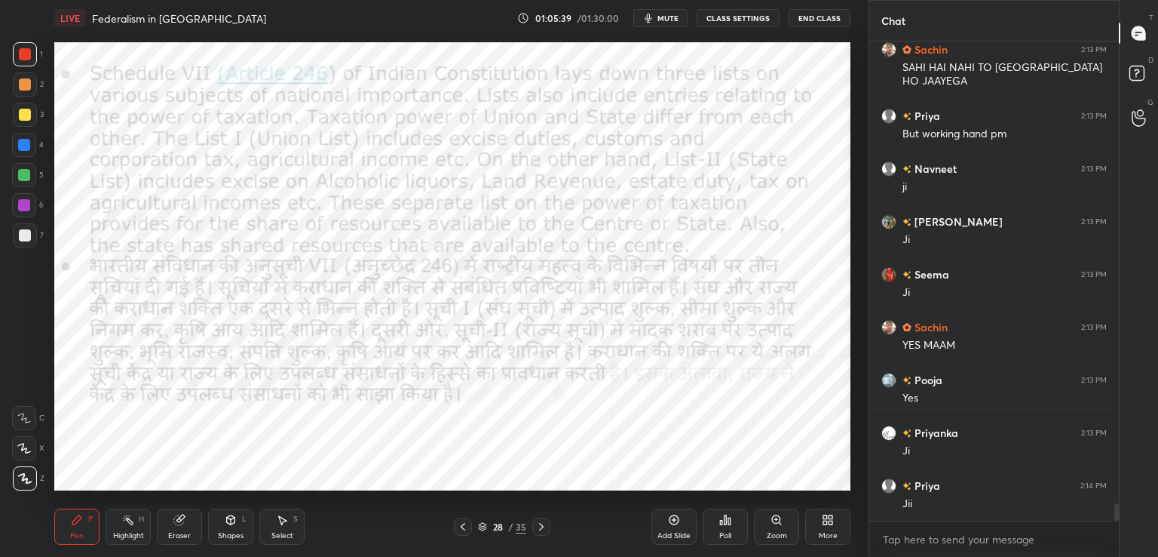
click at [540, 522] on icon at bounding box center [541, 526] width 12 height 12
click at [537, 529] on icon at bounding box center [541, 526] width 12 height 12
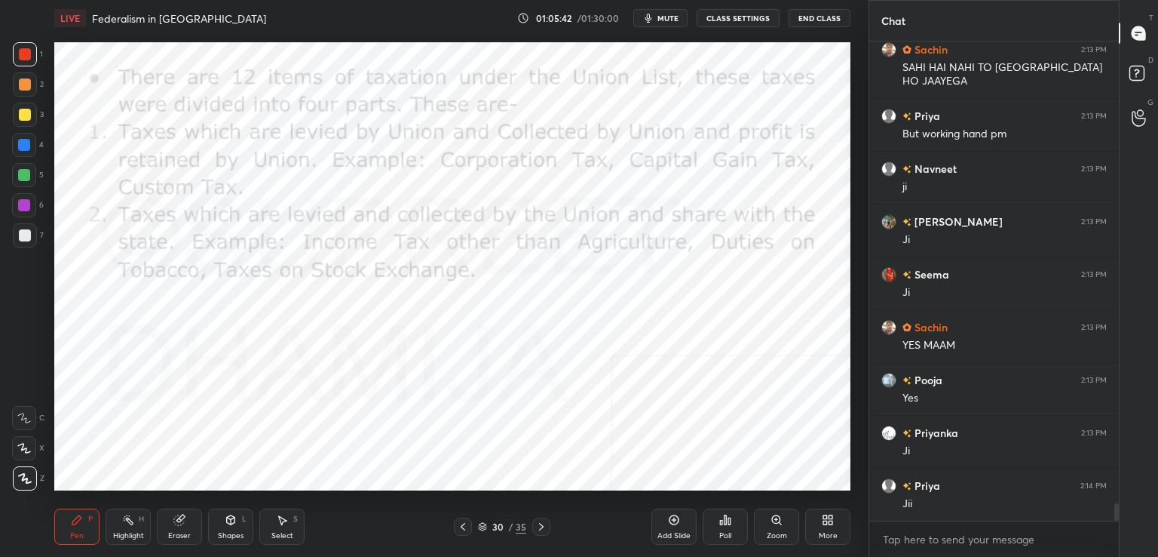
click at [538, 532] on icon at bounding box center [541, 526] width 12 height 12
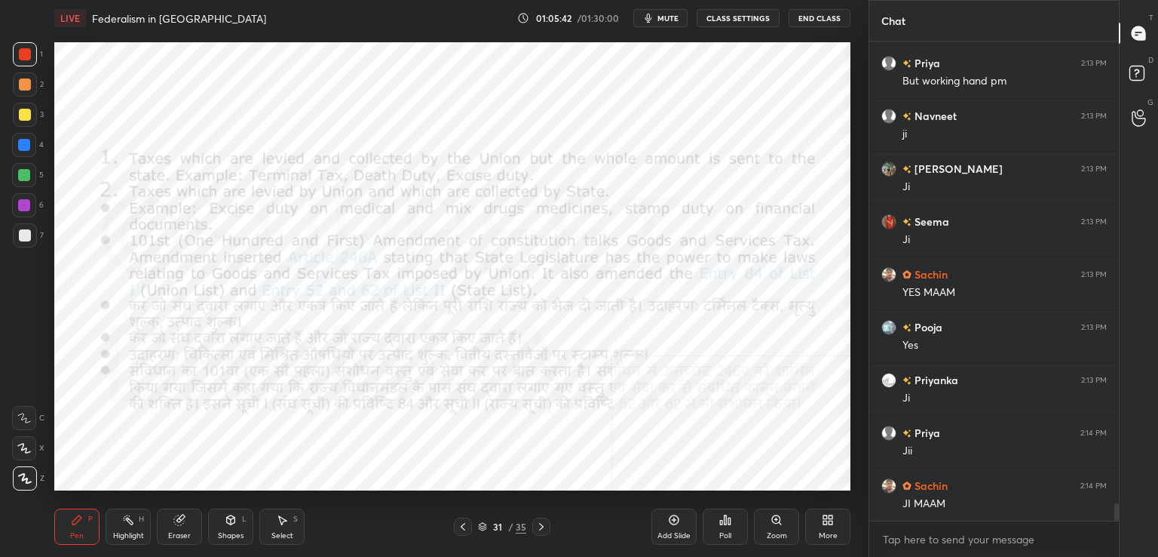
click at [544, 529] on icon at bounding box center [541, 526] width 12 height 12
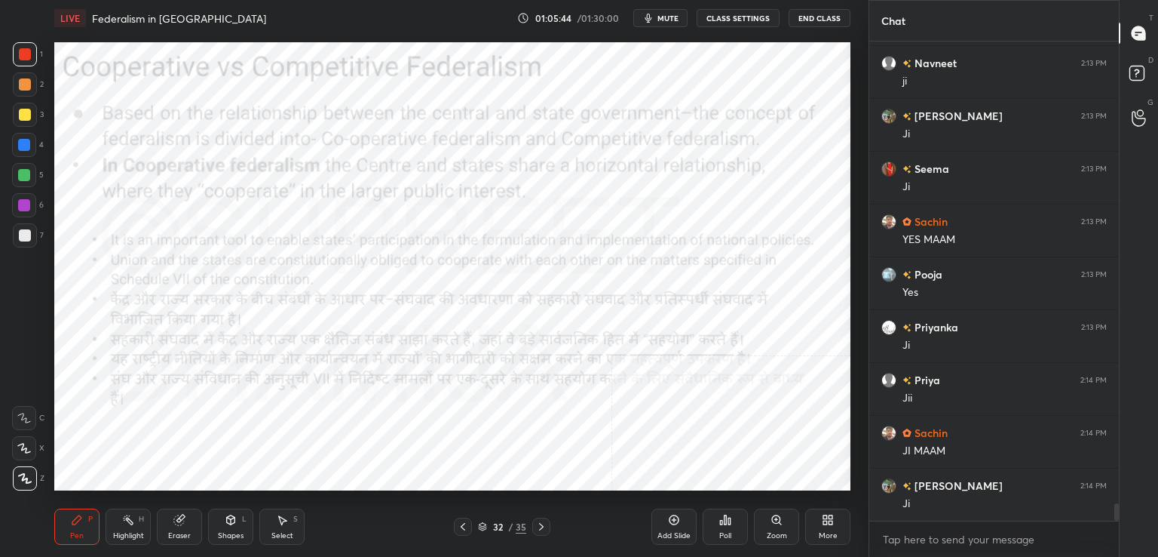
click at [542, 526] on icon at bounding box center [541, 526] width 12 height 12
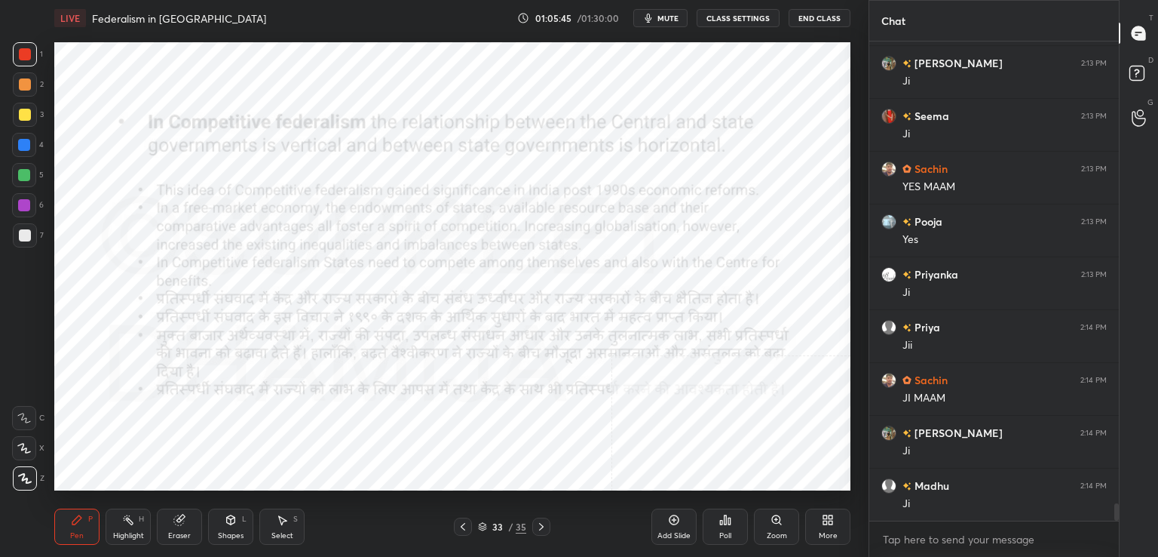
click at [541, 529] on icon at bounding box center [541, 526] width 12 height 12
click at [539, 529] on icon at bounding box center [541, 526] width 12 height 12
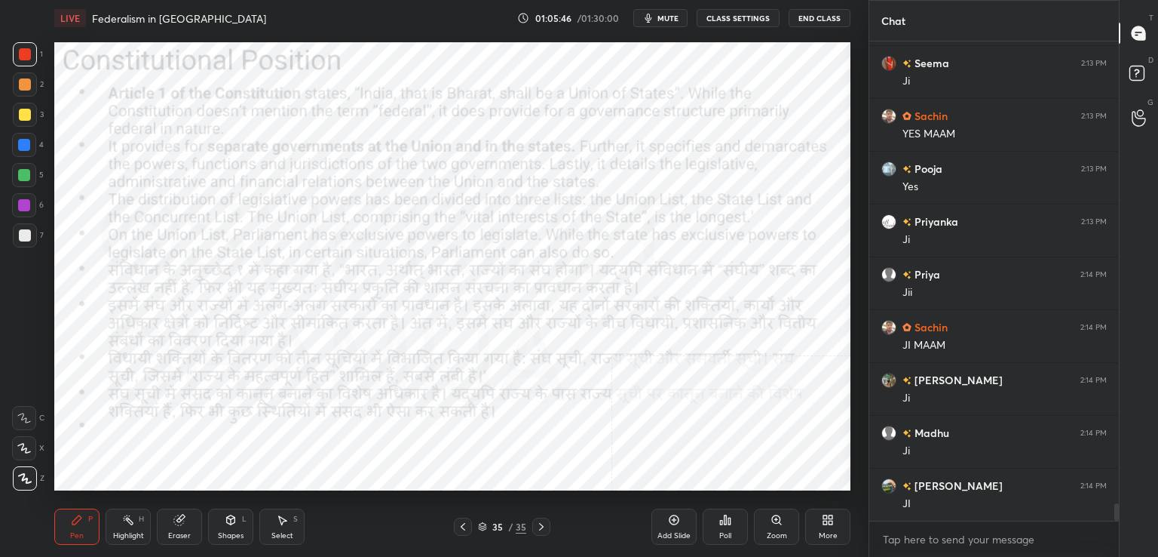
scroll to position [12908, 0]
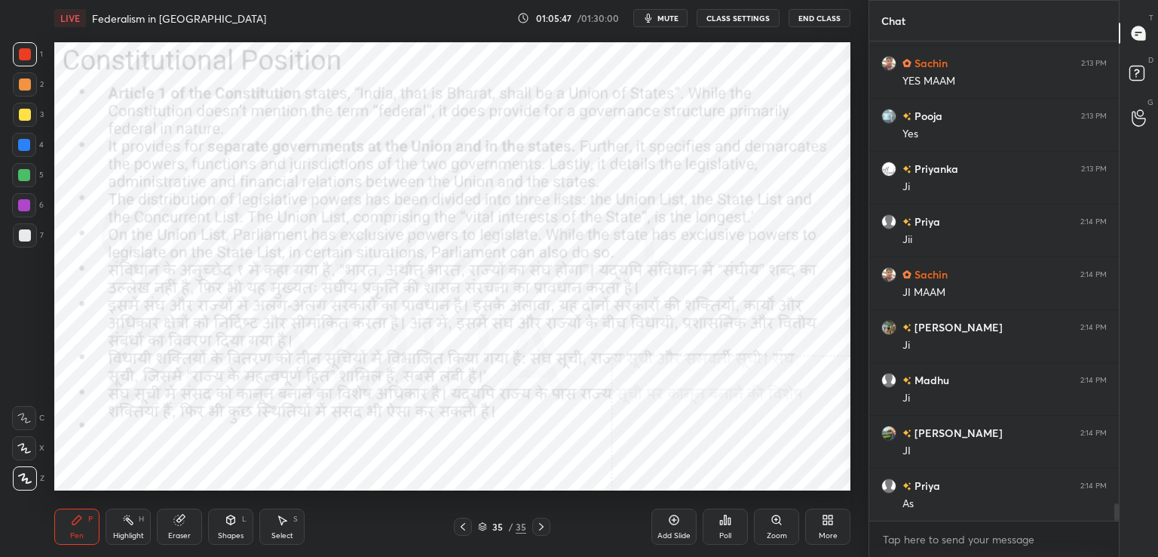
click at [540, 529] on icon at bounding box center [541, 527] width 5 height 8
click at [465, 530] on icon at bounding box center [463, 526] width 12 height 12
click at [465, 530] on icon at bounding box center [463, 527] width 5 height 8
click at [465, 533] on div at bounding box center [463, 526] width 18 height 18
click at [462, 530] on icon at bounding box center [463, 526] width 12 height 12
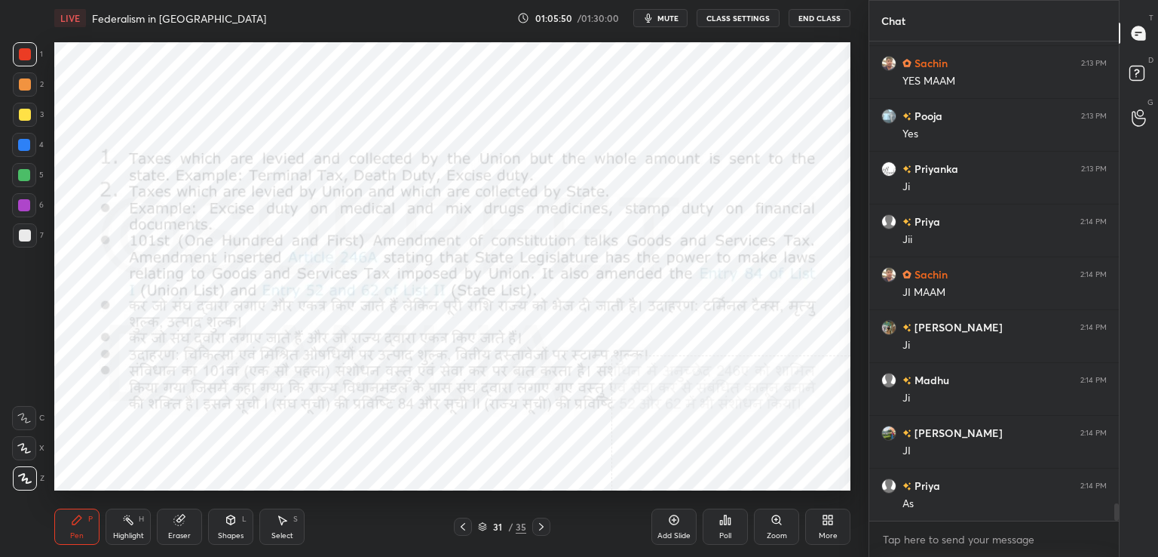
click at [463, 533] on div at bounding box center [463, 526] width 18 height 18
click at [462, 533] on div at bounding box center [463, 526] width 18 height 18
click at [462, 532] on icon at bounding box center [463, 526] width 12 height 12
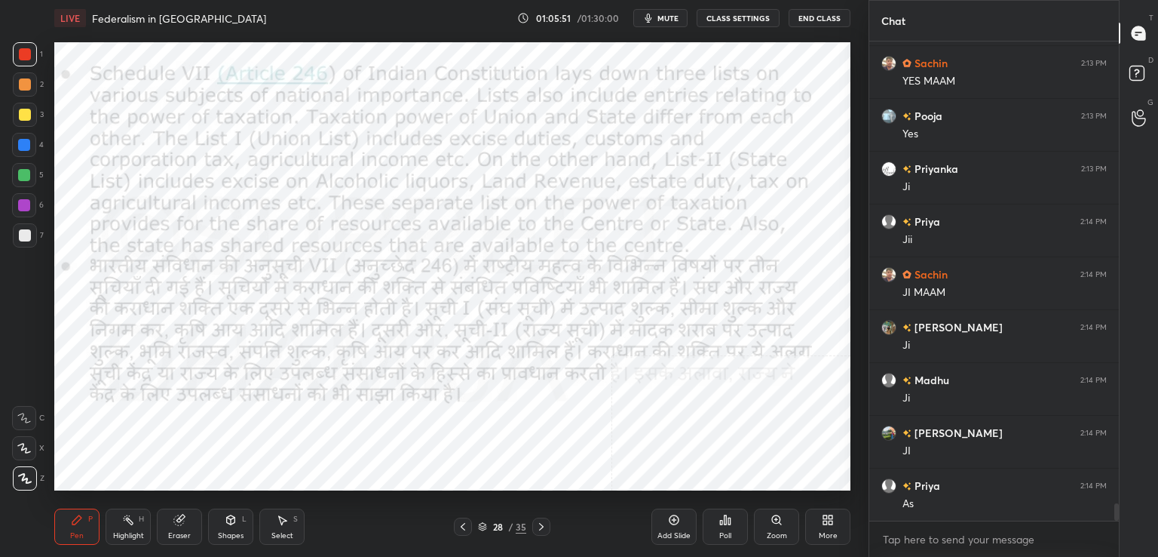
click at [461, 530] on icon at bounding box center [463, 526] width 12 height 12
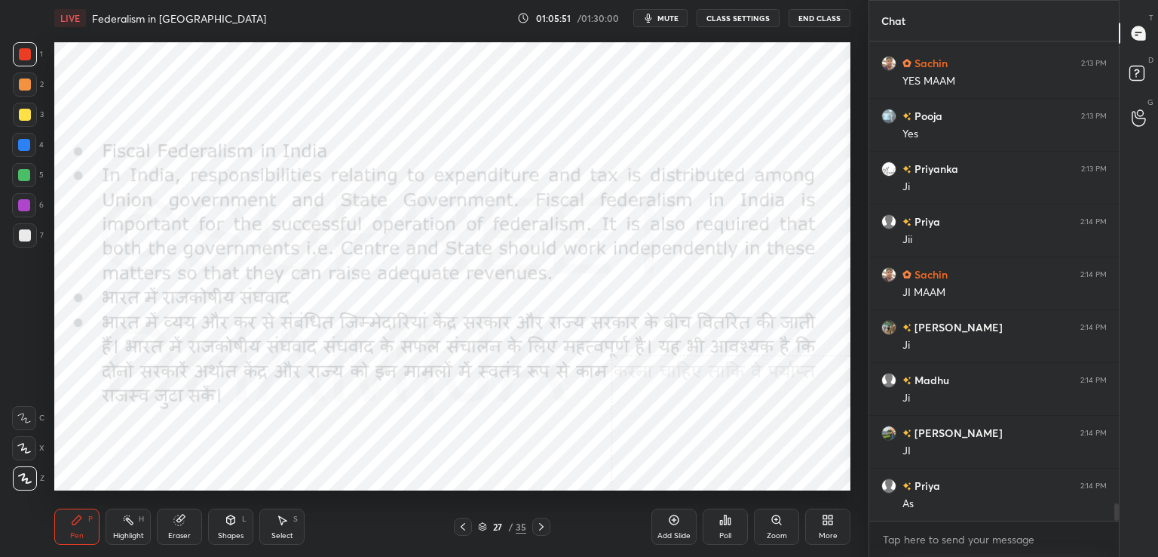
click at [461, 530] on icon at bounding box center [463, 526] width 12 height 12
click at [460, 528] on icon at bounding box center [463, 526] width 12 height 12
click at [461, 528] on icon at bounding box center [463, 526] width 12 height 12
click at [461, 529] on icon at bounding box center [463, 526] width 12 height 12
click at [462, 529] on icon at bounding box center [463, 526] width 12 height 12
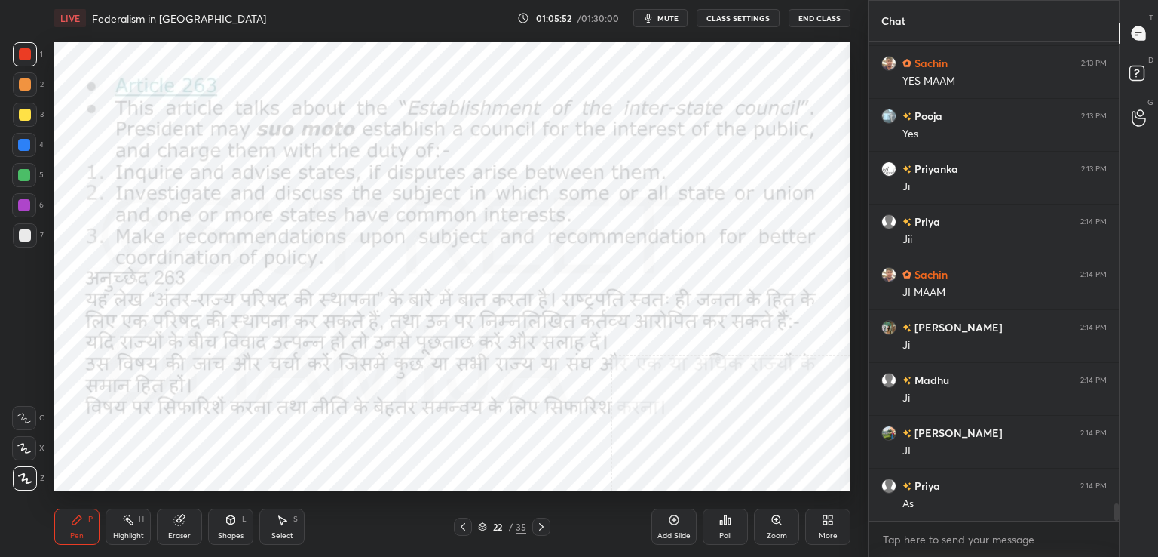
click at [462, 527] on icon at bounding box center [463, 526] width 12 height 12
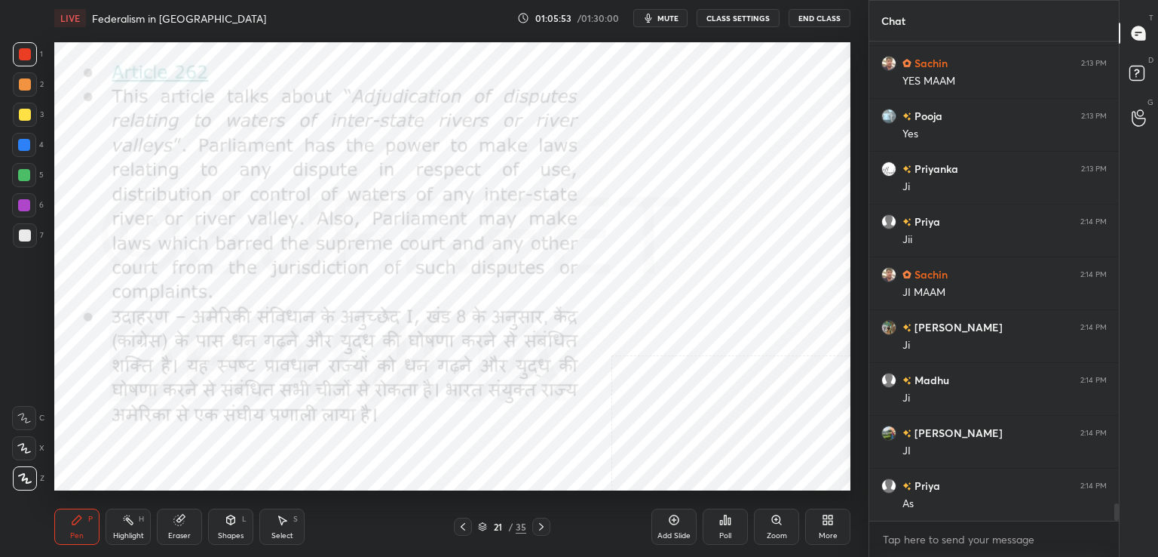
click at [465, 523] on icon at bounding box center [463, 526] width 12 height 12
click at [466, 522] on icon at bounding box center [463, 526] width 12 height 12
click at [538, 529] on icon at bounding box center [541, 526] width 12 height 12
click at [538, 531] on icon at bounding box center [541, 526] width 12 height 12
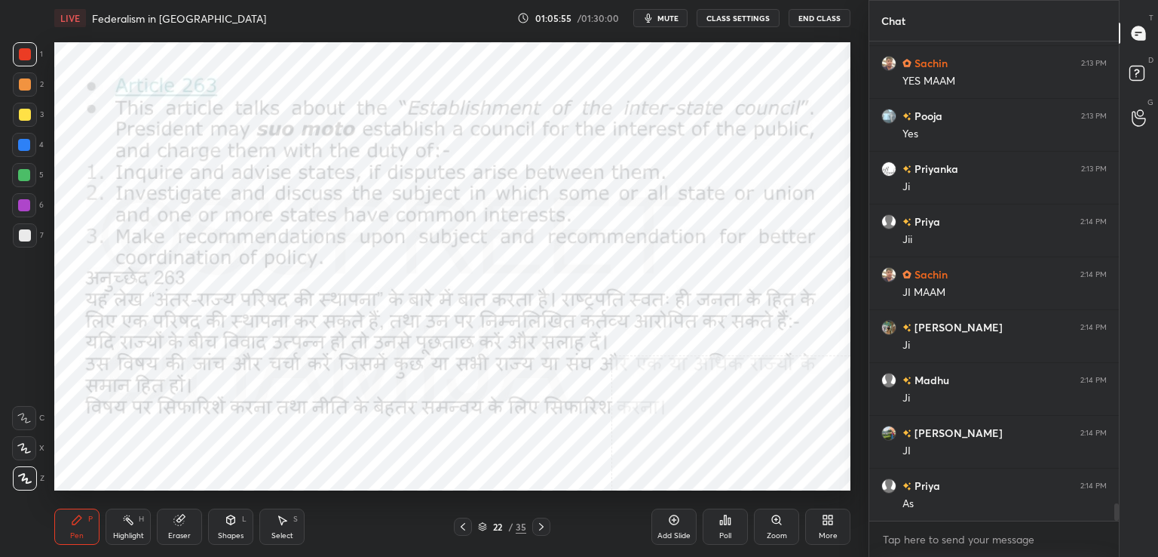
click at [536, 530] on icon at bounding box center [541, 526] width 12 height 12
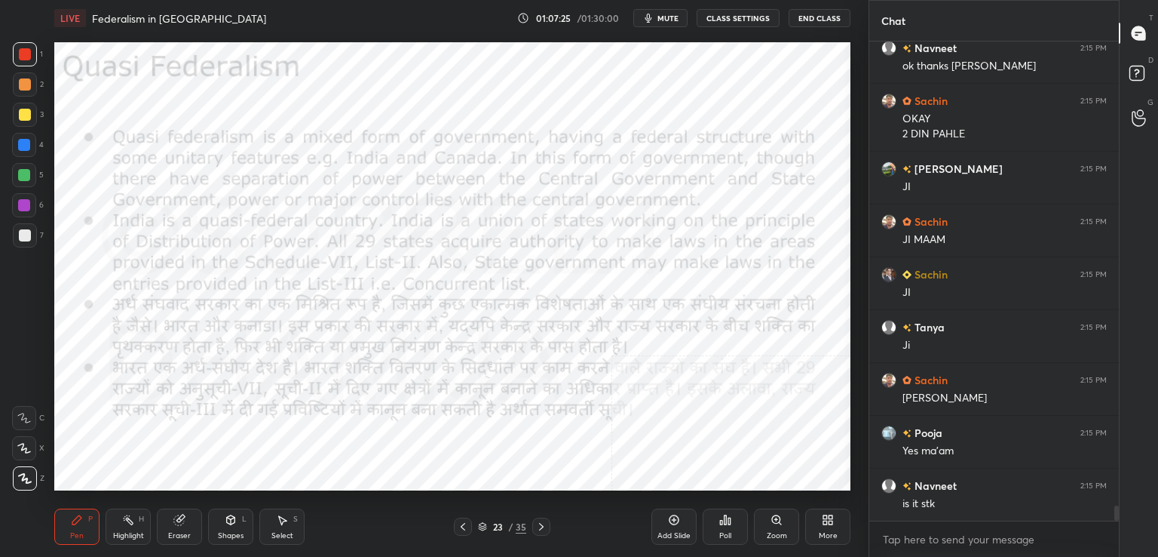
scroll to position [14520, 0]
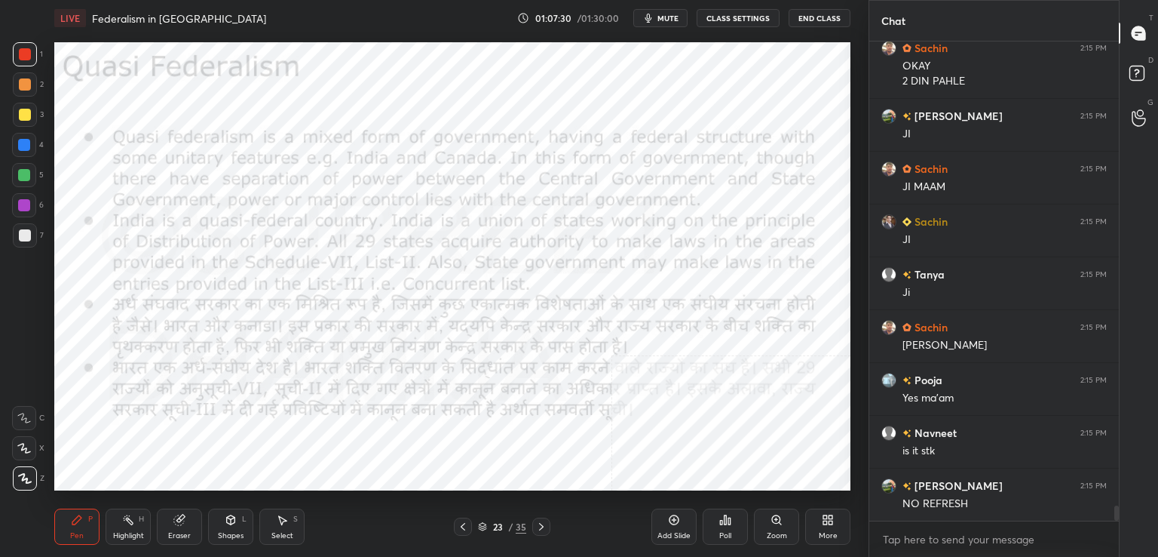
click at [664, 526] on div "Add Slide" at bounding box center [674, 526] width 45 height 36
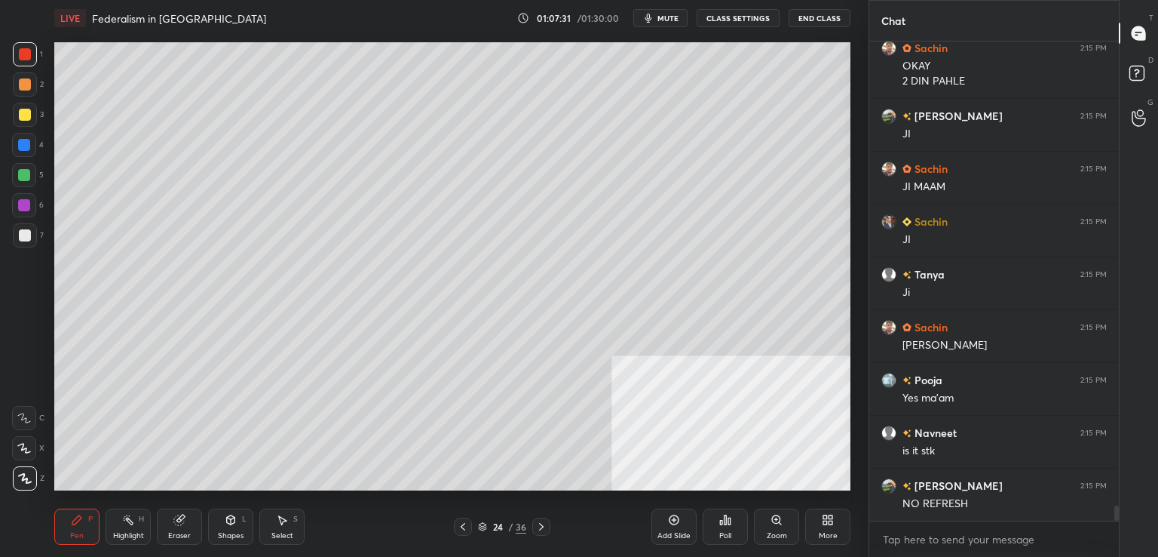
scroll to position [14573, 0]
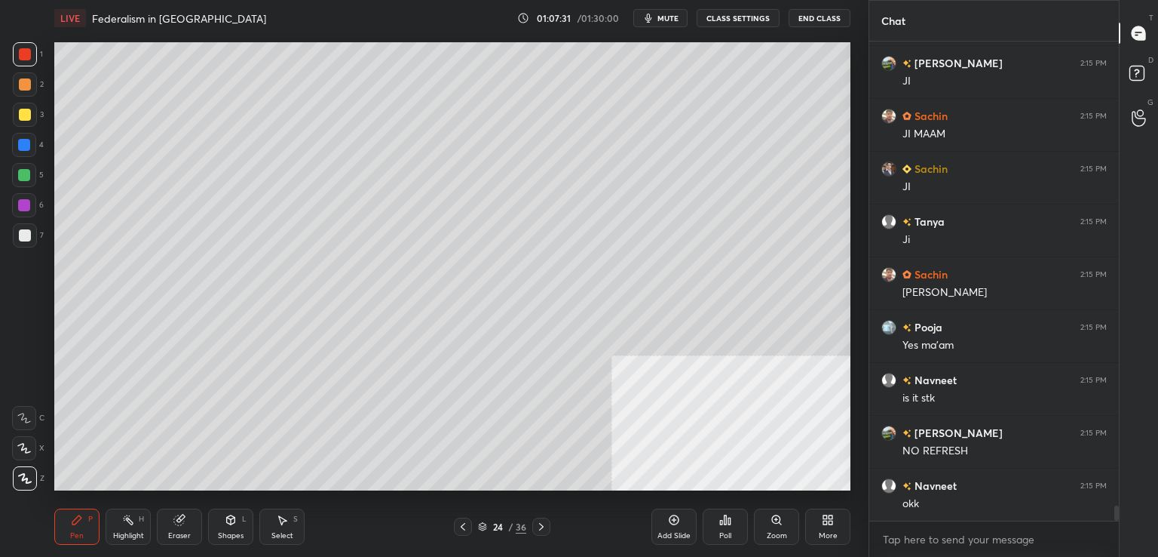
click at [32, 112] on div at bounding box center [25, 115] width 24 height 24
click at [226, 532] on div "Shapes" at bounding box center [231, 536] width 26 height 8
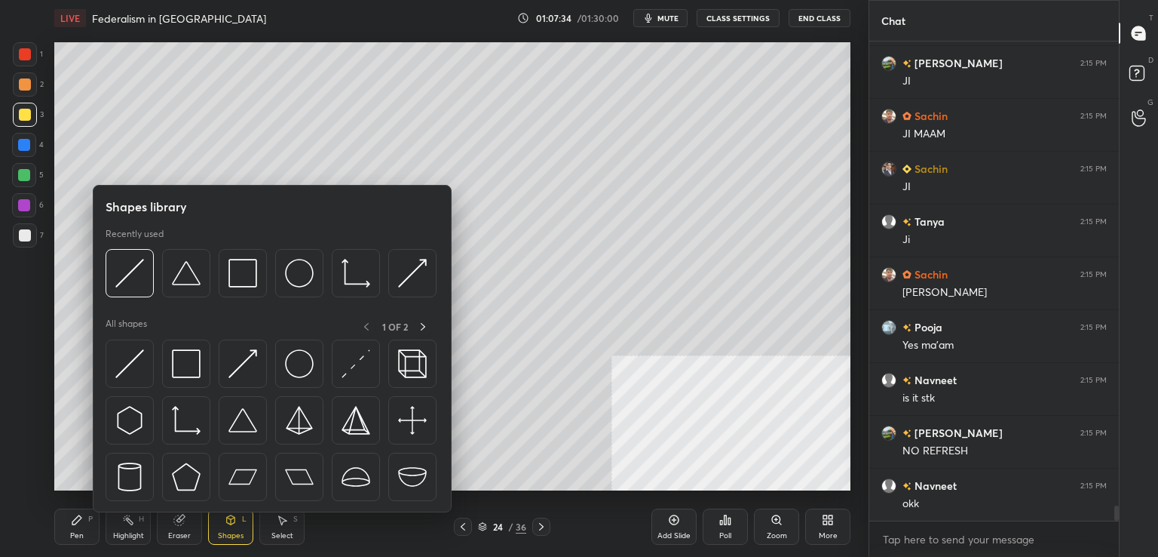
scroll to position [14625, 0]
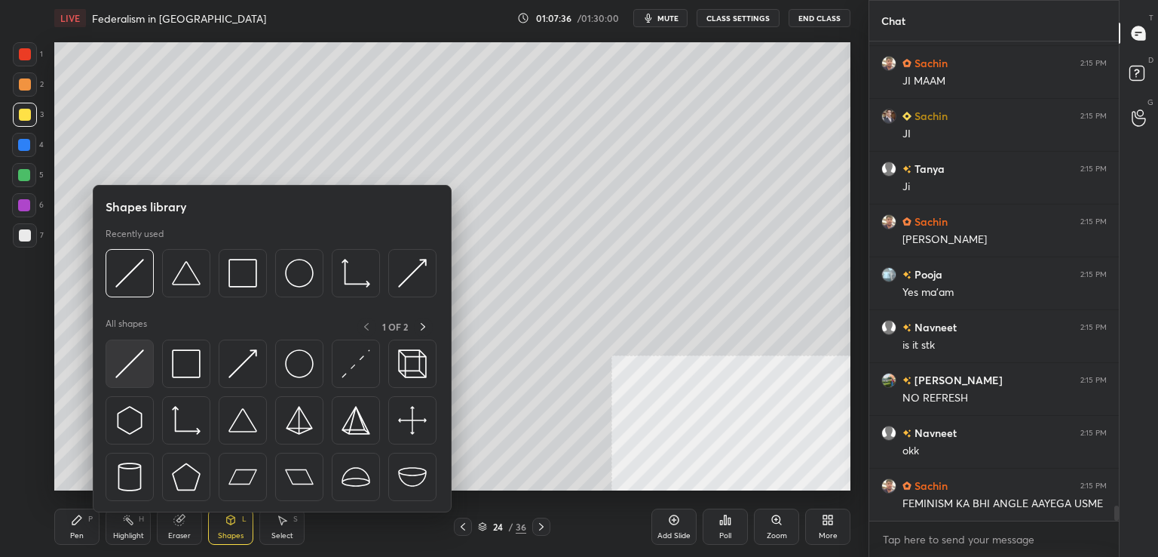
click at [136, 349] on img at bounding box center [129, 363] width 29 height 29
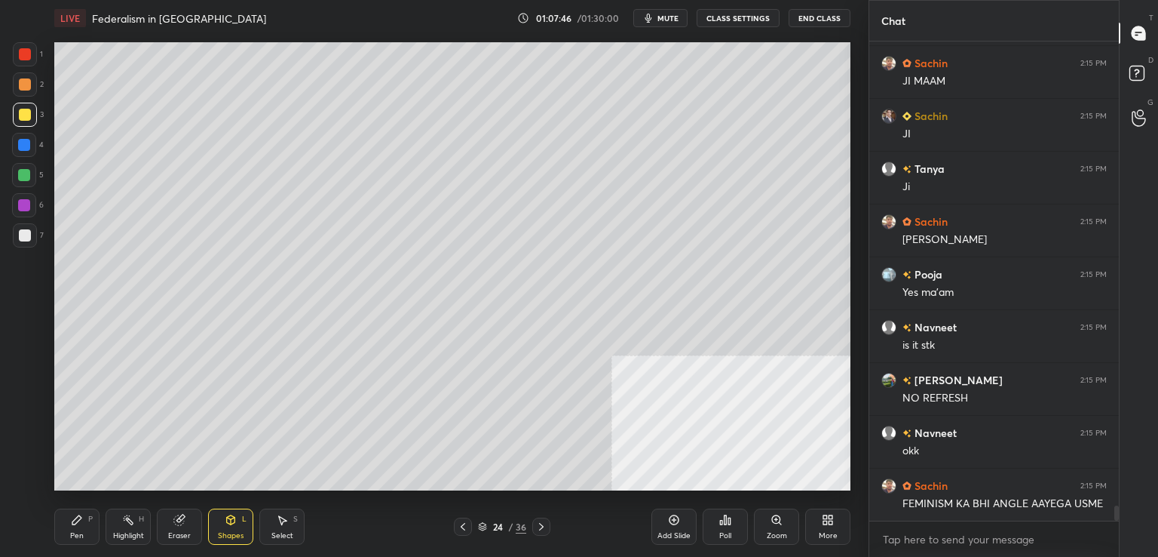
click at [87, 517] on div "Pen P" at bounding box center [76, 526] width 45 height 36
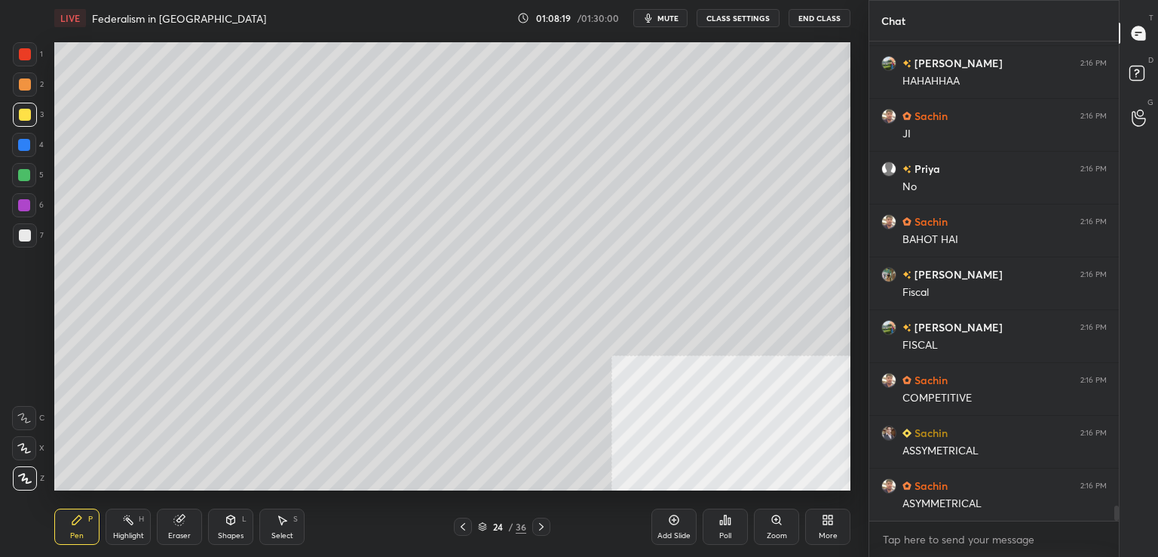
scroll to position [15153, 0]
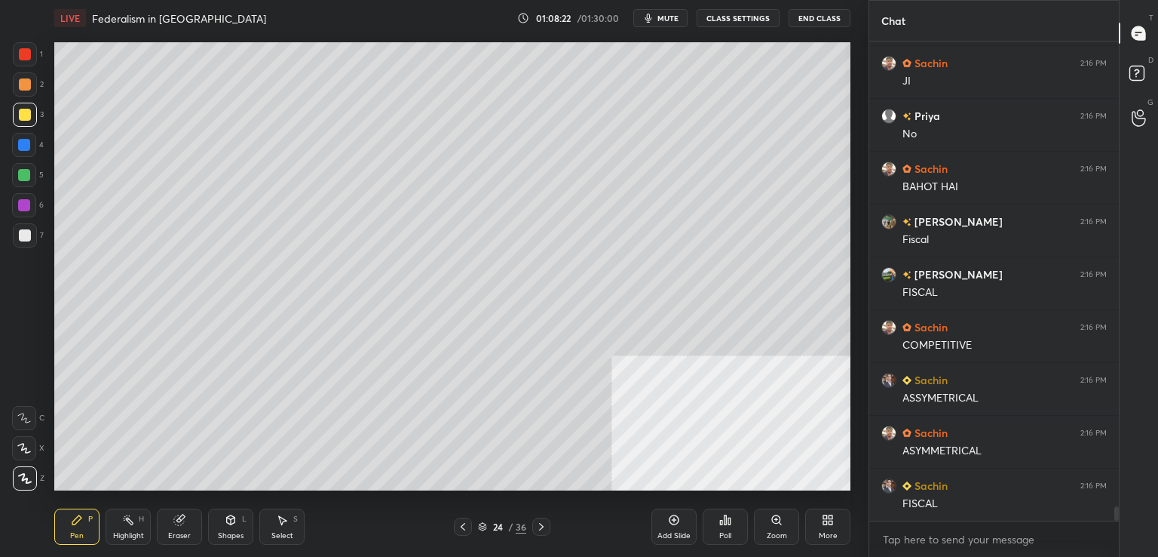
click at [468, 527] on icon at bounding box center [463, 526] width 12 height 12
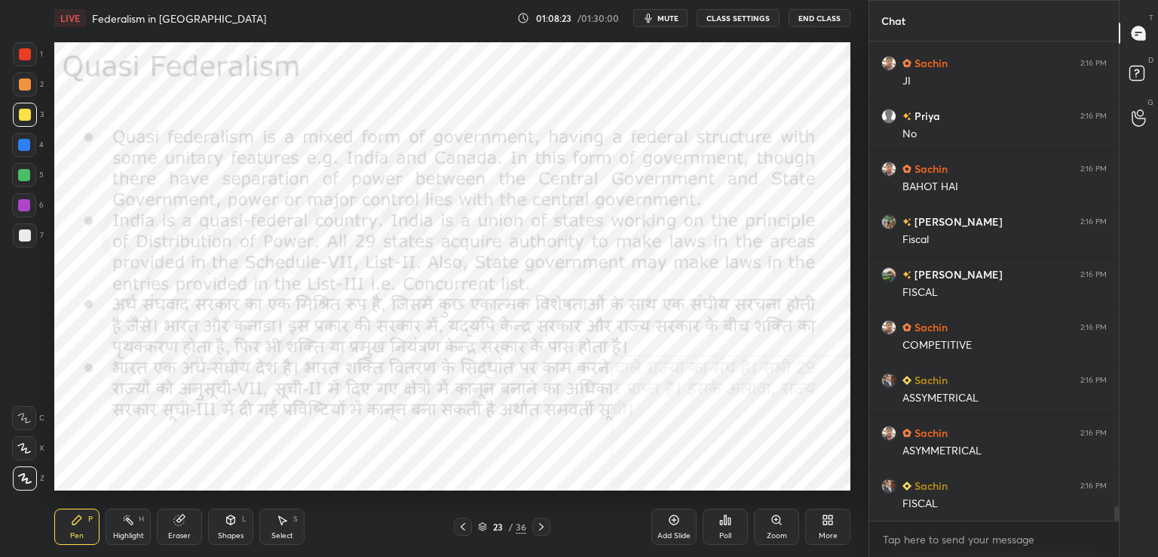
scroll to position [15206, 0]
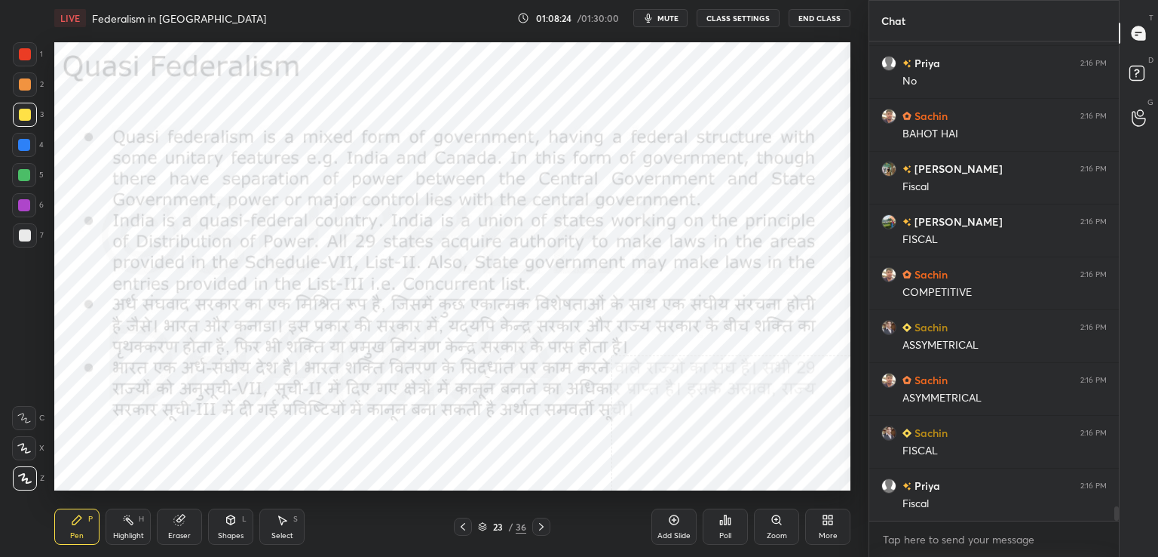
click at [541, 529] on icon at bounding box center [541, 526] width 12 height 12
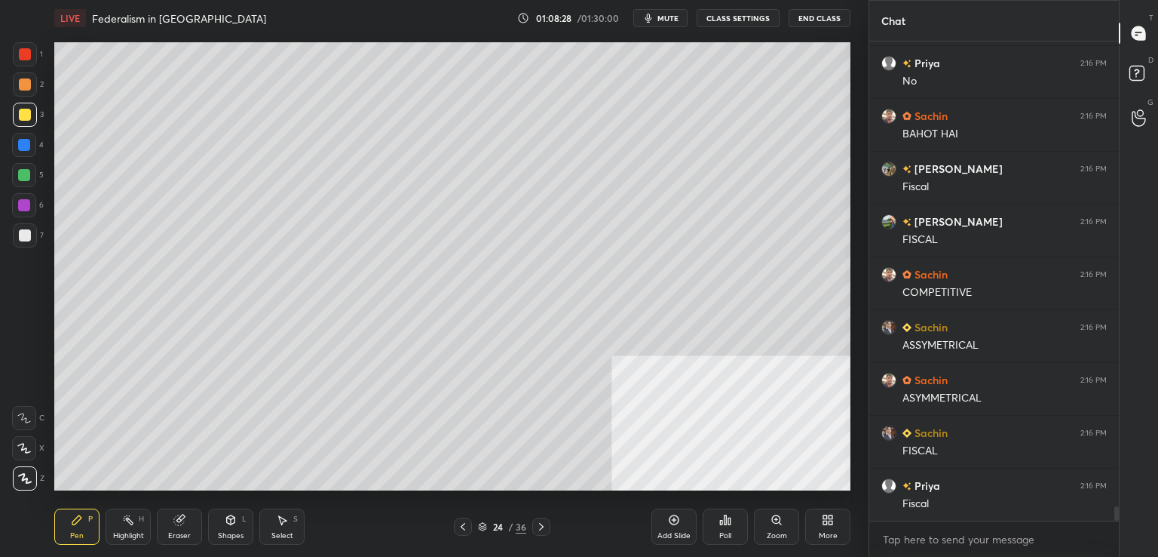
click at [855, 152] on div "Setting up your live class Poll for secs No correct answer Start poll" at bounding box center [452, 266] width 808 height 460
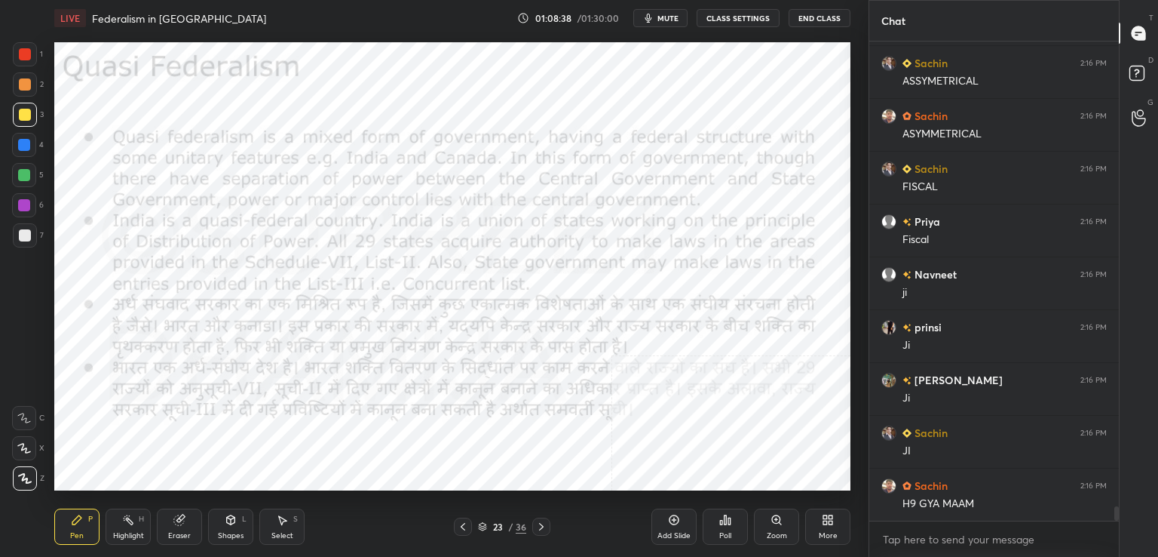
scroll to position [15523, 0]
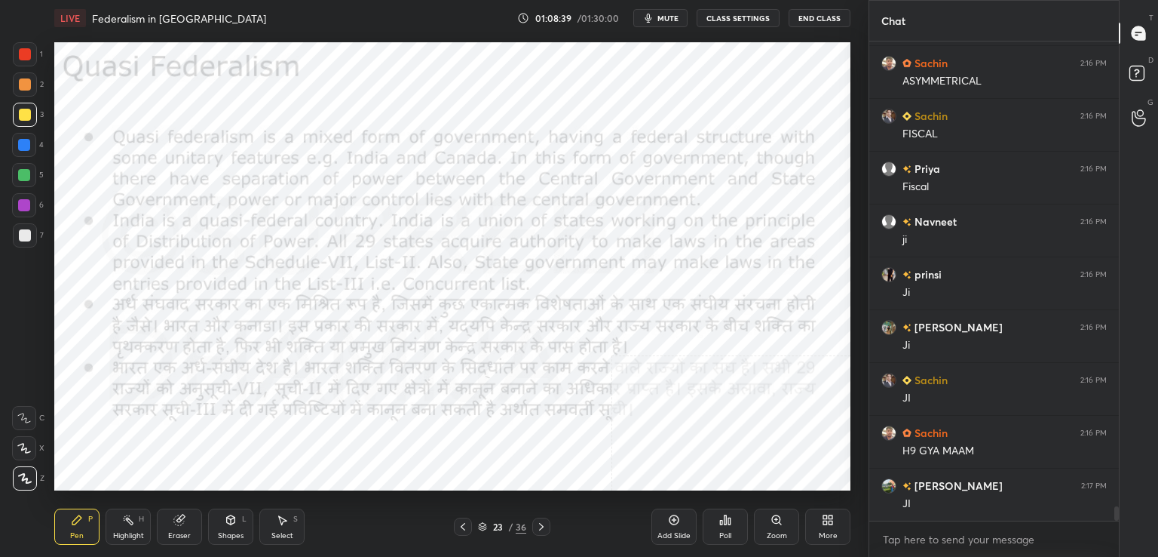
click at [872, 170] on div "Priya 2:16 PM Fiscal" at bounding box center [995, 178] width 250 height 52
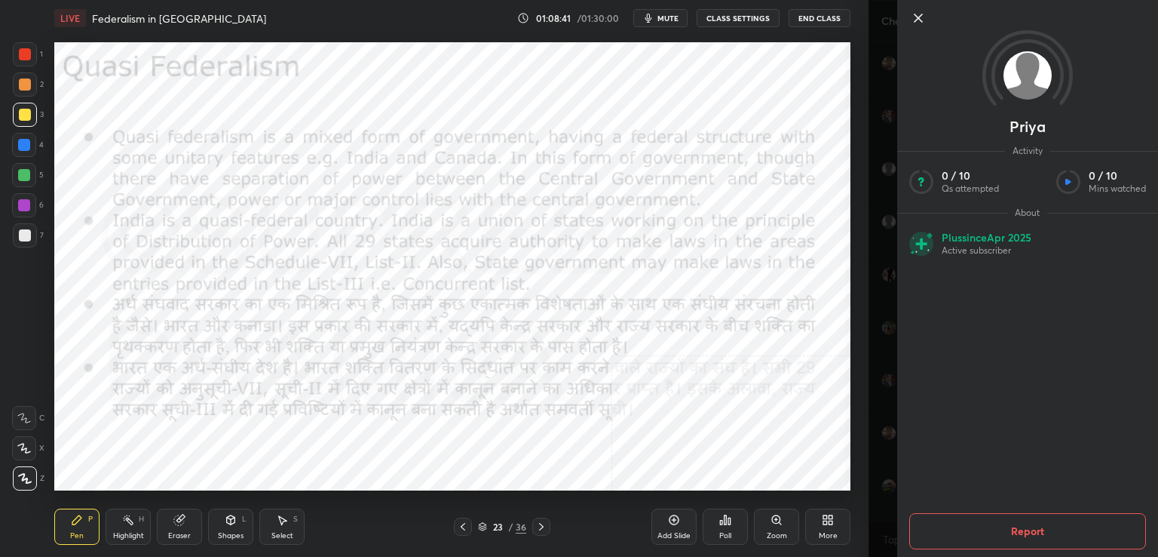
click at [916, 15] on icon at bounding box center [919, 18] width 8 height 8
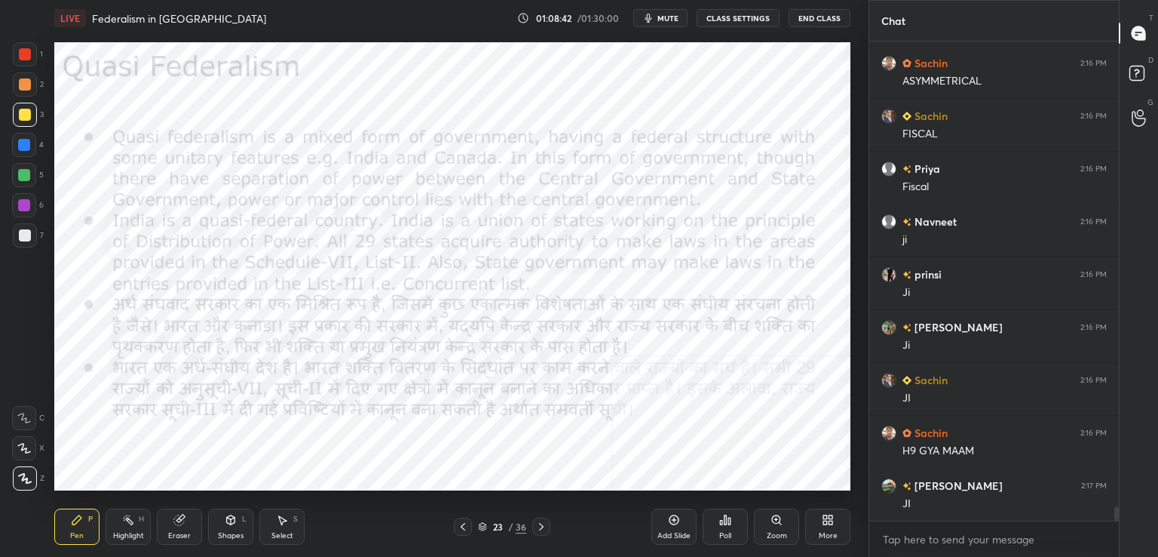
scroll to position [15576, 0]
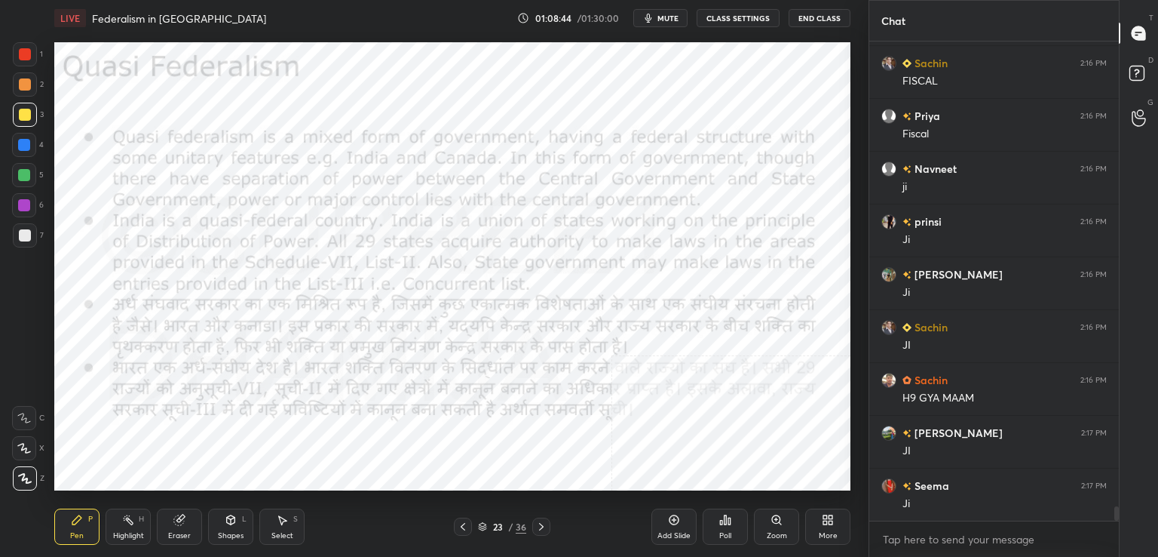
click at [20, 56] on div at bounding box center [25, 54] width 12 height 12
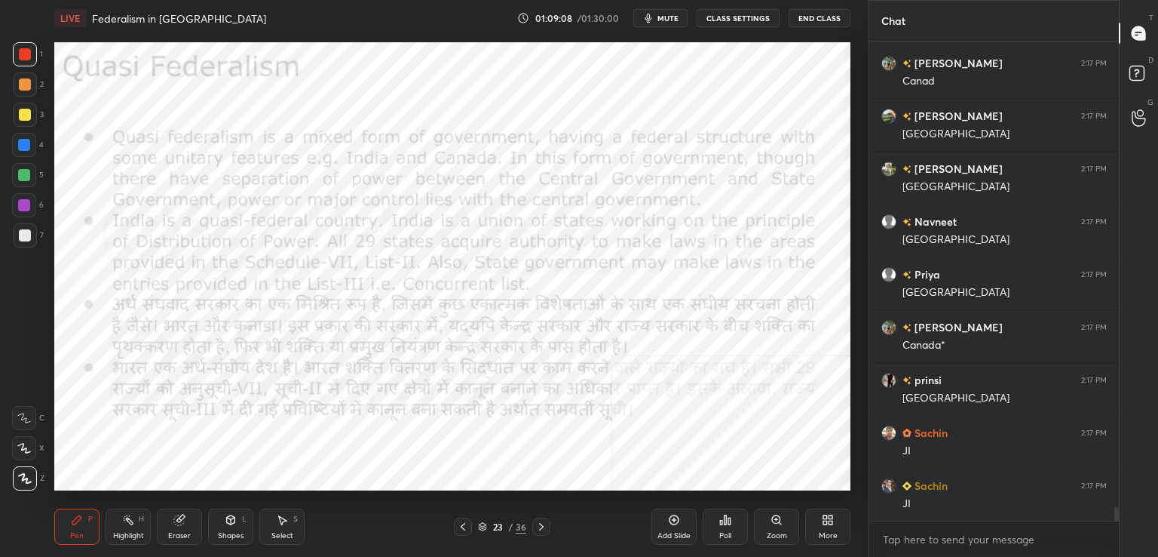
scroll to position [16156, 0]
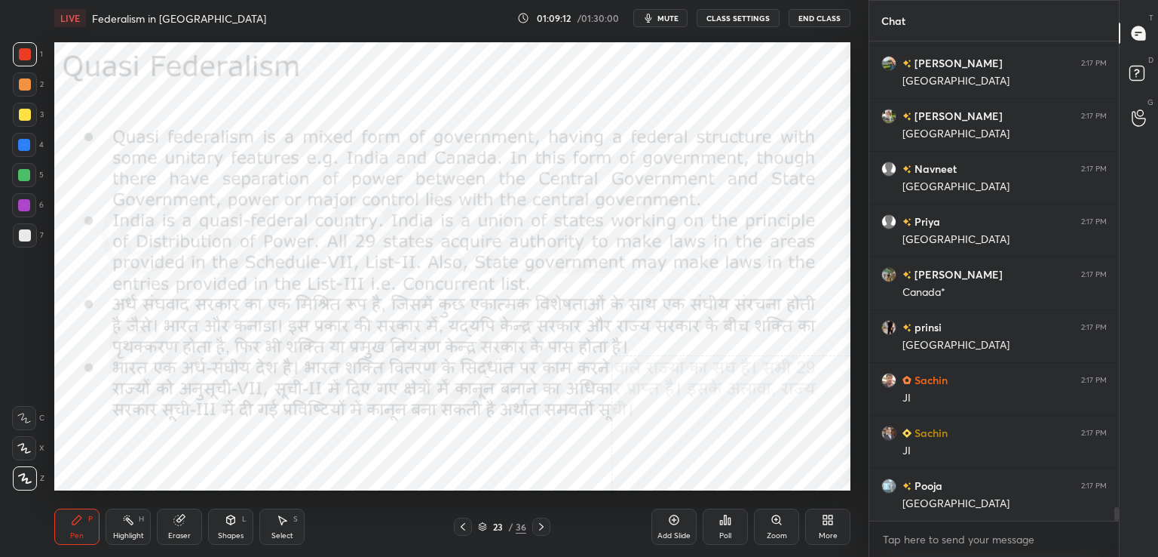
click at [658, 536] on div "Add Slide" at bounding box center [674, 536] width 33 height 8
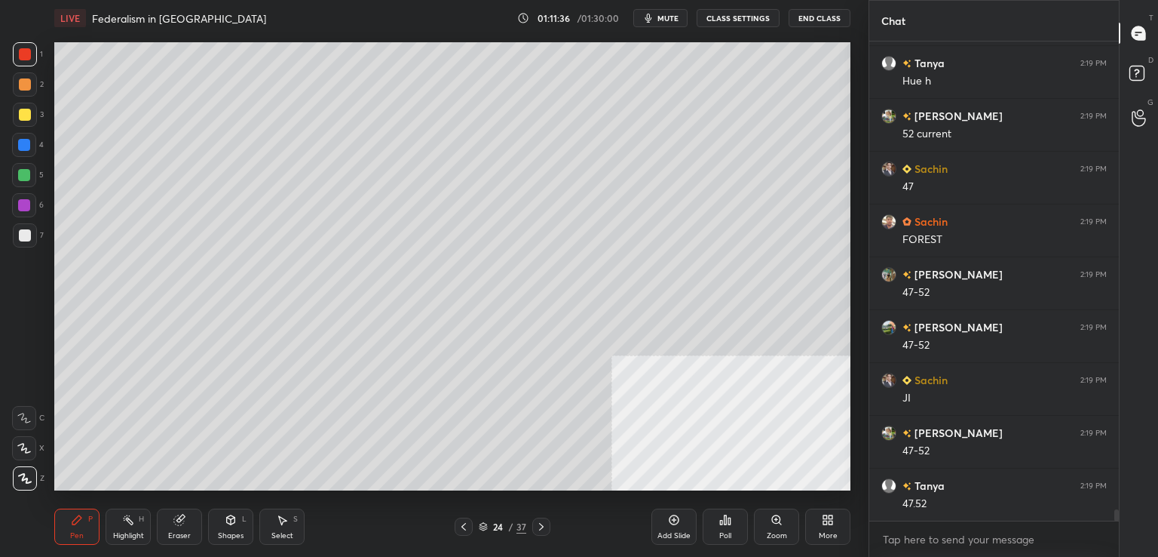
scroll to position [19841, 0]
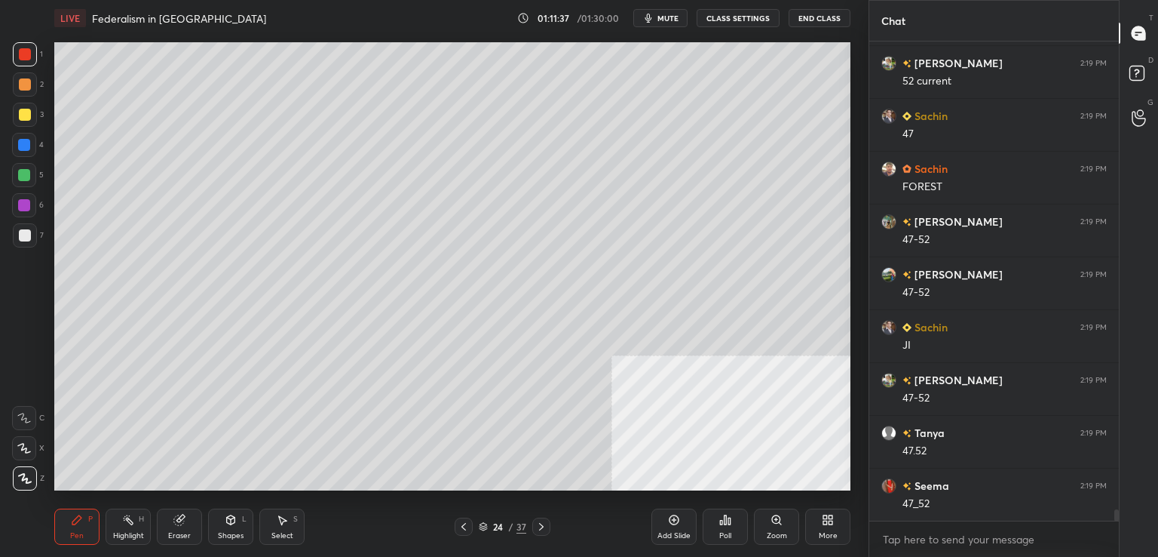
click at [165, 530] on div "Eraser" at bounding box center [179, 526] width 45 height 36
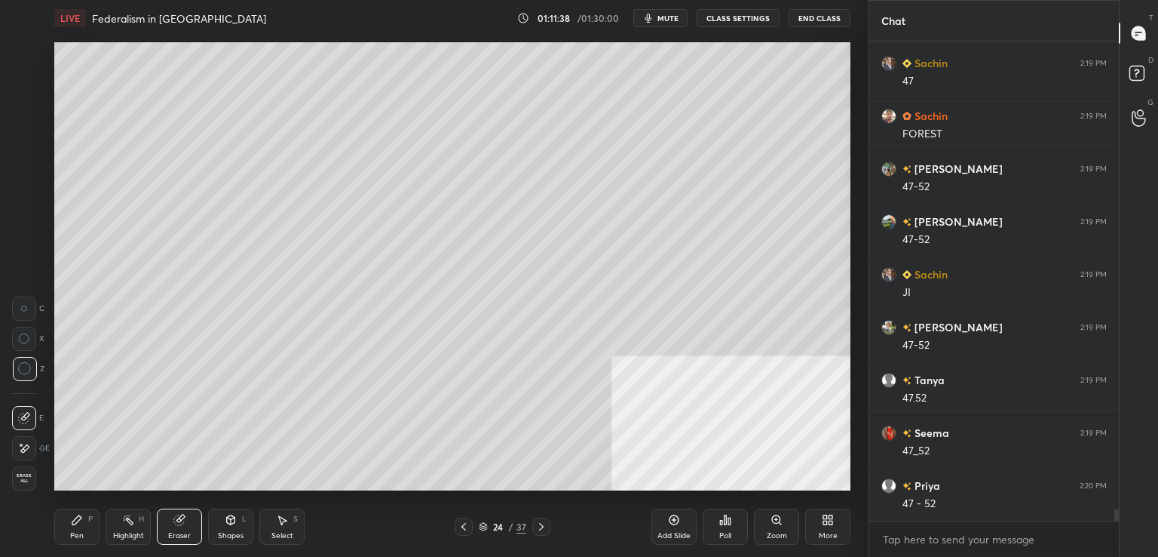
click at [20, 480] on span "Erase all" at bounding box center [24, 478] width 23 height 11
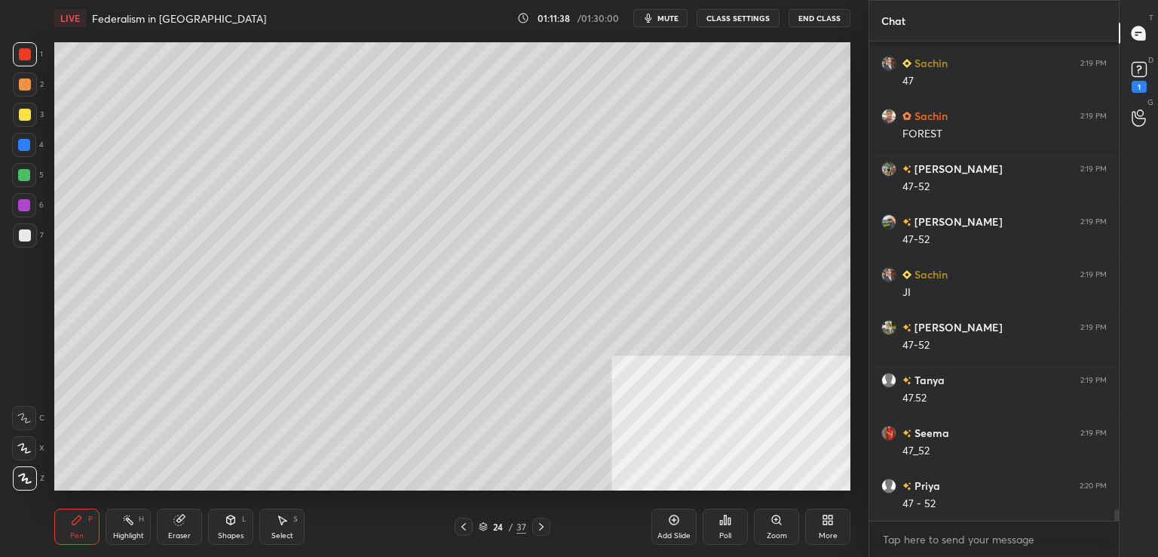
scroll to position [19959, 0]
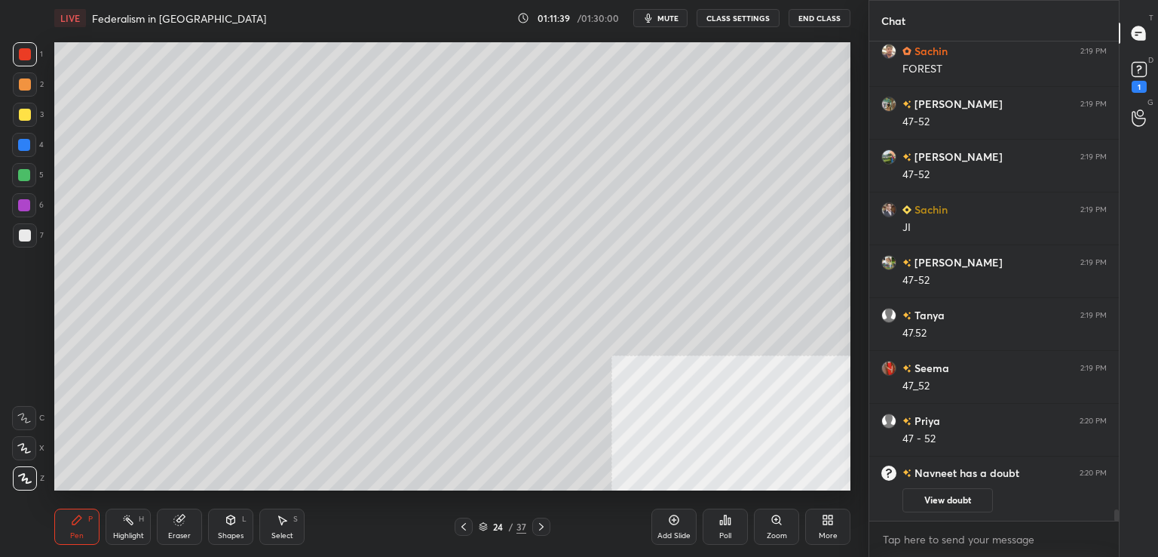
click at [20, 115] on div at bounding box center [25, 115] width 12 height 12
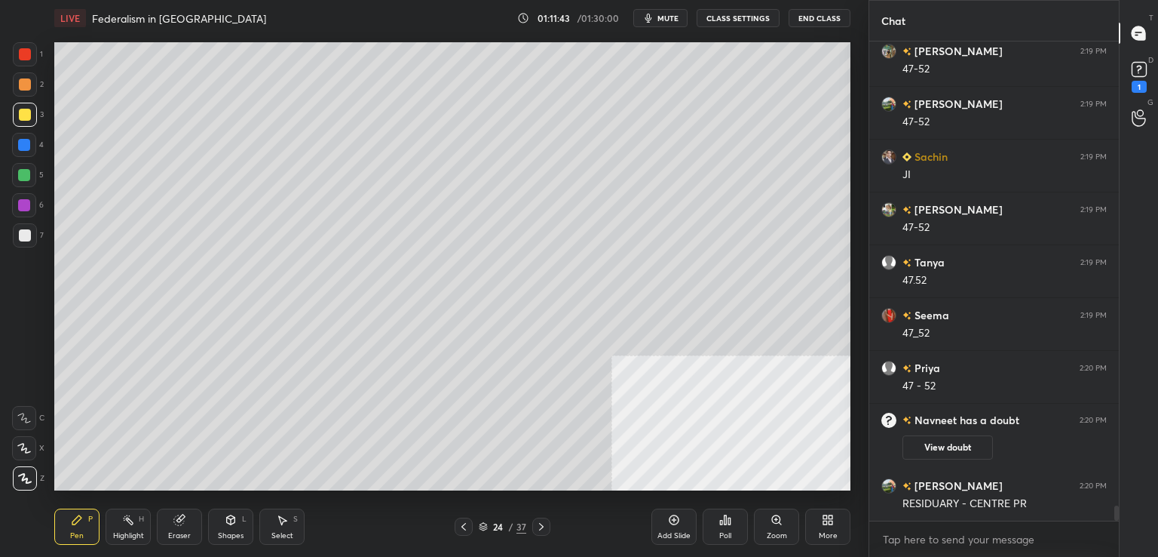
scroll to position [14434, 0]
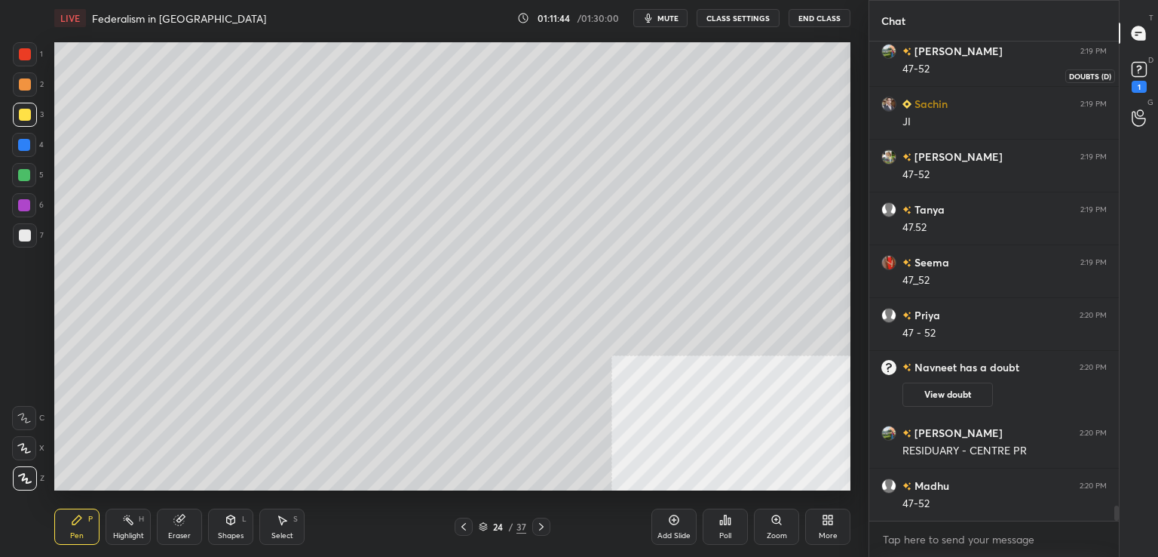
click at [1145, 77] on icon at bounding box center [1139, 69] width 23 height 23
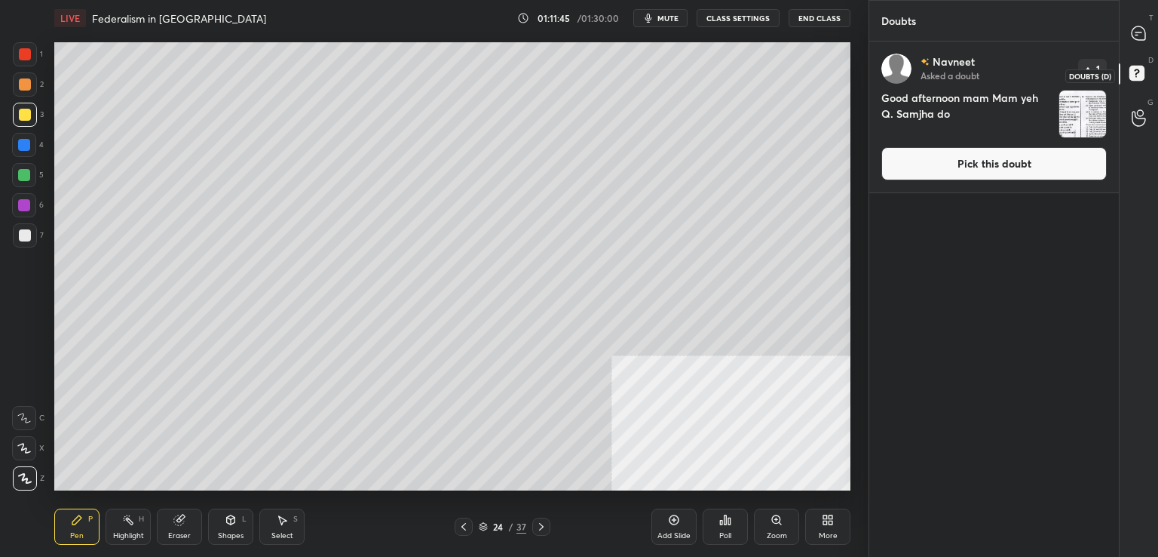
click at [1140, 79] on rect at bounding box center [1137, 73] width 14 height 14
click at [1145, 81] on icon at bounding box center [1139, 75] width 27 height 27
click at [1137, 41] on icon at bounding box center [1139, 34] width 16 height 16
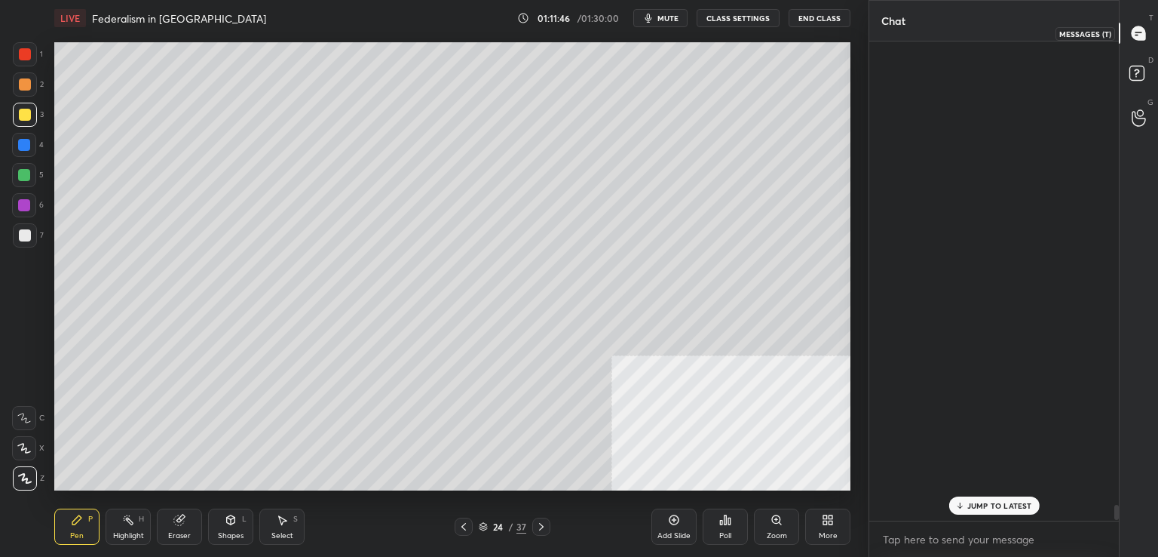
click at [1142, 41] on icon at bounding box center [1139, 34] width 16 height 16
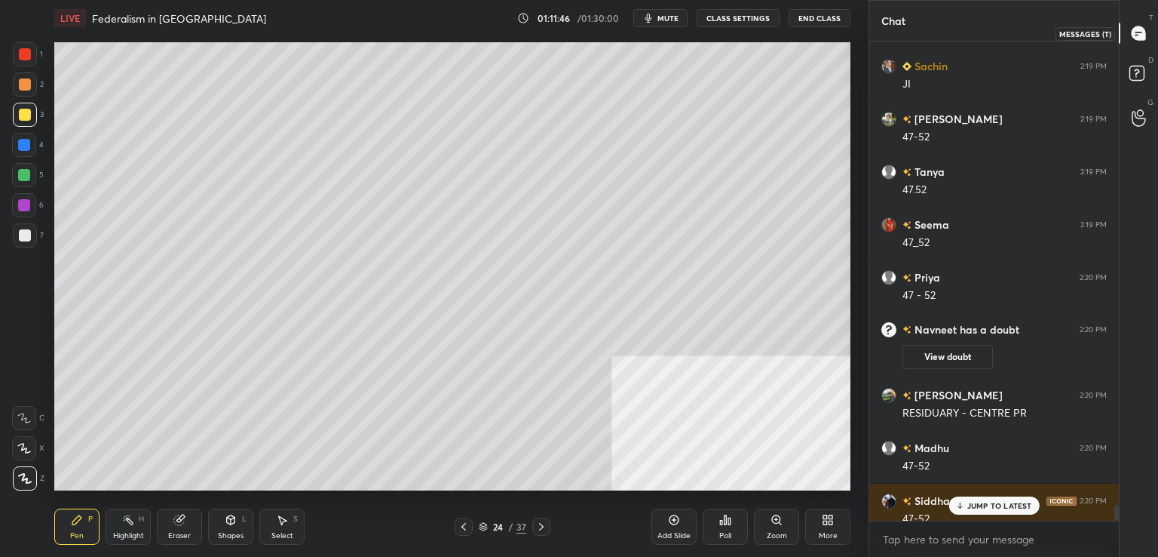
scroll to position [474, 245]
click at [1147, 43] on div at bounding box center [1139, 33] width 30 height 27
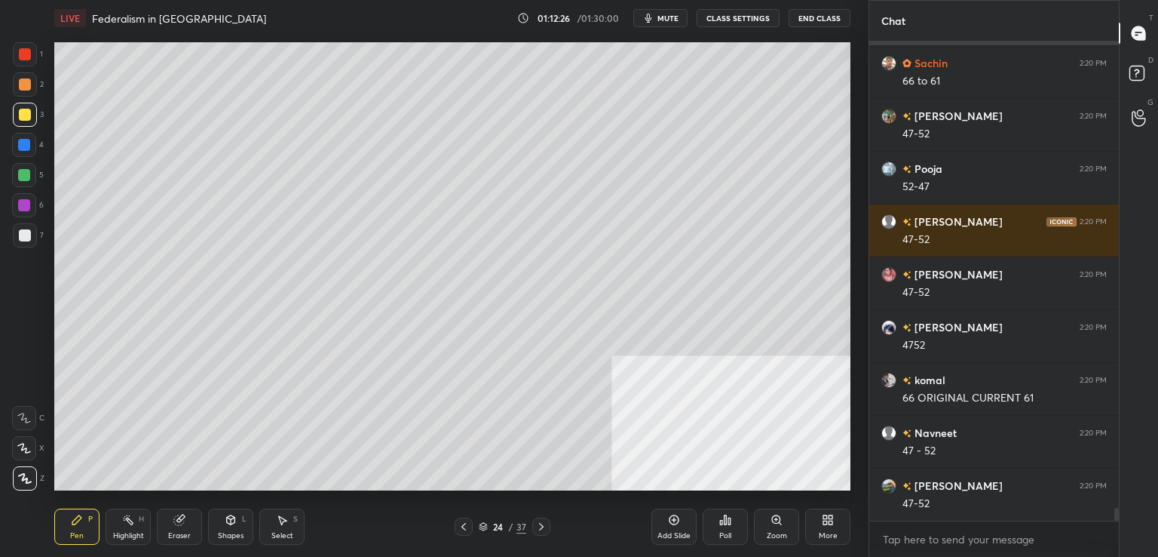
scroll to position [0, 0]
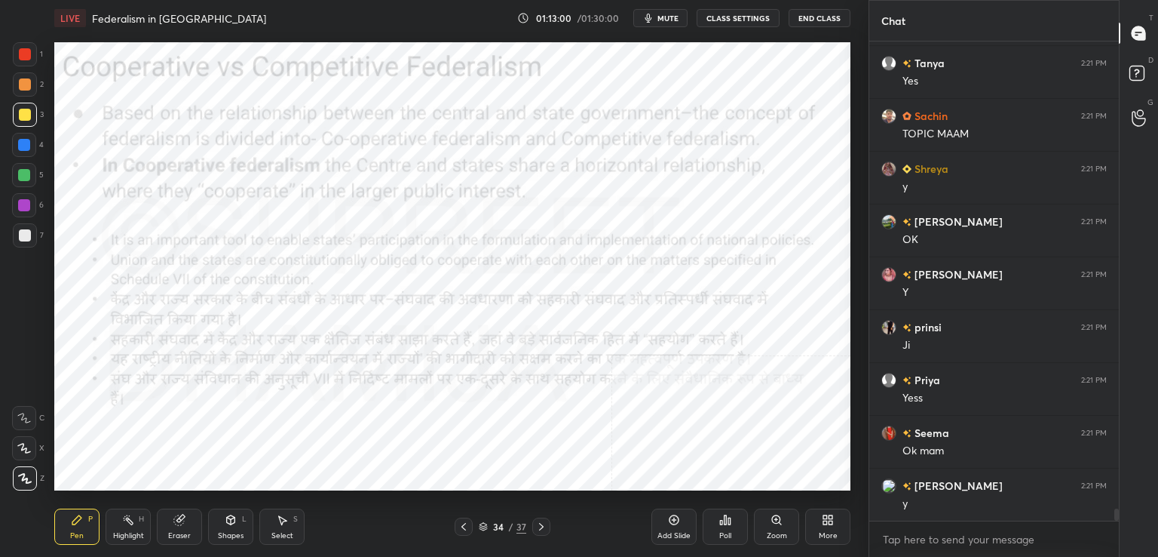
click at [15, 59] on div at bounding box center [25, 54] width 24 height 24
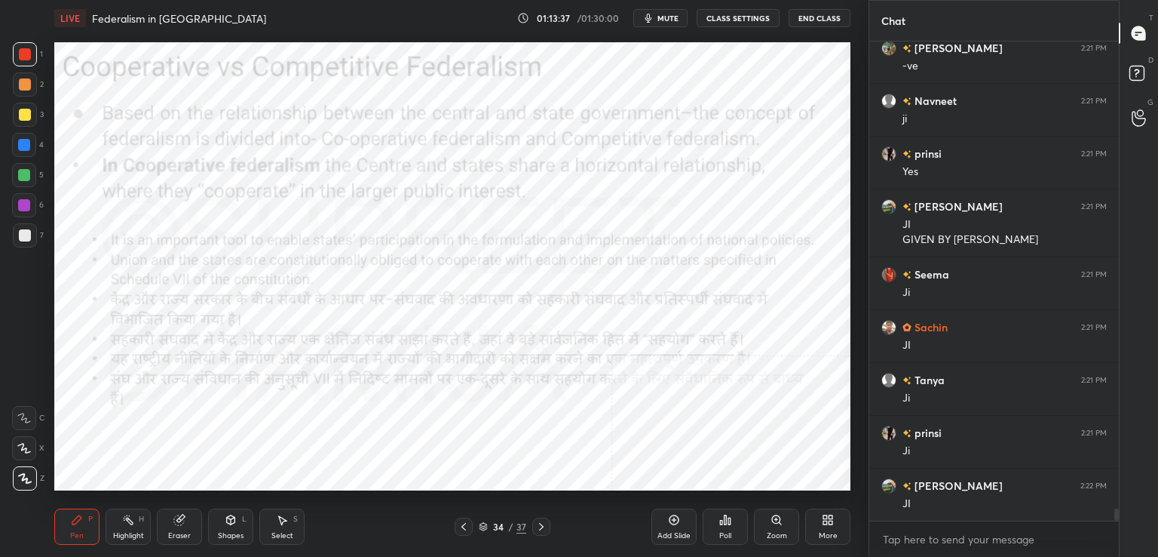
scroll to position [18649, 0]
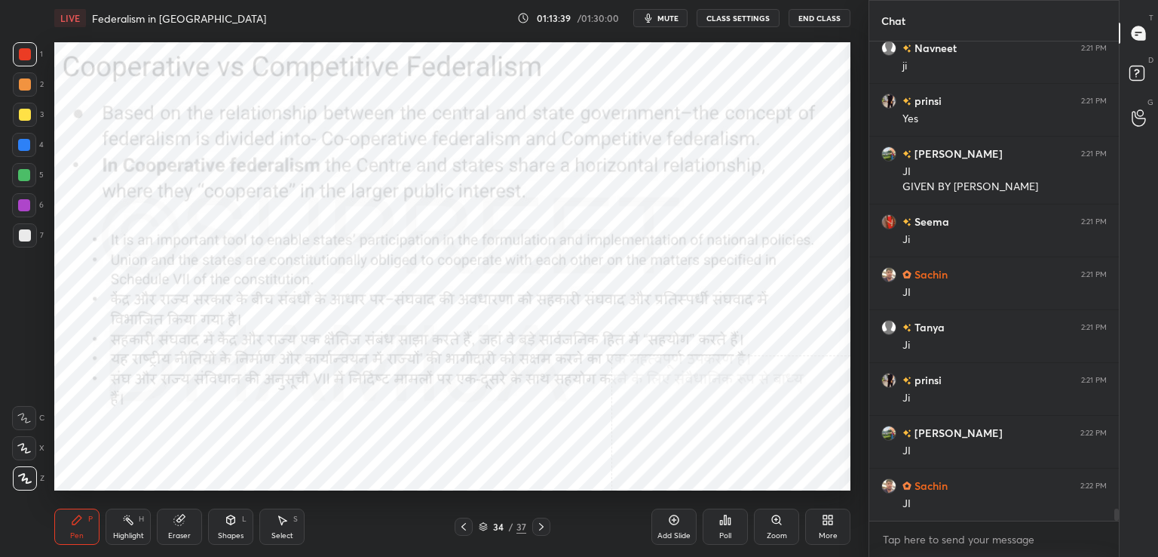
click at [668, 523] on icon at bounding box center [674, 520] width 12 height 12
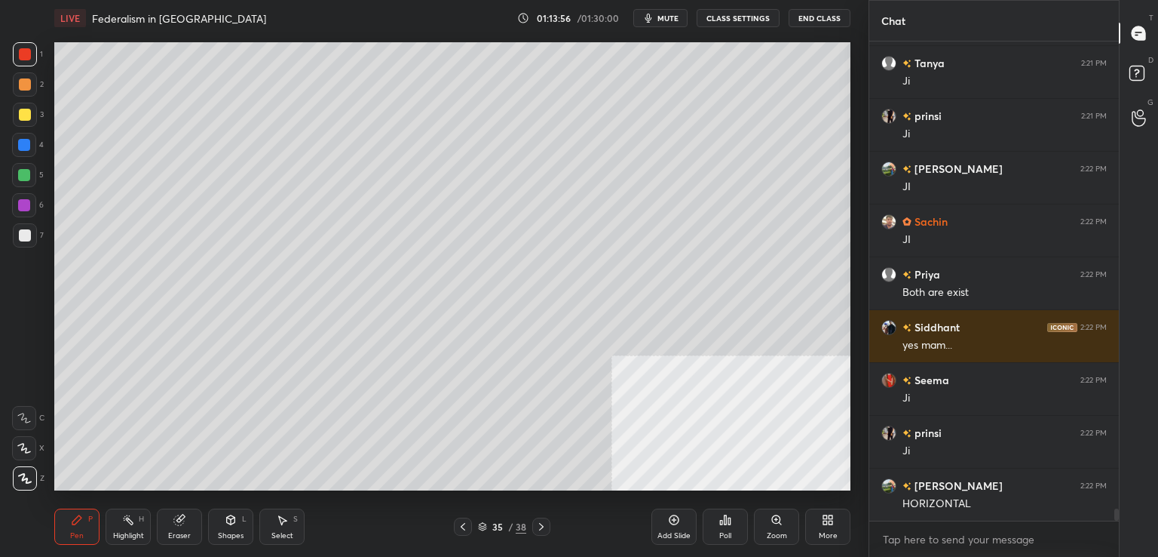
scroll to position [18966, 0]
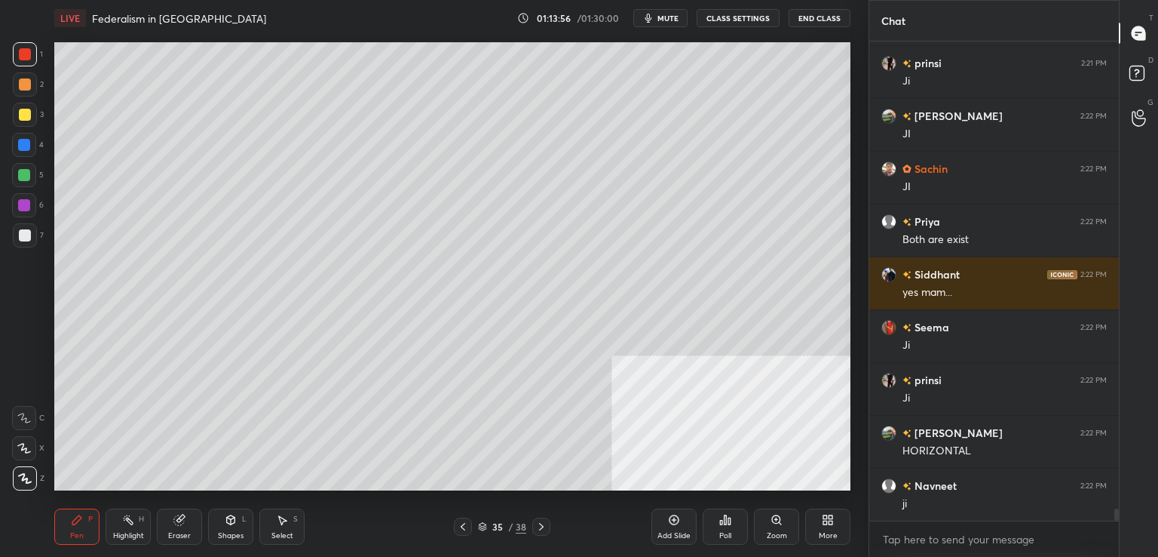
click at [17, 120] on div at bounding box center [25, 115] width 24 height 24
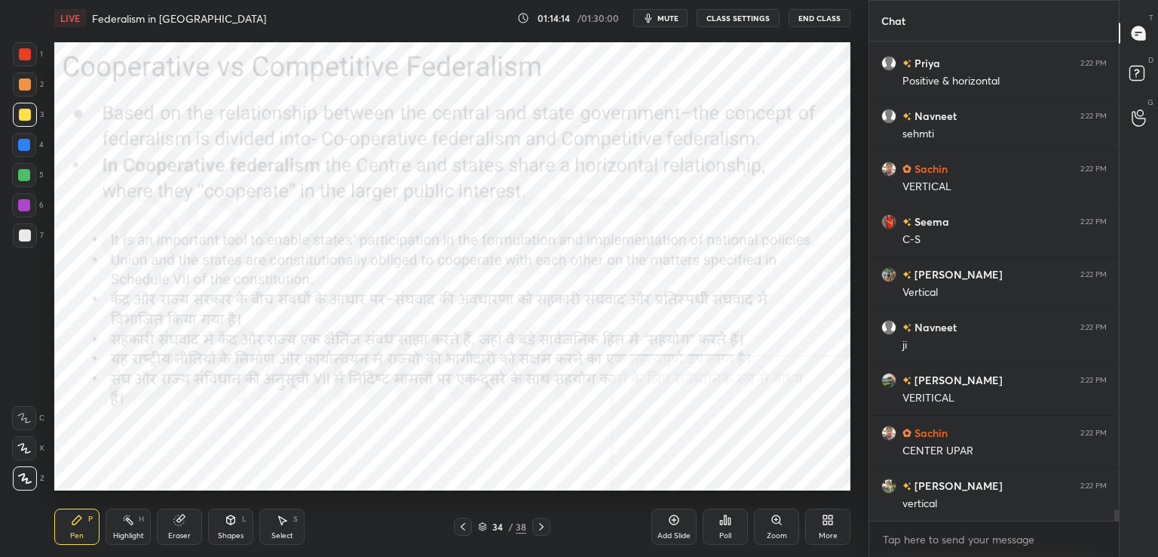
scroll to position [19600, 0]
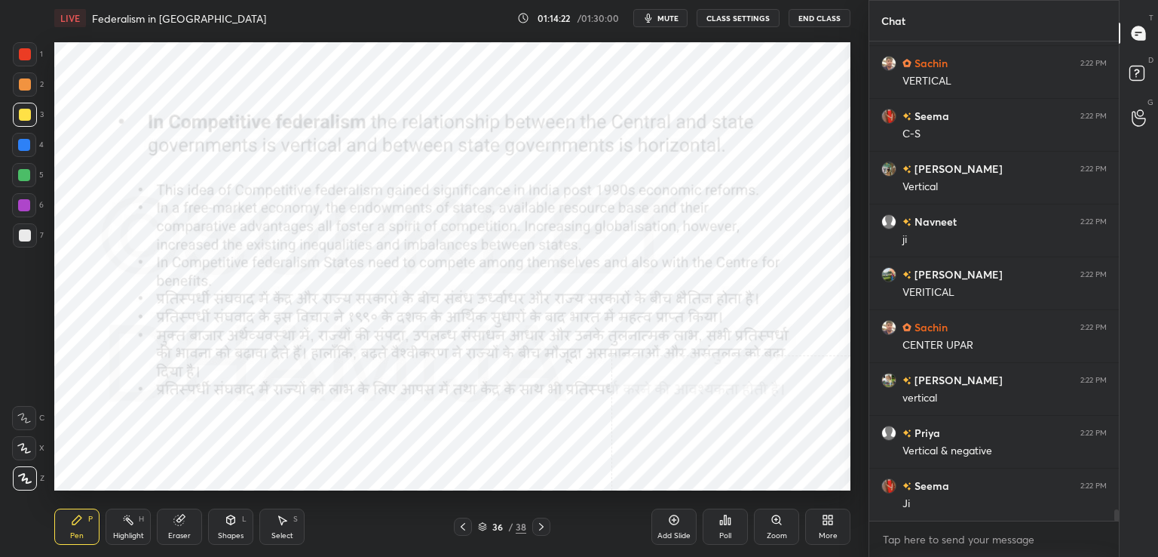
click at [16, 55] on div at bounding box center [25, 54] width 24 height 24
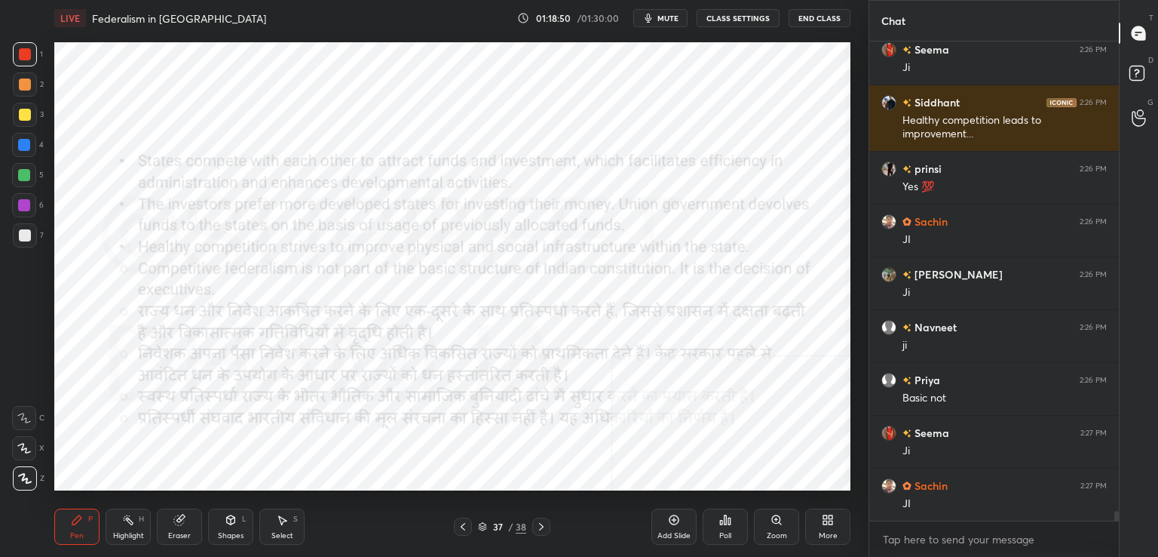
scroll to position [23005, 0]
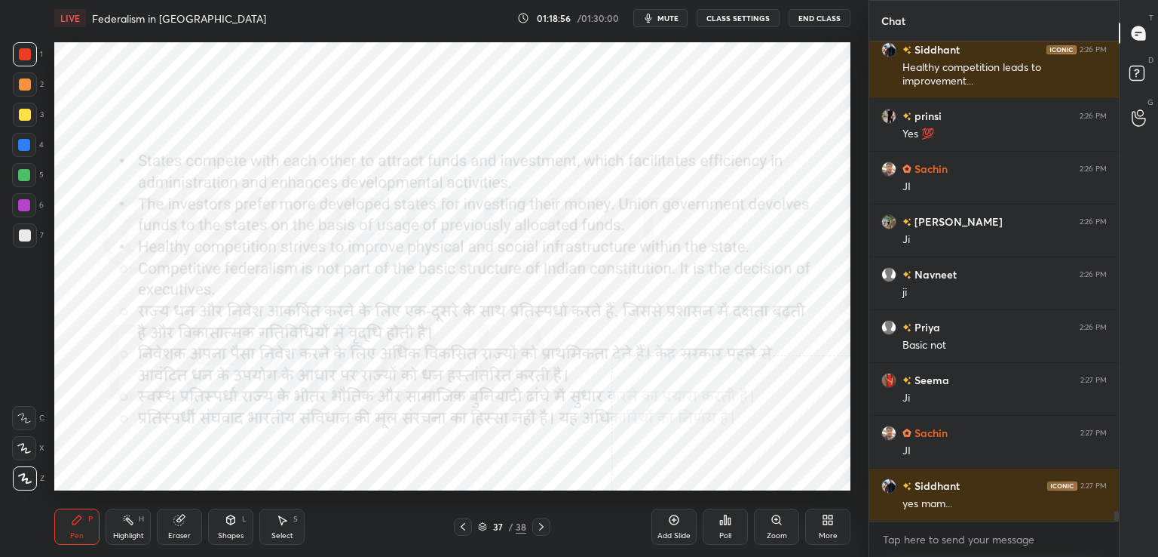
click at [661, 537] on div "Add Slide" at bounding box center [674, 536] width 33 height 8
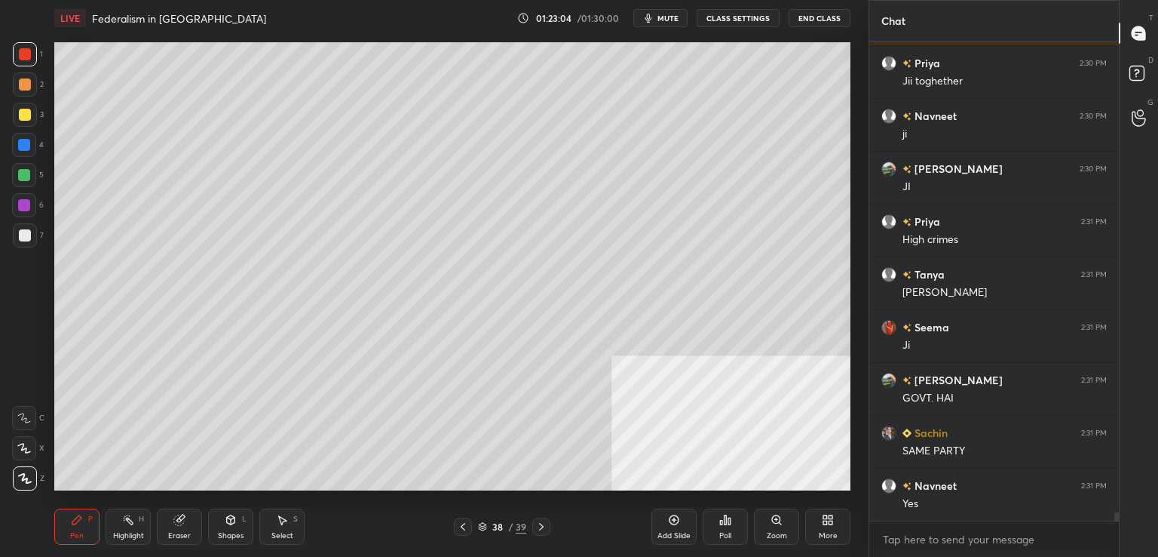
scroll to position [26483, 0]
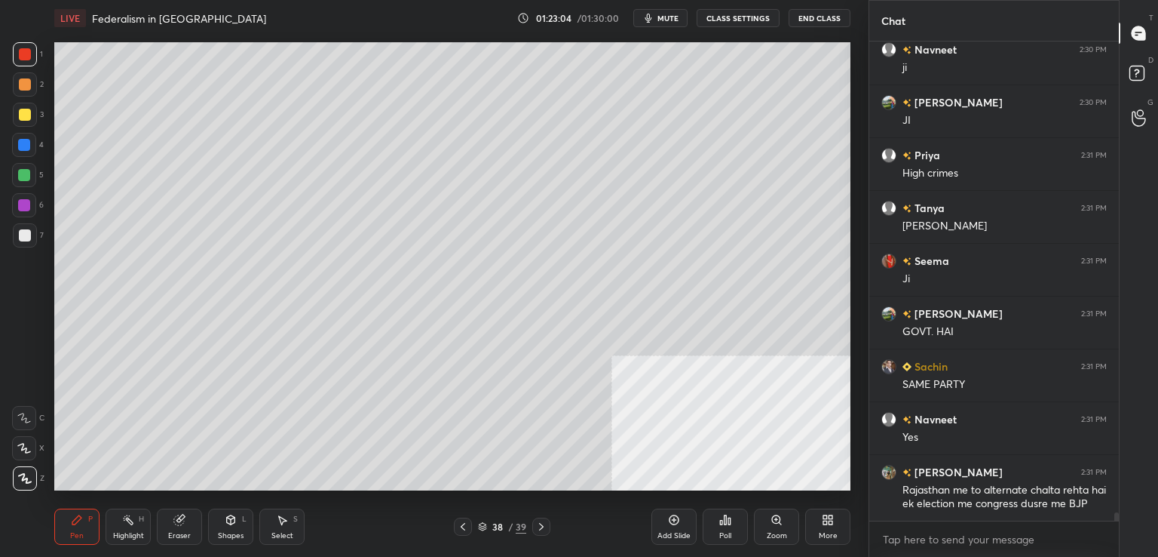
click at [178, 523] on icon at bounding box center [179, 520] width 10 height 10
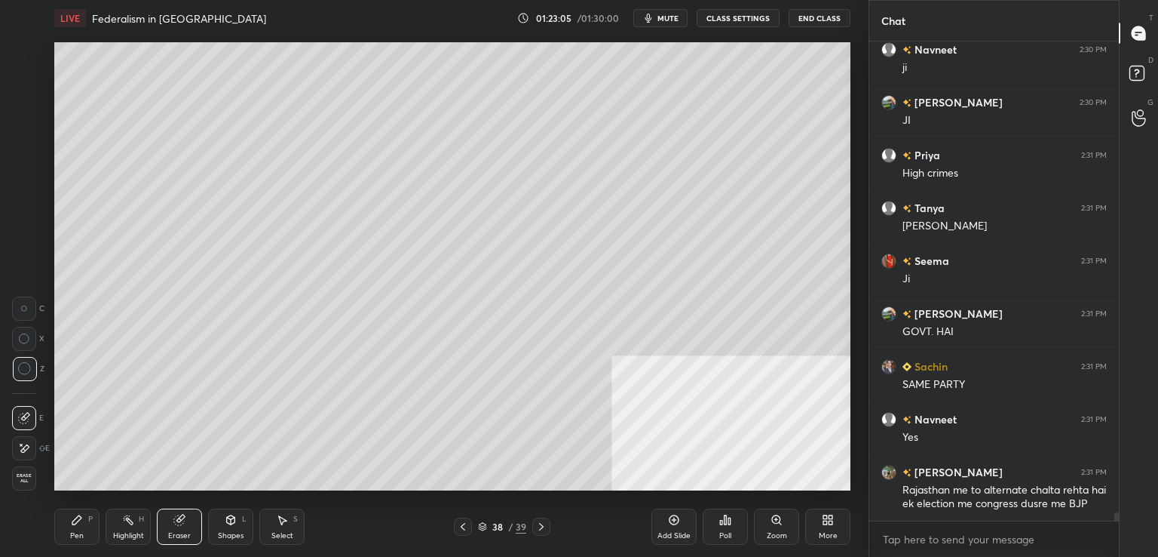
scroll to position [26563, 0]
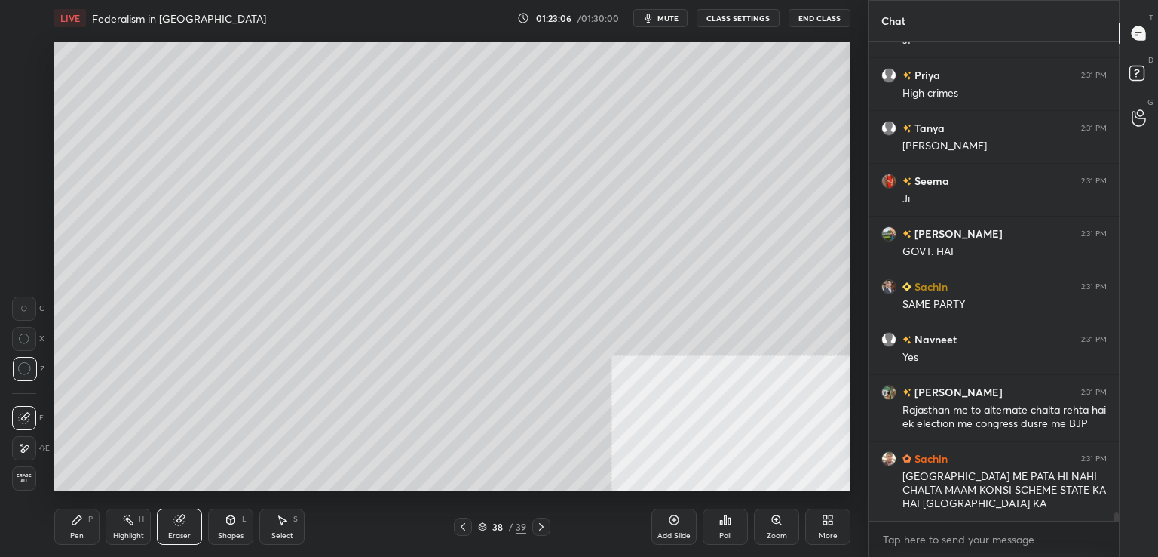
click at [22, 481] on span "Erase all" at bounding box center [24, 478] width 23 height 11
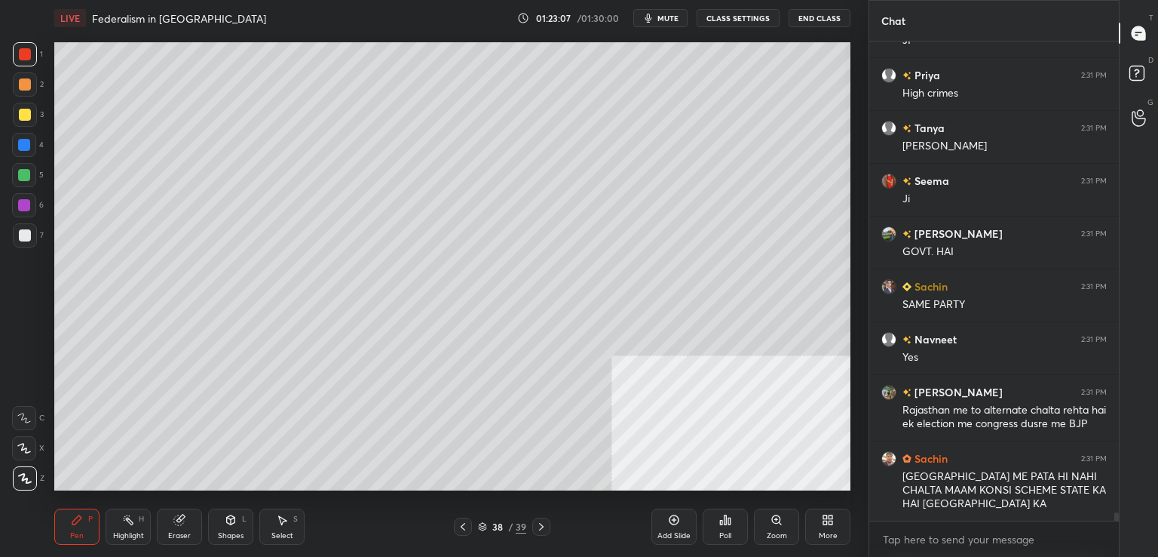
click at [33, 230] on div at bounding box center [25, 235] width 24 height 24
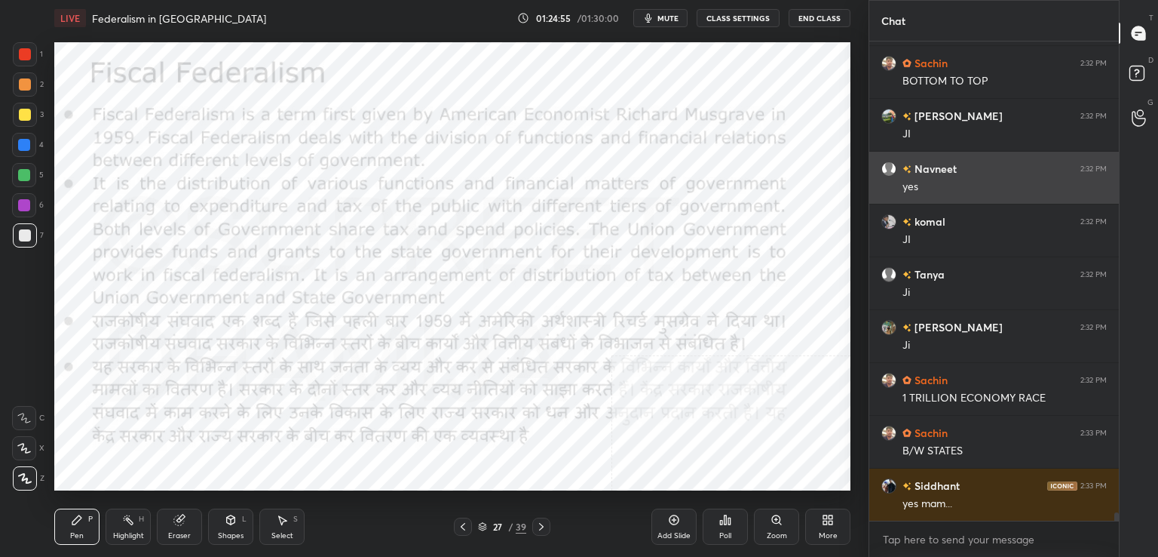
scroll to position [28267, 0]
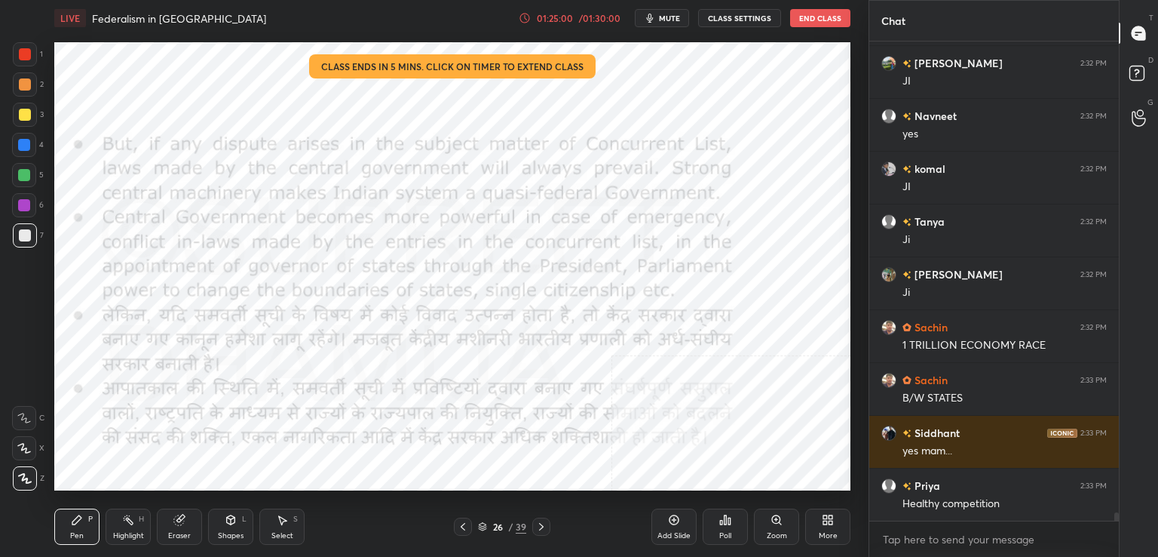
click at [685, 520] on div "Add Slide" at bounding box center [674, 526] width 45 height 36
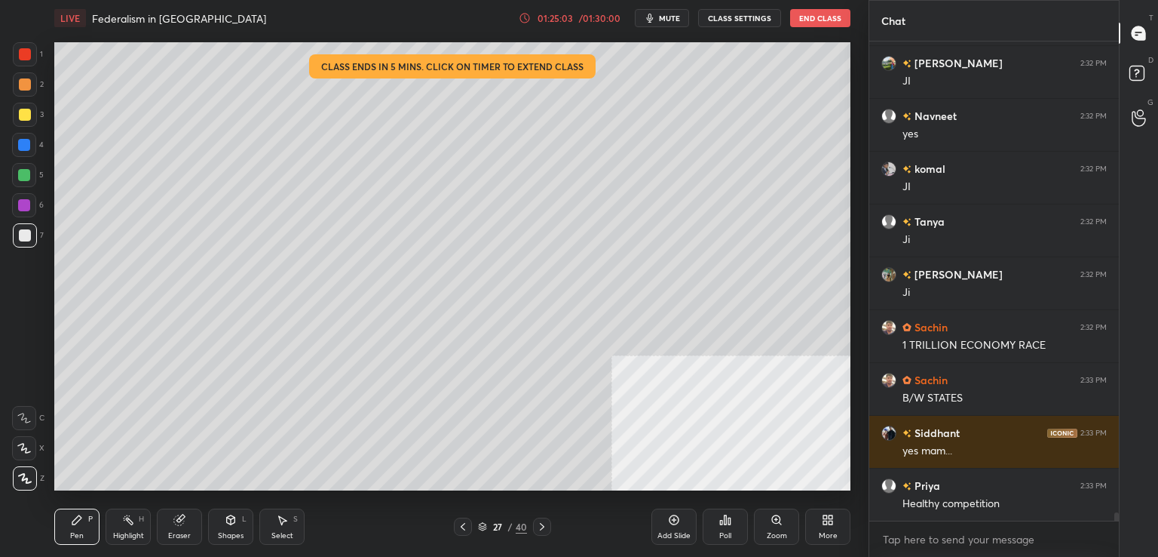
click at [13, 106] on div at bounding box center [25, 115] width 24 height 24
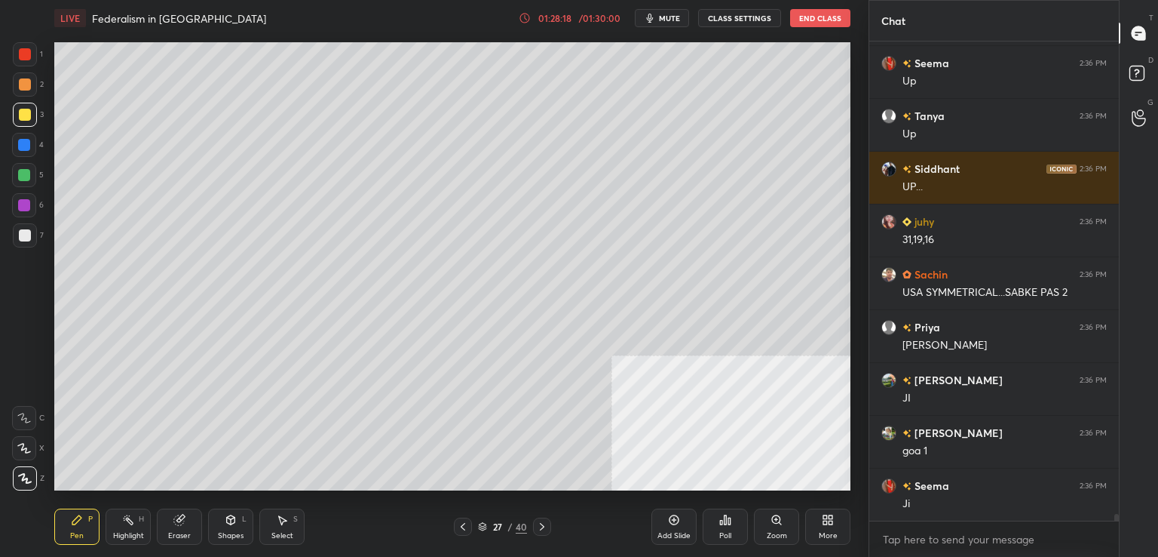
scroll to position [32678, 0]
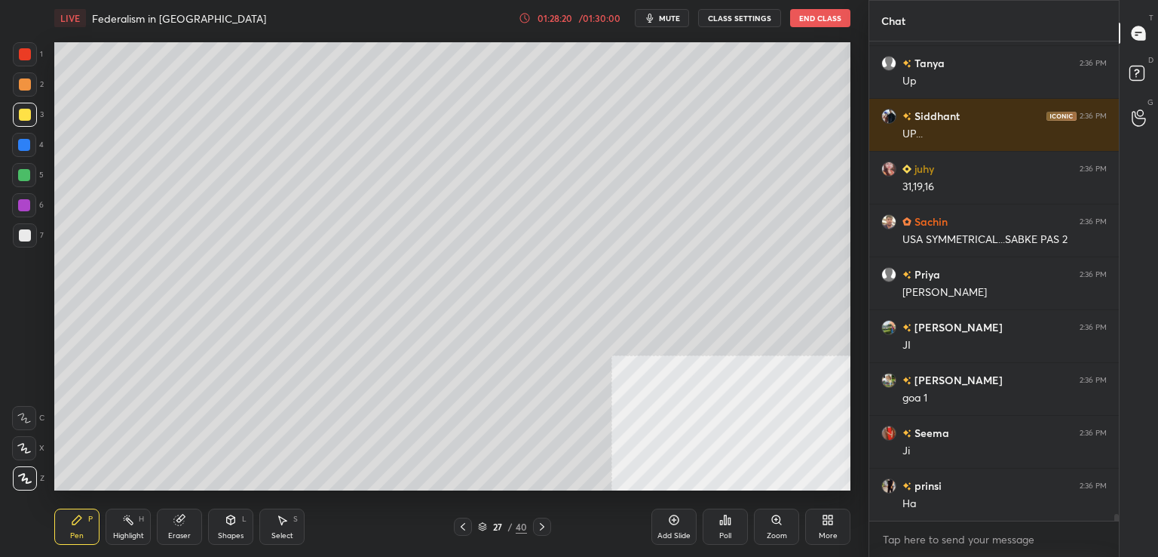
click at [687, 528] on div "Add Slide" at bounding box center [674, 526] width 45 height 36
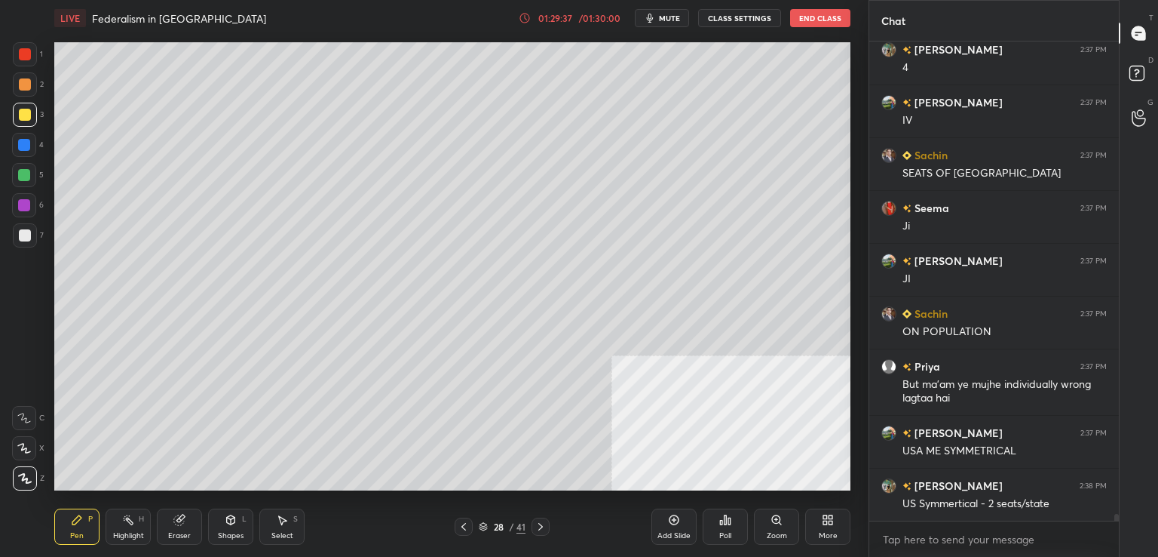
scroll to position [33934, 0]
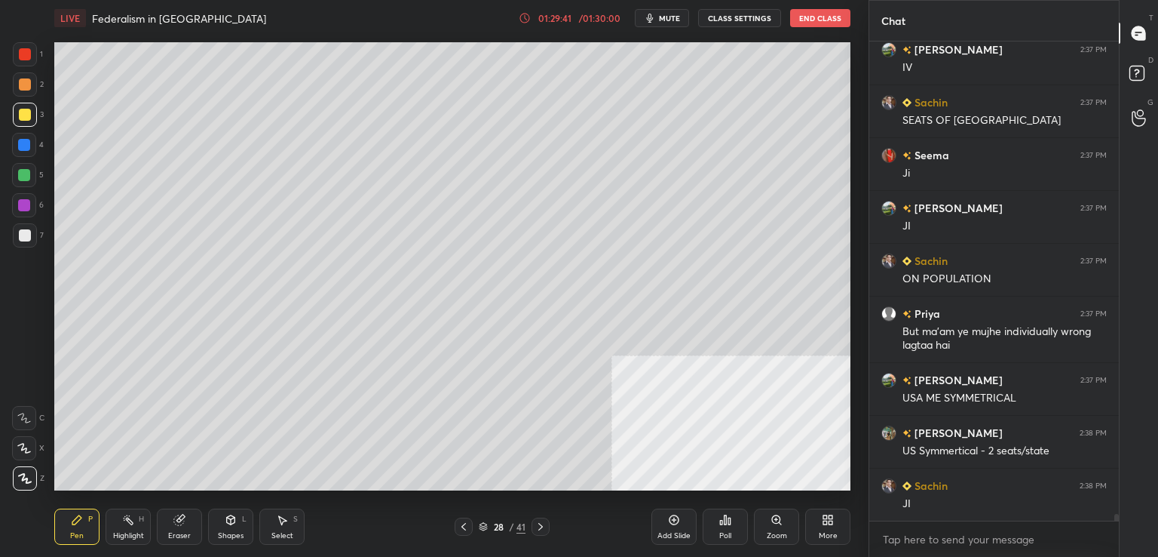
click at [163, 525] on div "Eraser" at bounding box center [179, 526] width 45 height 36
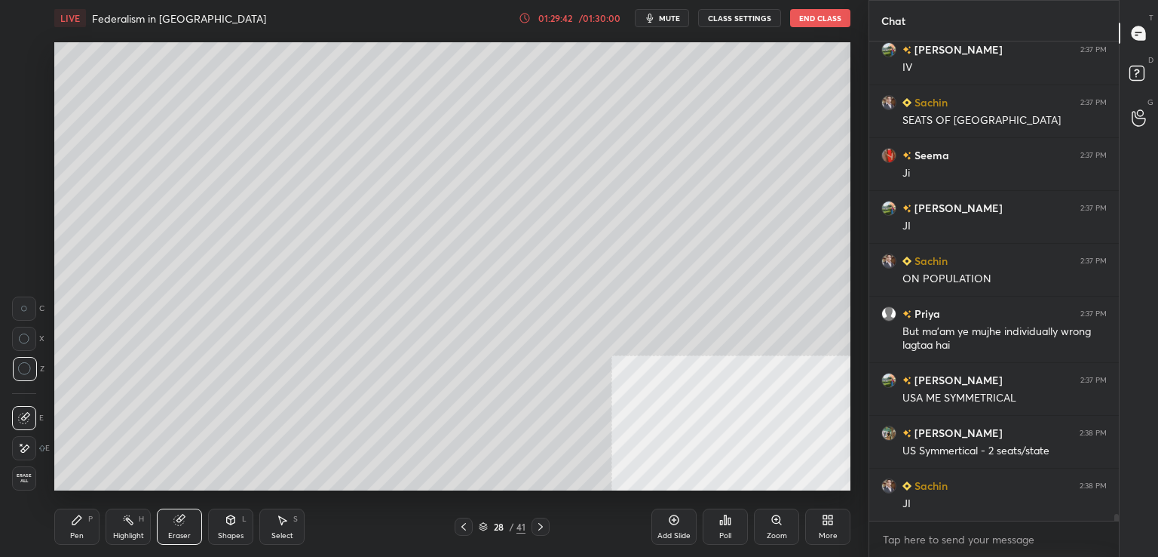
click at [26, 483] on span "Erase all" at bounding box center [24, 478] width 23 height 11
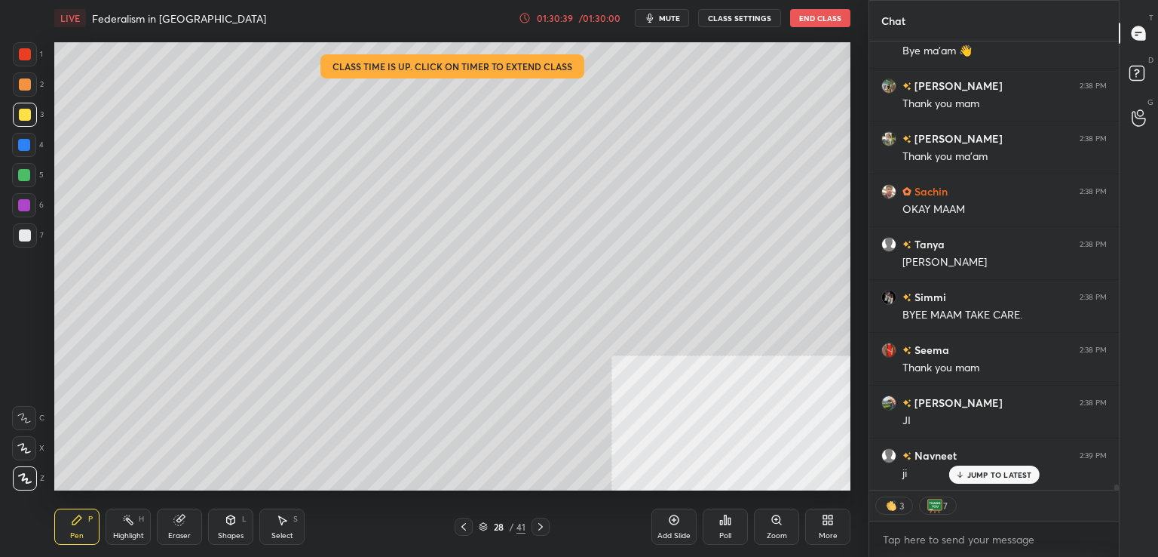
scroll to position [35564, 0]
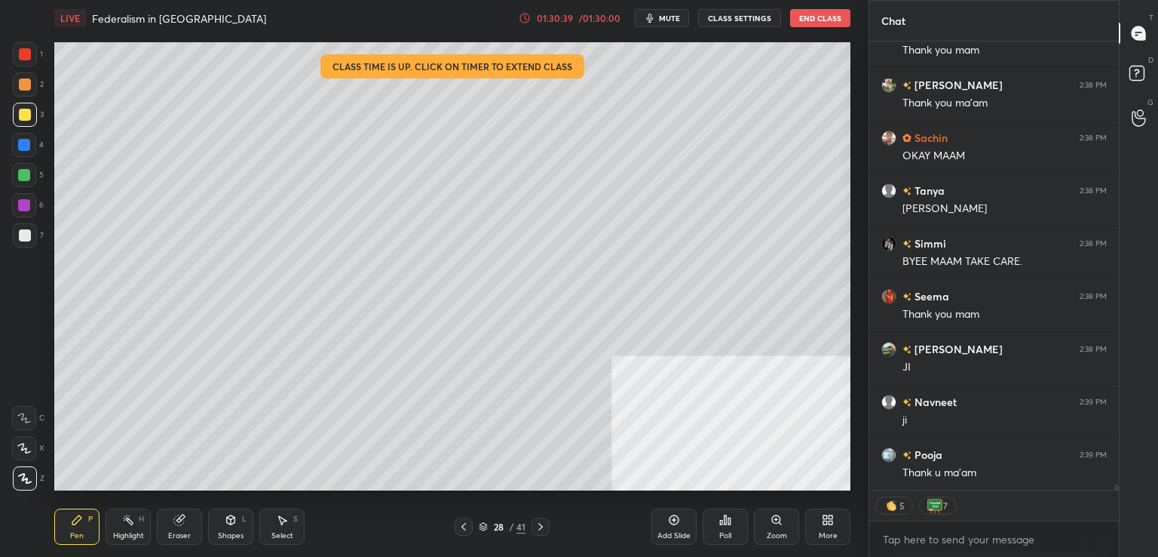
click at [821, 23] on button "End Class" at bounding box center [820, 18] width 60 height 18
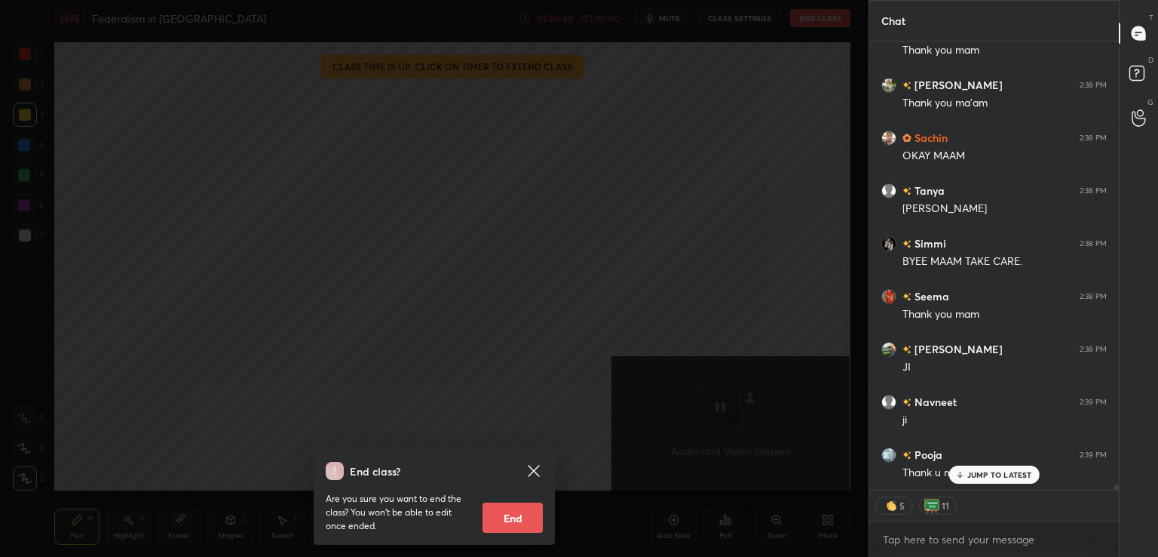
scroll to position [35616, 0]
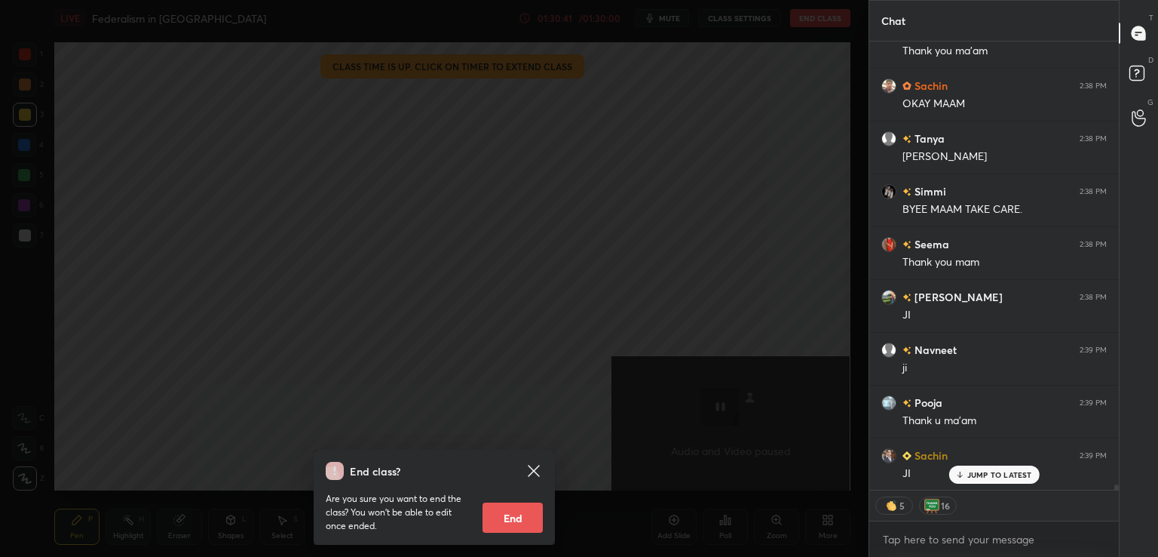
click at [520, 526] on button "End" at bounding box center [513, 517] width 60 height 30
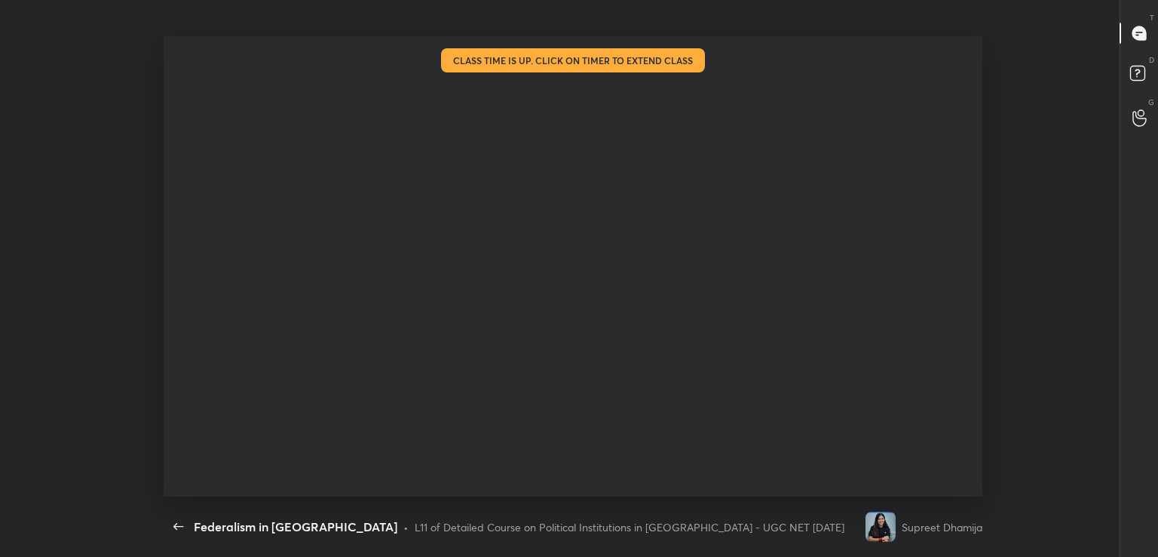
scroll to position [547, 23]
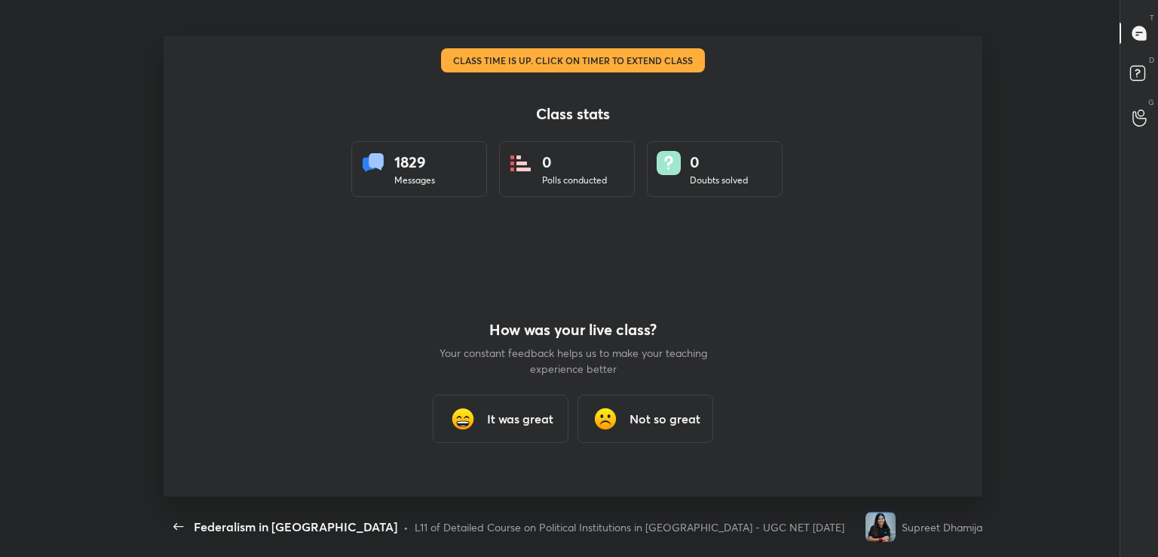
type textarea "x"
